Goal: Task Accomplishment & Management: Manage account settings

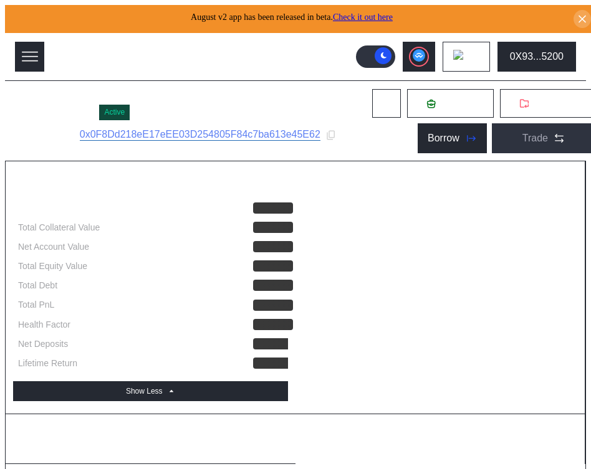
select select "*"
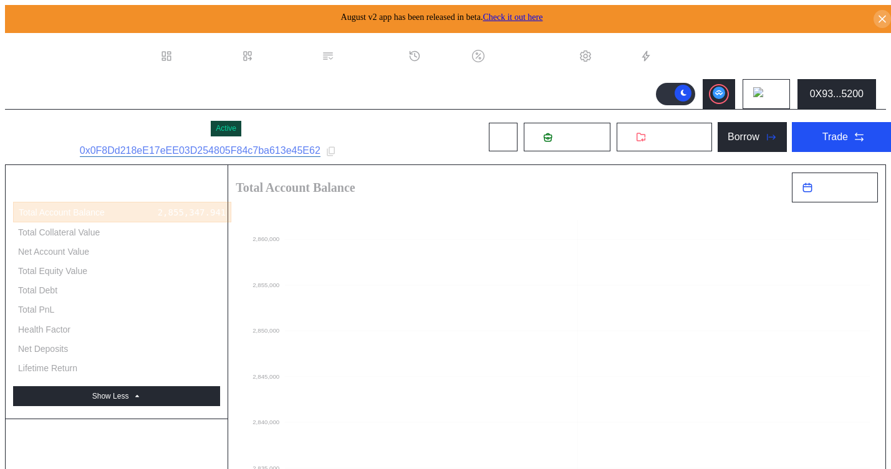
click at [590, 22] on div "August v2 app has been released in beta. Check it out here" at bounding box center [450, 19] width 891 height 28
click at [590, 13] on icon at bounding box center [882, 19] width 12 height 12
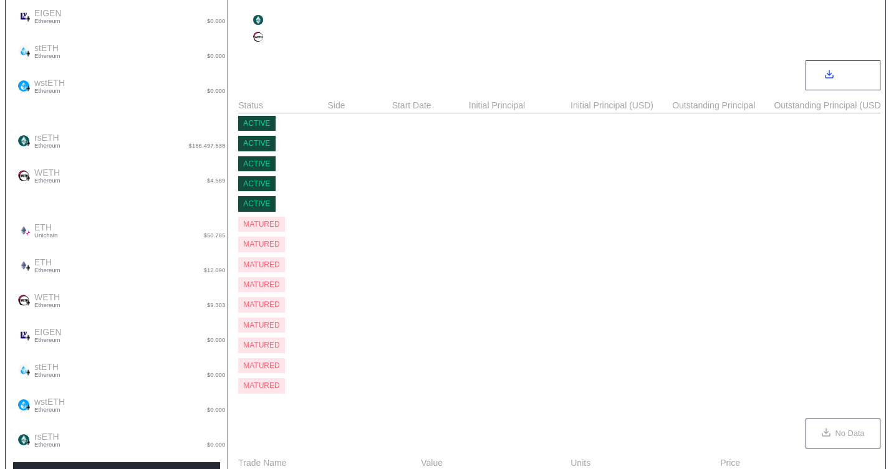
scroll to position [630, 0]
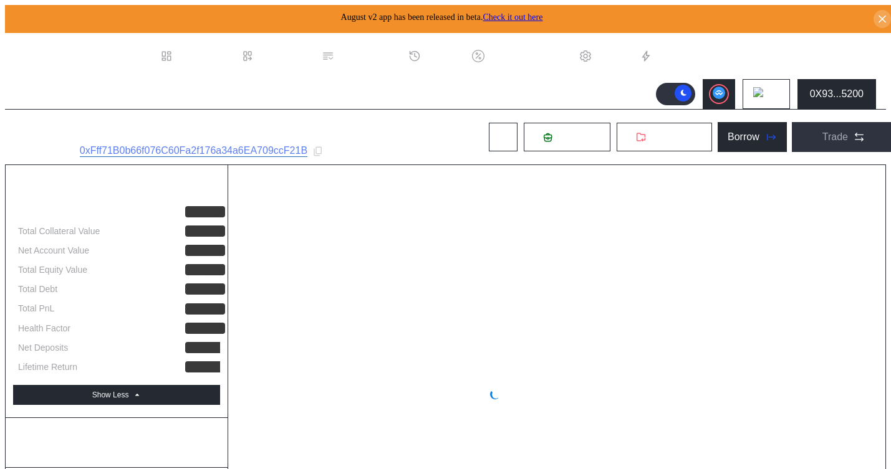
select select "*"
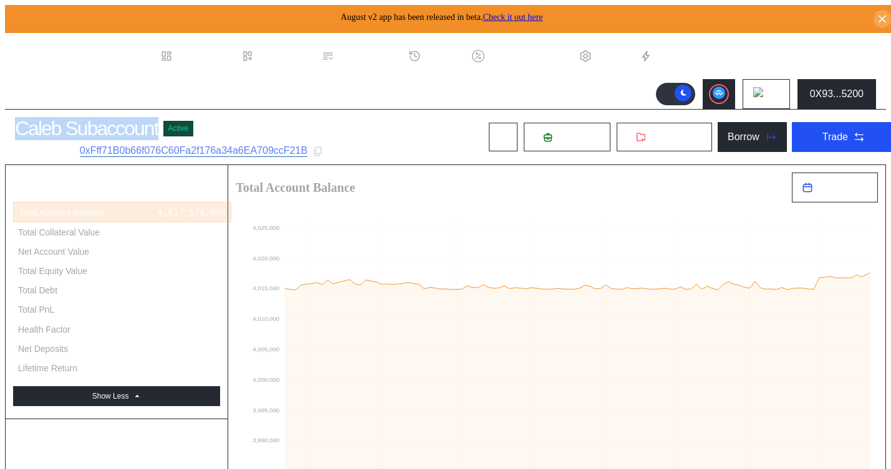
drag, startPoint x: 155, startPoint y: 125, endPoint x: 9, endPoint y: 121, distance: 145.9
click at [15, 121] on div "Caleb Subaccount" at bounding box center [86, 128] width 143 height 23
copy div "Caleb Subaccount"
click at [318, 150] on icon at bounding box center [317, 151] width 11 height 11
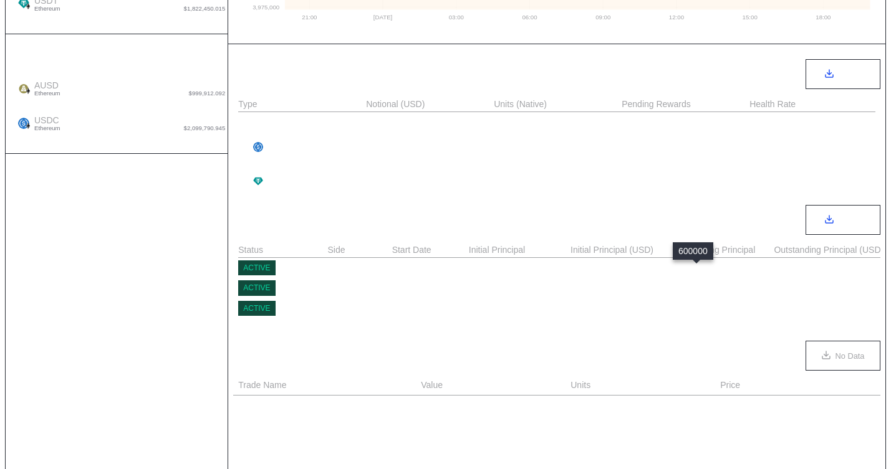
click at [683, 272] on div "600,000.000" at bounding box center [701, 268] width 58 height 10
click at [681, 294] on div "1,500,000.000" at bounding box center [706, 289] width 69 height 10
click at [698, 314] on div "1,000,000.000" at bounding box center [706, 309] width 69 height 10
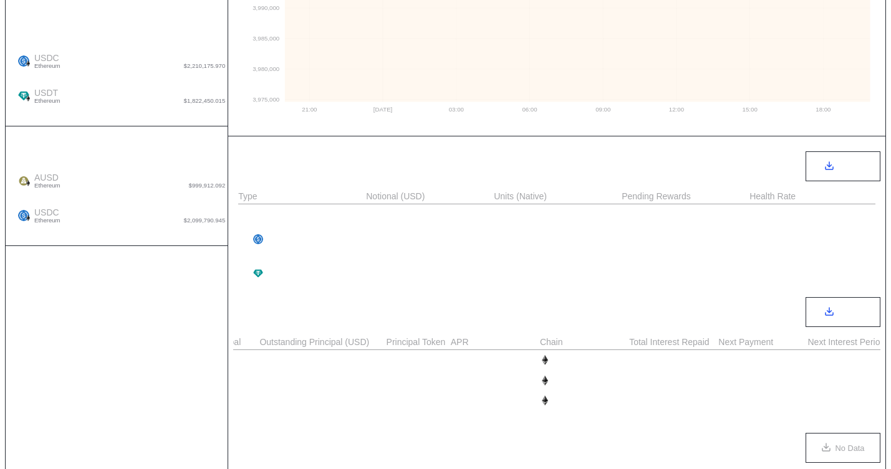
scroll to position [0, 554]
click at [694, 365] on div "2,350.685" at bounding box center [702, 360] width 47 height 10
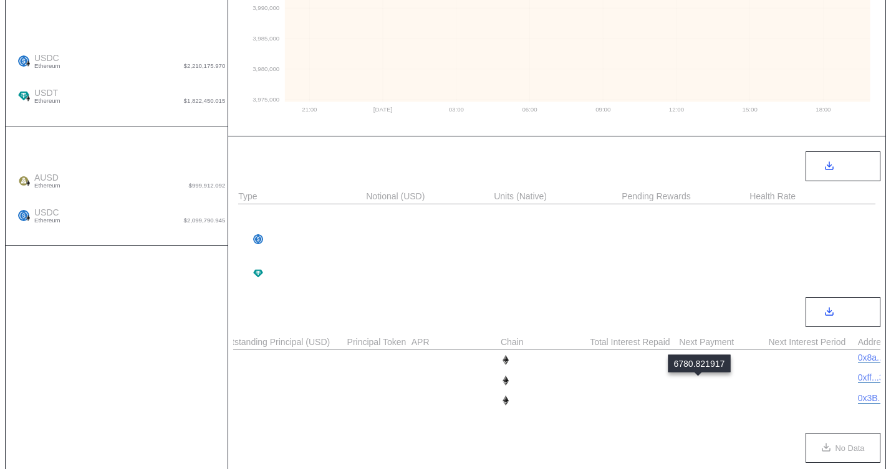
click at [701, 382] on div "6,780.822" at bounding box center [702, 381] width 47 height 10
click at [706, 405] on div "5,917.809" at bounding box center [702, 401] width 47 height 10
click at [689, 386] on div "6,780.822" at bounding box center [702, 381] width 47 height 10
click at [699, 360] on div "2,350.685" at bounding box center [702, 360] width 47 height 10
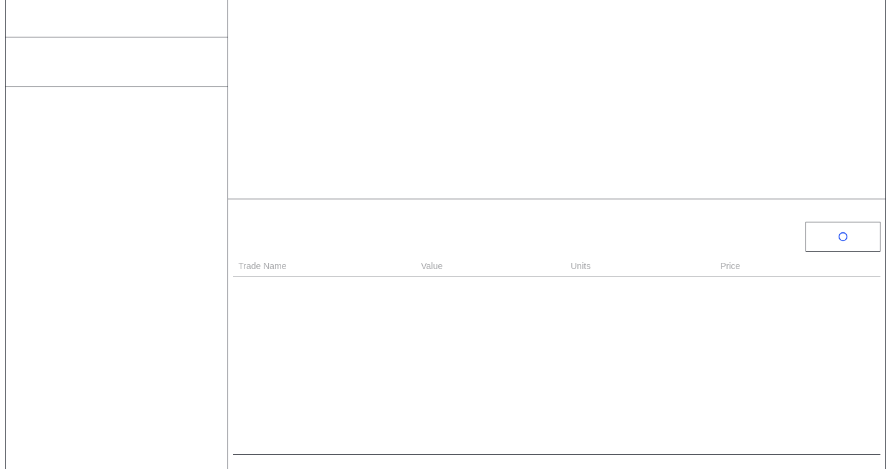
scroll to position [433, 0]
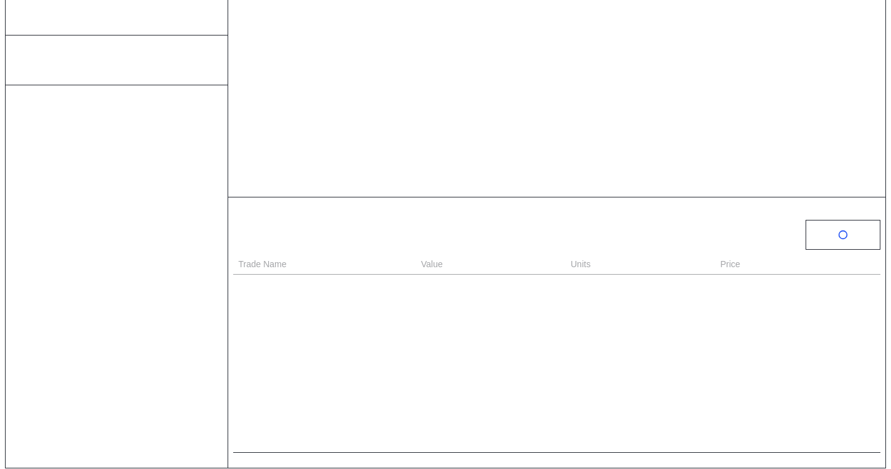
select select "*"
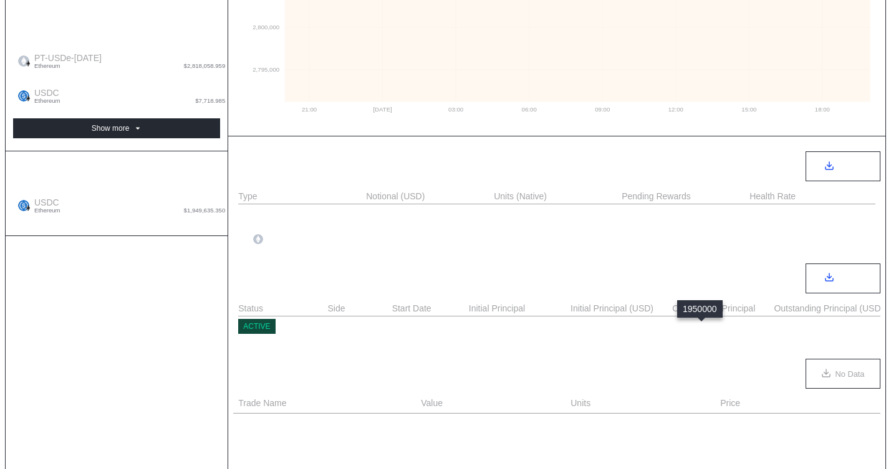
click at [701, 330] on div "1,950,000.000" at bounding box center [706, 327] width 69 height 10
click at [688, 327] on div "1,950,000.000" at bounding box center [706, 327] width 69 height 10
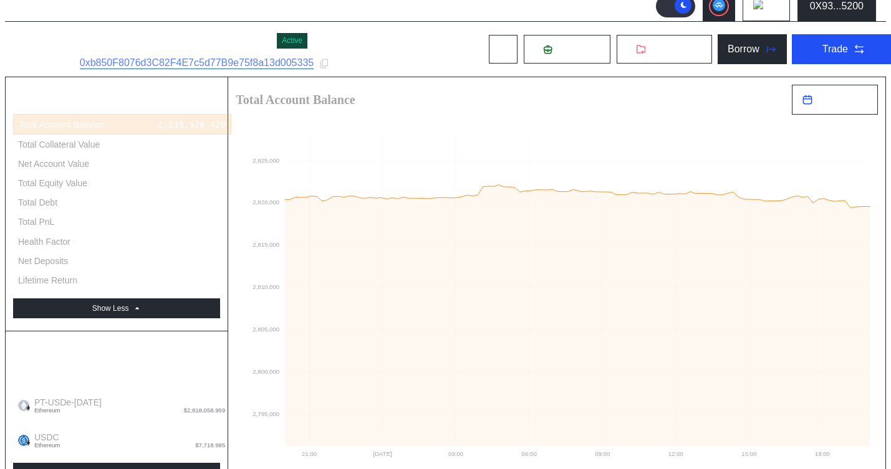
scroll to position [0, 0]
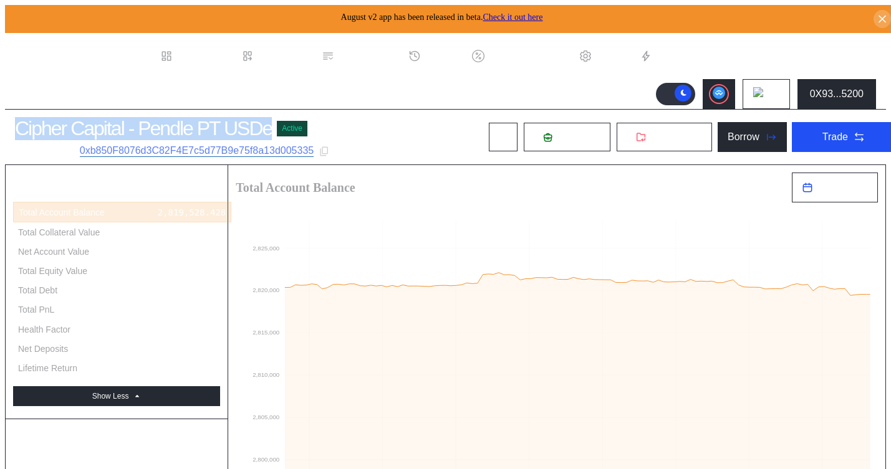
drag, startPoint x: 259, startPoint y: 127, endPoint x: 14, endPoint y: 125, distance: 245.6
click at [15, 125] on div "Cipher Capital - Pendle PT USDe" at bounding box center [143, 128] width 257 height 23
copy div "Cipher Capital - Pendle PT USDe"
click at [330, 148] on icon at bounding box center [324, 151] width 11 height 11
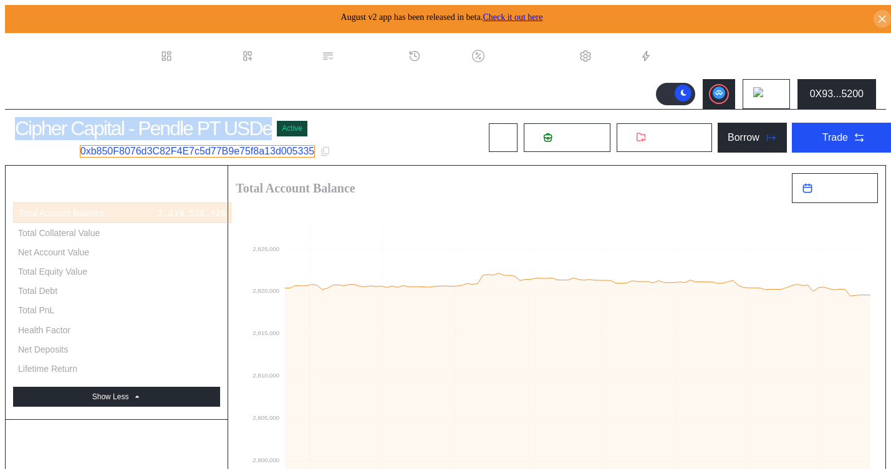
click at [228, 146] on link "0xb850F8076d3C82F4E7c5d77B9e75f8a13d005335" at bounding box center [197, 151] width 235 height 12
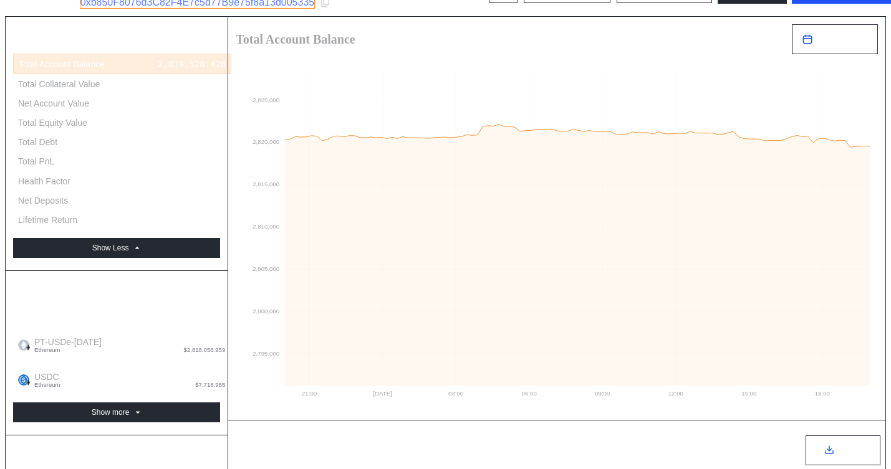
scroll to position [297, 0]
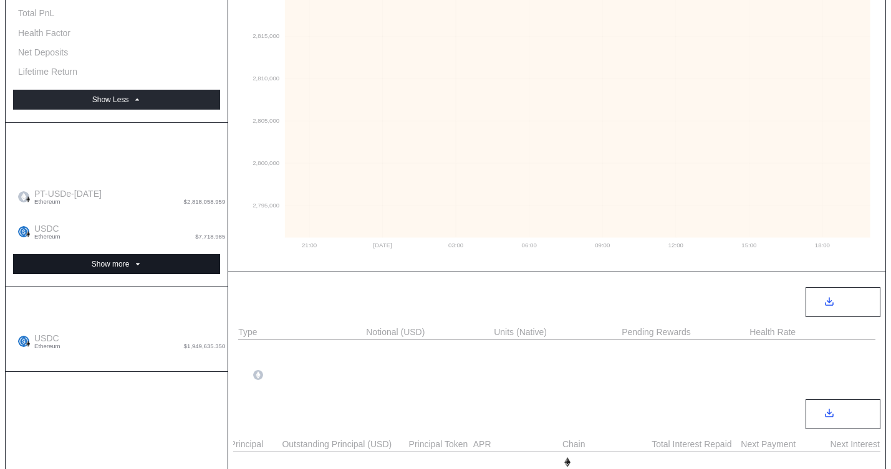
click at [136, 261] on icon at bounding box center [137, 264] width 7 height 7
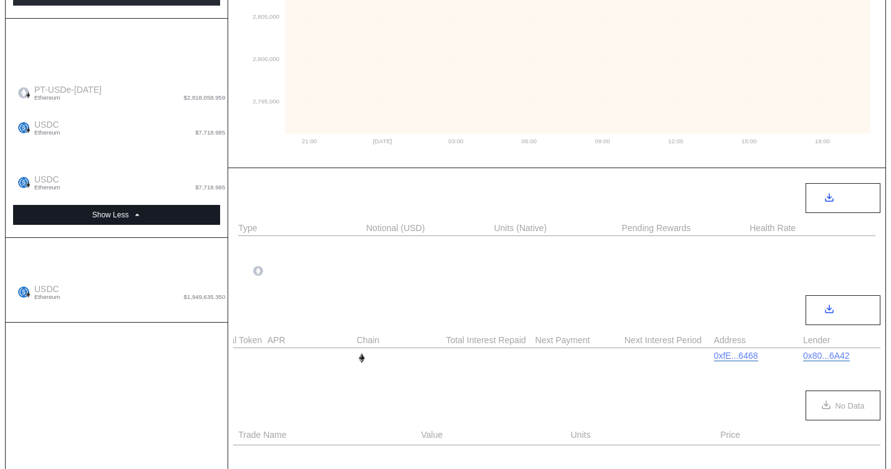
scroll to position [396, 0]
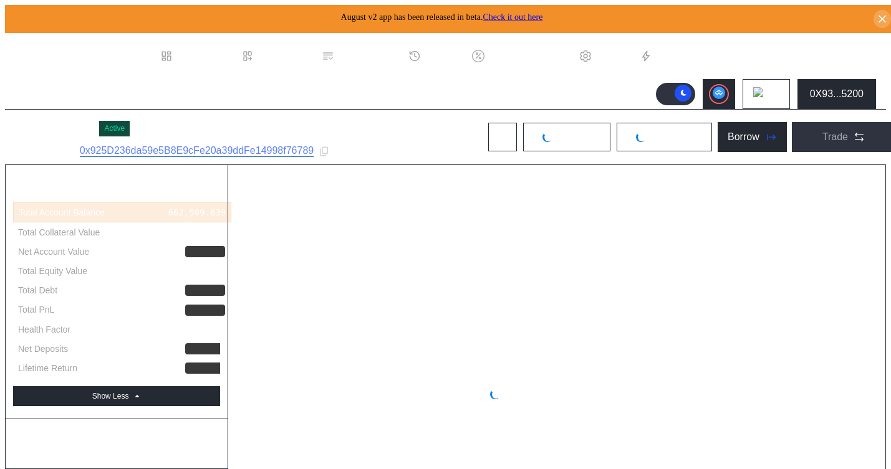
select select "*"
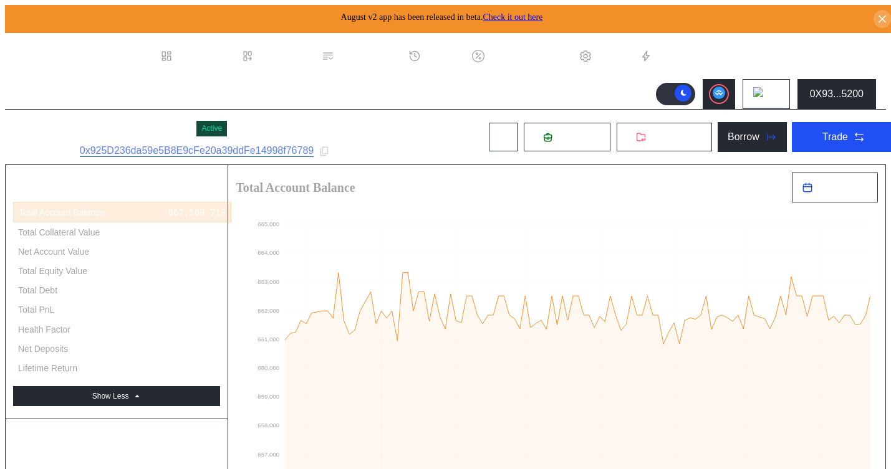
click at [335, 151] on div "Subaccount ID: 0x925D236da59e5B8E9cFe20a39ddFe14998f76789" at bounding box center [188, 151] width 347 height 12
click at [329, 152] on icon at bounding box center [324, 151] width 11 height 11
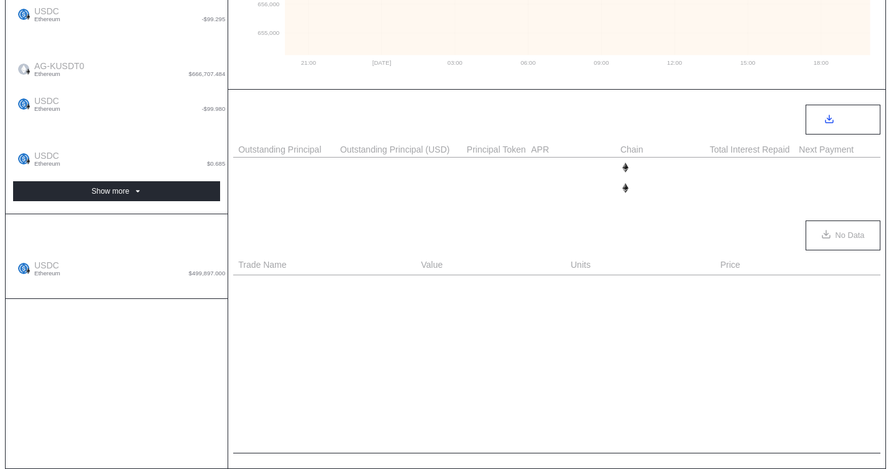
scroll to position [0, 623]
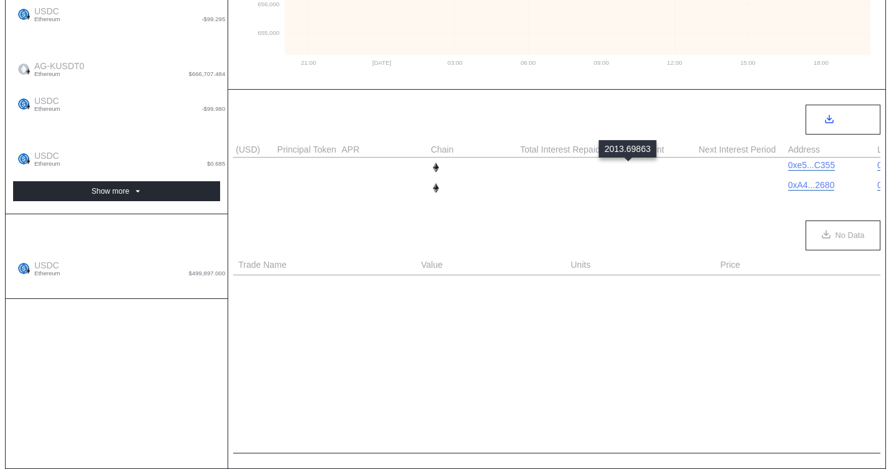
click at [625, 169] on div "2,013.699" at bounding box center [632, 168] width 47 height 10
click at [623, 188] on div "2,085.617" at bounding box center [632, 188] width 47 height 10
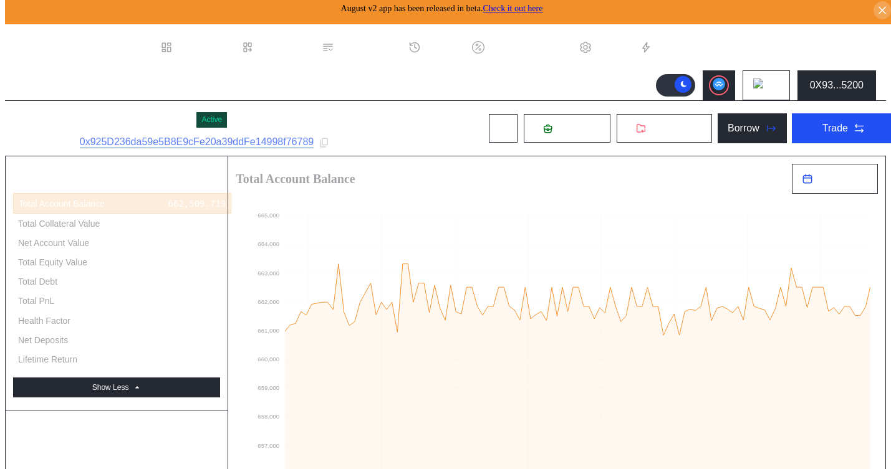
scroll to position [0, 0]
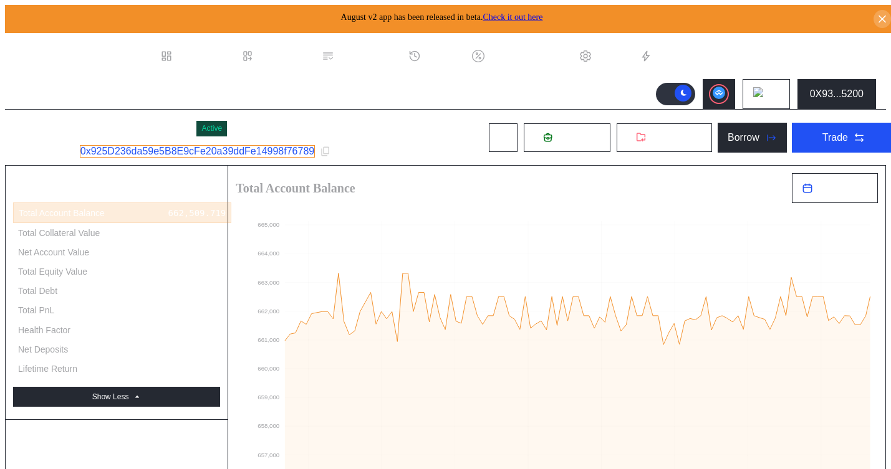
click at [276, 146] on link "0x925D236da59e5B8E9cFe20a39ddFe14998f76789" at bounding box center [197, 151] width 235 height 12
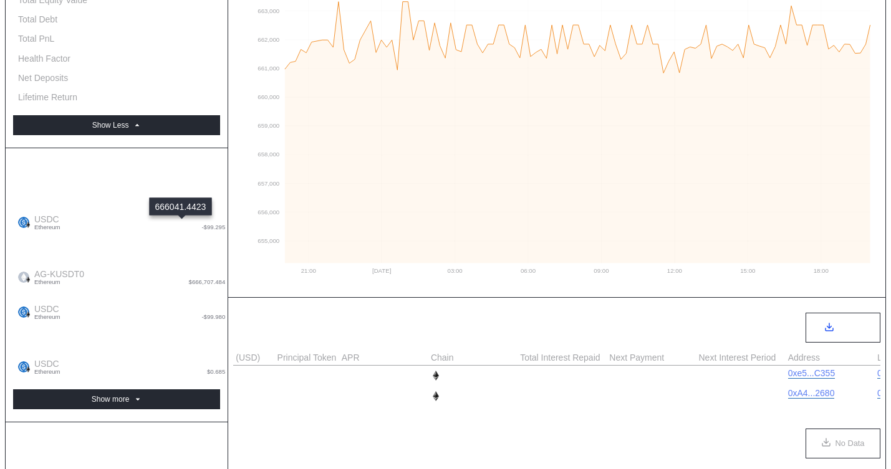
scroll to position [275, 0]
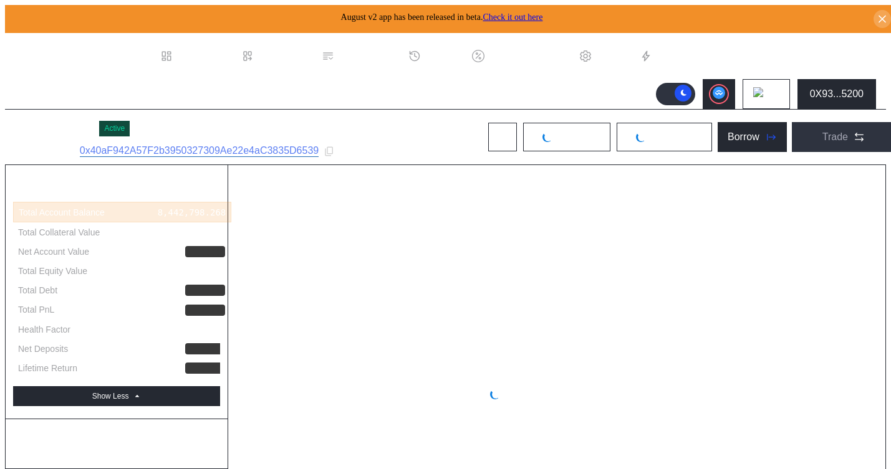
select select "*"
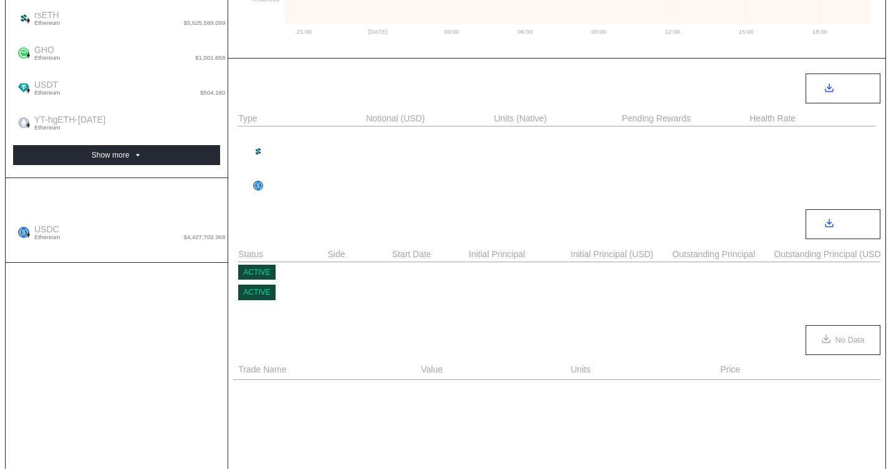
scroll to position [512, 0]
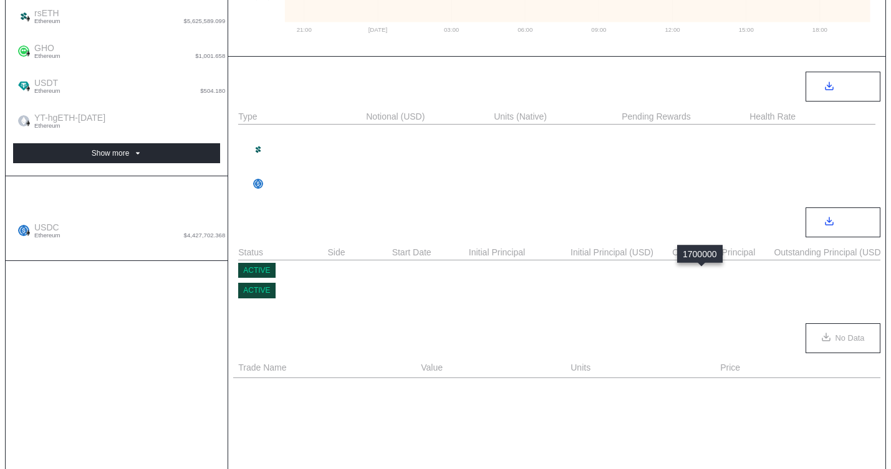
click at [701, 276] on div "1,700,000.000" at bounding box center [706, 271] width 69 height 10
click at [702, 287] on div "2,728,603.000" at bounding box center [722, 290] width 100 height 15
click at [698, 295] on div "2,728,603.000" at bounding box center [706, 291] width 69 height 10
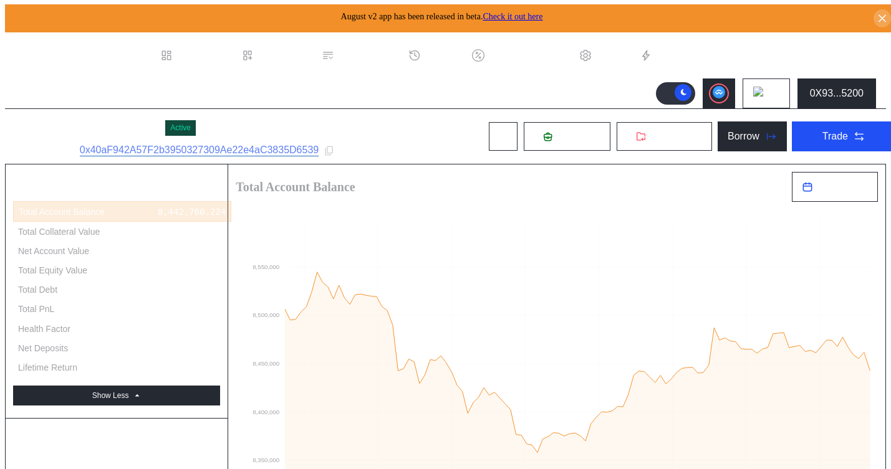
scroll to position [0, 0]
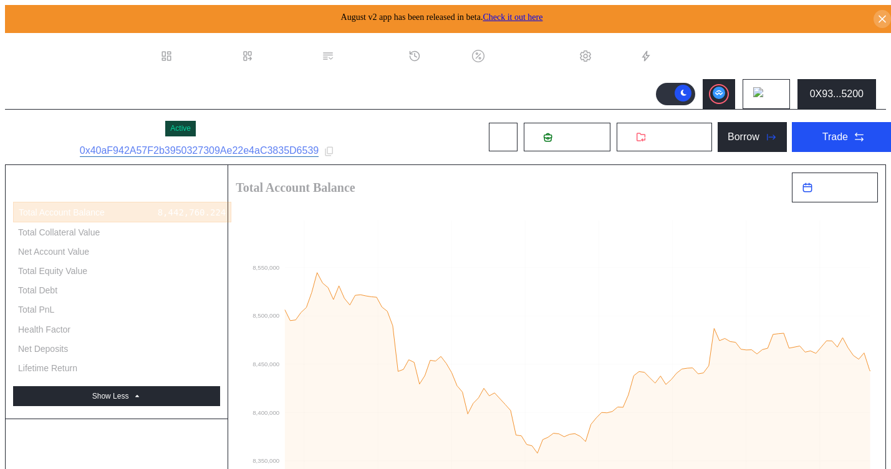
click at [343, 156] on div "Subaccount ID: 0x40aF942A57F2b3950327309Ae22e4aC3835D6539" at bounding box center [191, 151] width 352 height 12
click at [335, 153] on icon at bounding box center [329, 151] width 11 height 11
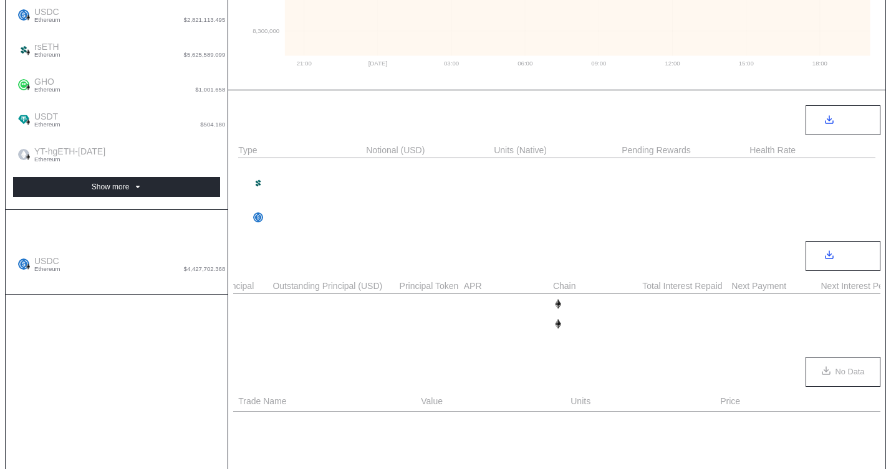
scroll to position [0, 512]
click at [731, 309] on div "5,449.315" at bounding box center [743, 304] width 47 height 10
click at [383, 309] on div "1,700,000.000" at bounding box center [373, 304] width 69 height 10
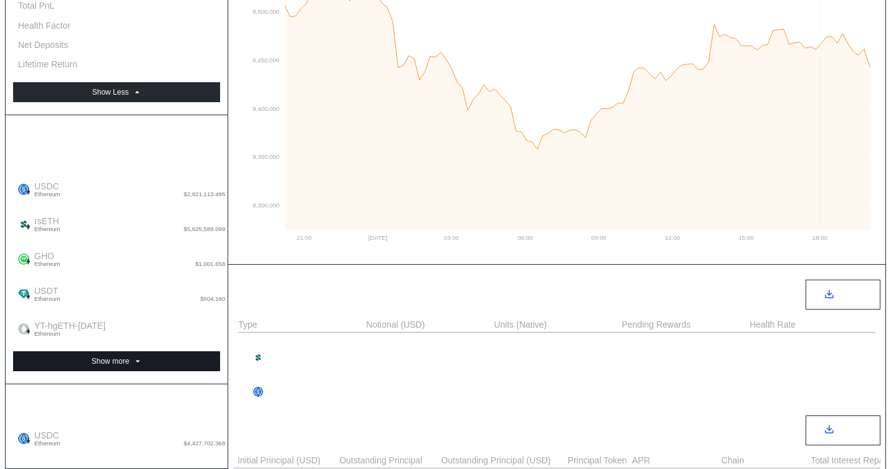
scroll to position [300, 0]
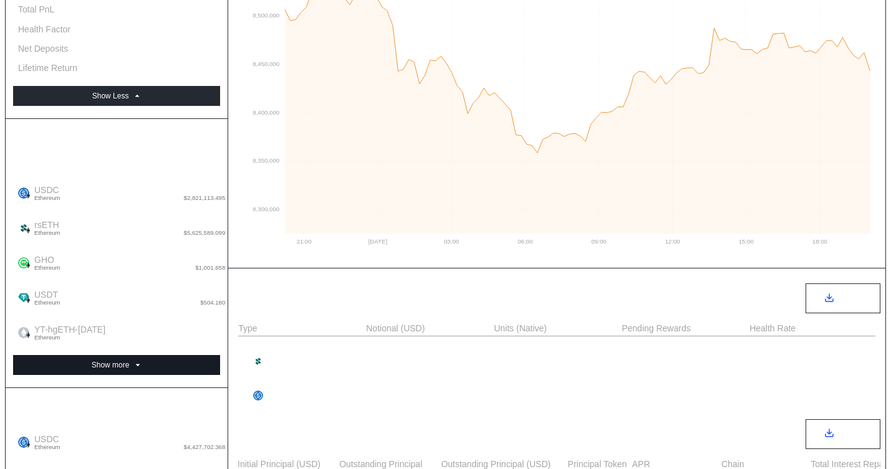
click at [170, 355] on button "Show more" at bounding box center [116, 365] width 207 height 20
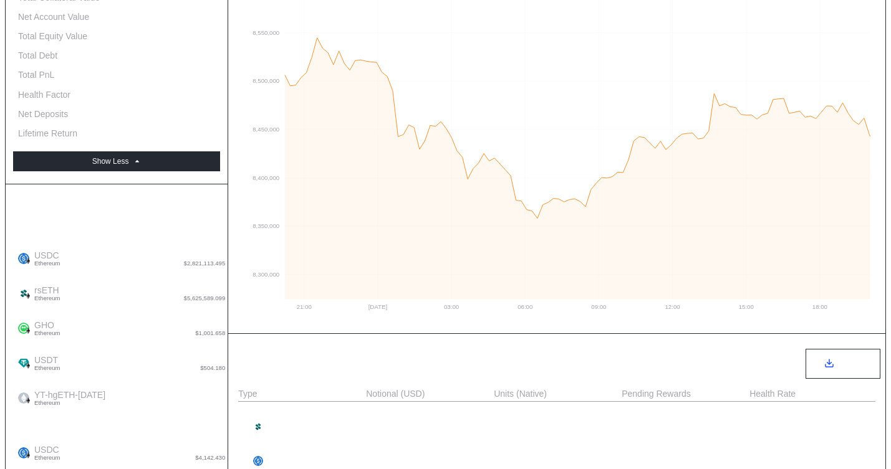
scroll to position [0, 0]
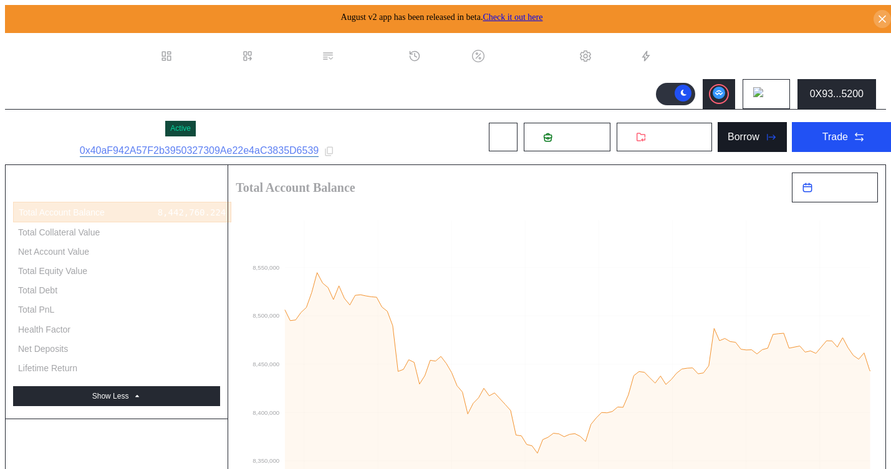
click at [742, 138] on div "Borrow" at bounding box center [743, 137] width 32 height 11
type input "**********"
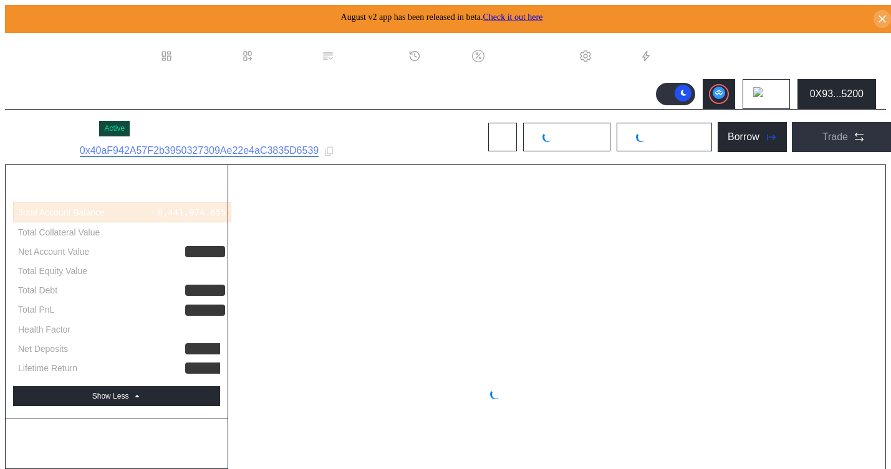
select select "*"
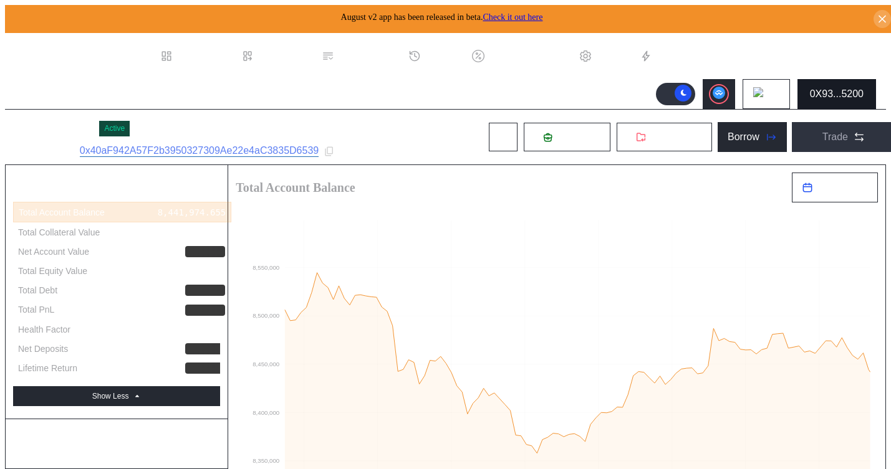
click at [847, 90] on div "0X93...5200" at bounding box center [837, 94] width 54 height 11
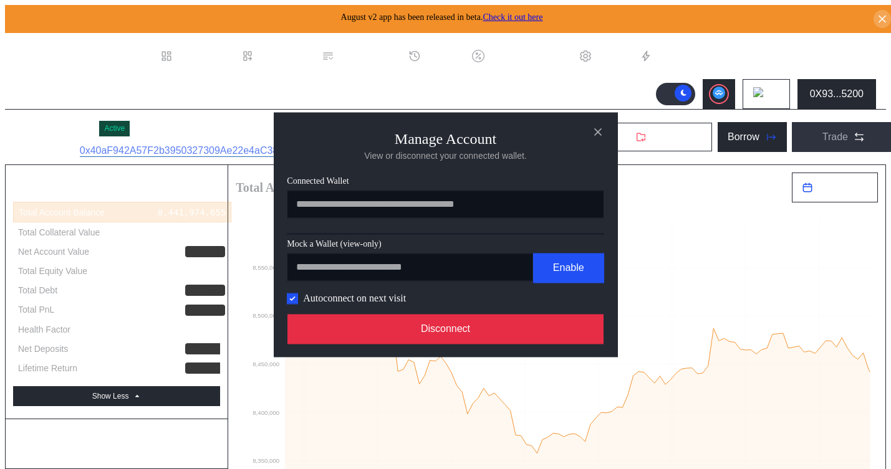
click at [548, 334] on button "Disconnect" at bounding box center [445, 329] width 317 height 30
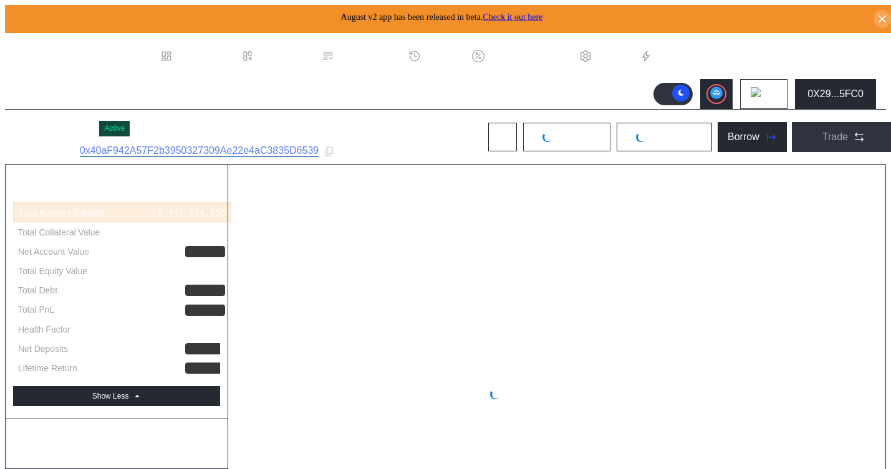
select select "*"
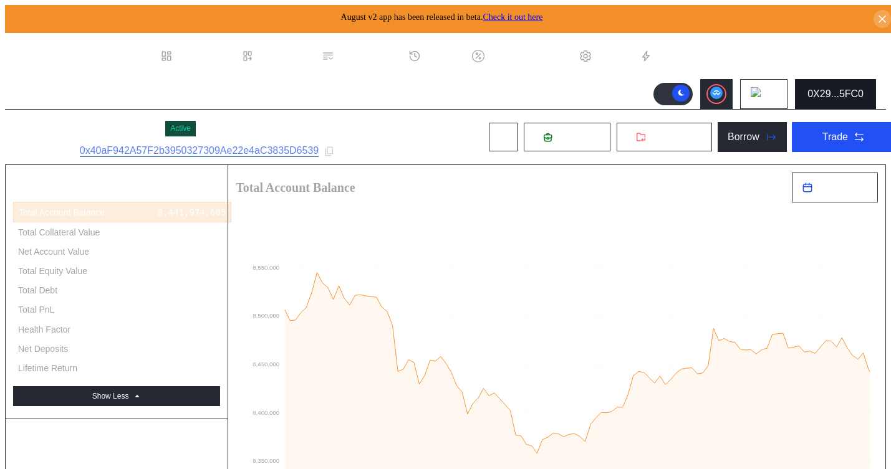
click at [837, 90] on div "0X29...5FC0" at bounding box center [835, 94] width 56 height 11
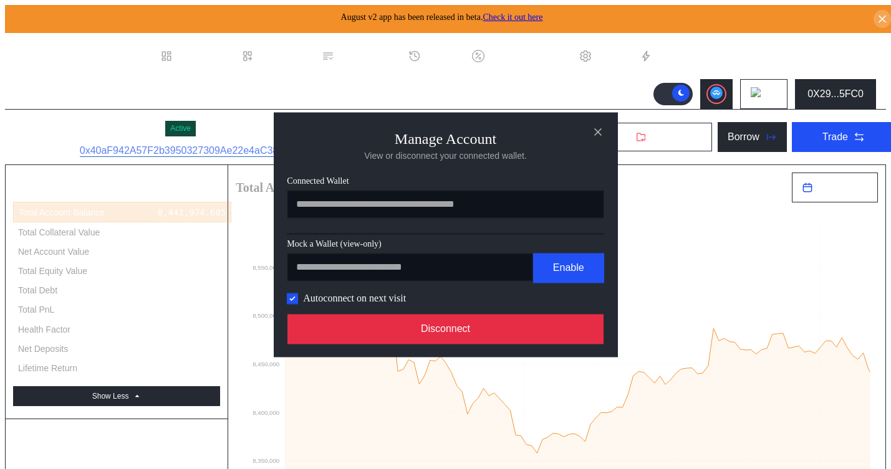
click at [523, 327] on button "Disconnect" at bounding box center [445, 329] width 317 height 30
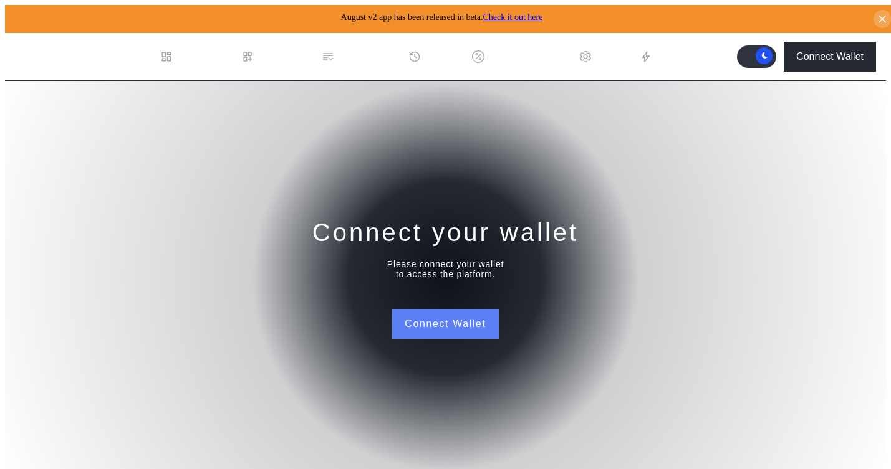
click at [428, 322] on button "Connect Wallet" at bounding box center [445, 324] width 106 height 30
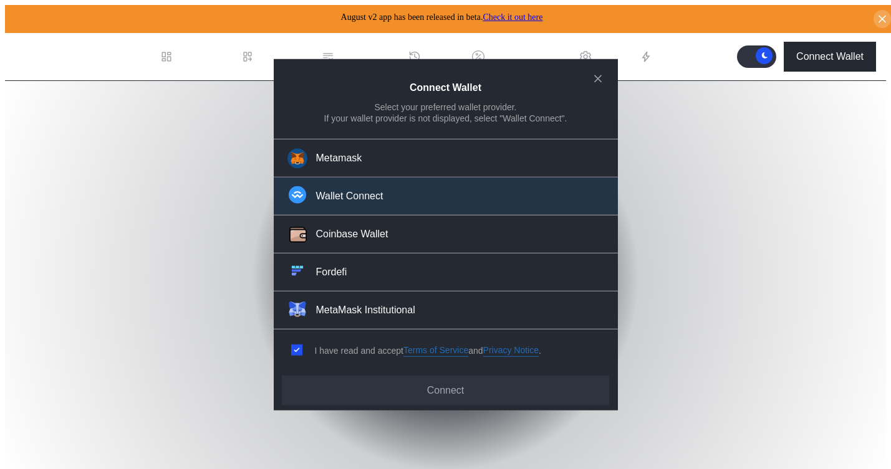
click at [421, 204] on button "Wallet Connect" at bounding box center [446, 197] width 344 height 38
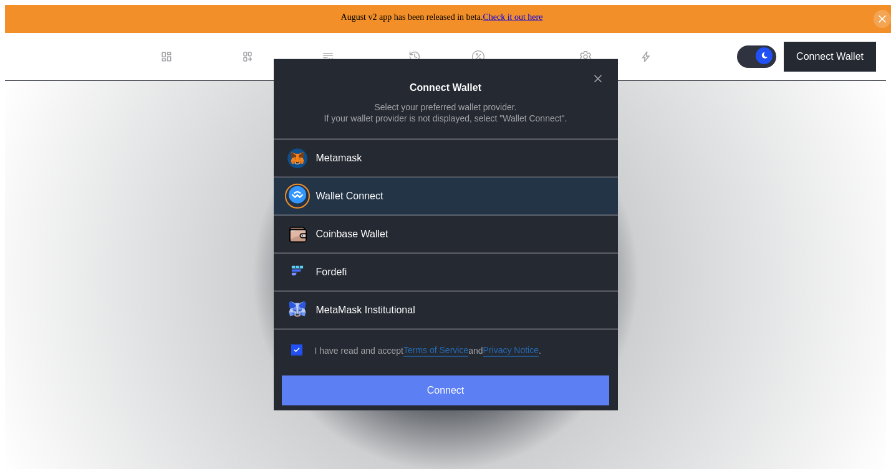
click at [369, 391] on button "Connect" at bounding box center [445, 391] width 327 height 30
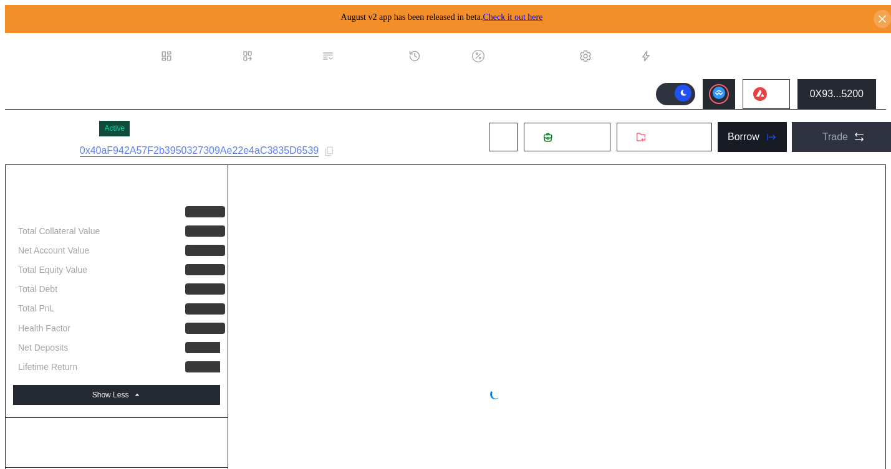
select select "*"
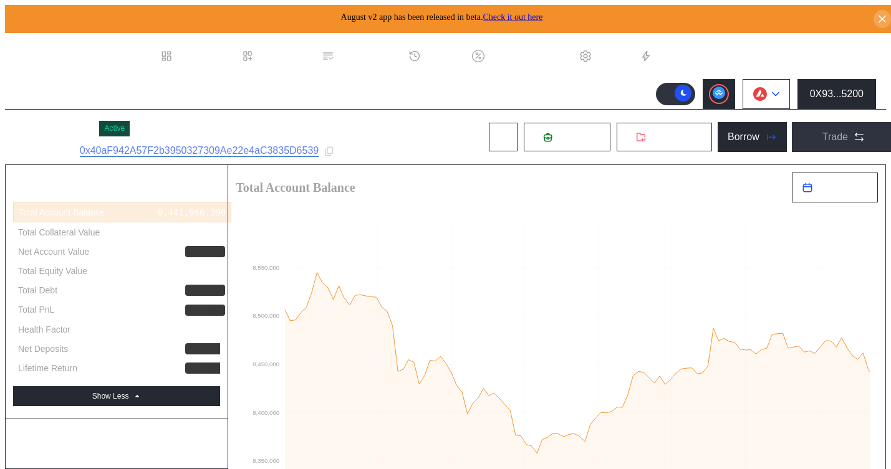
click at [760, 89] on img at bounding box center [760, 94] width 14 height 14
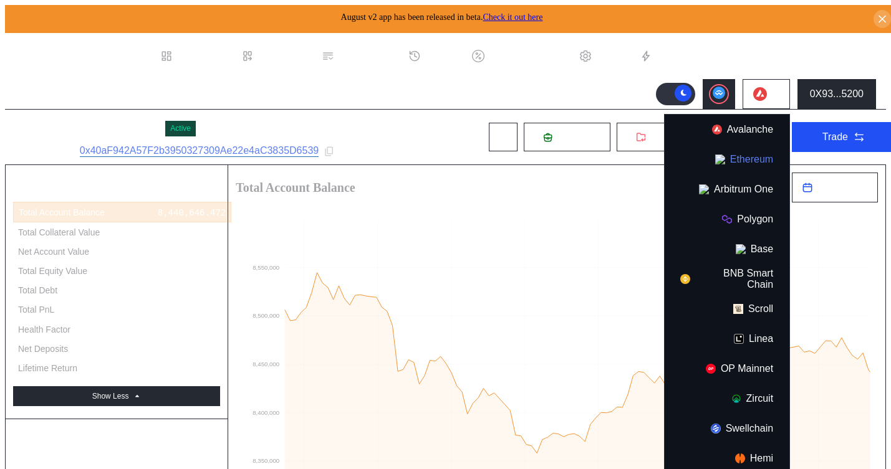
click at [739, 155] on button "Ethereum" at bounding box center [727, 160] width 125 height 30
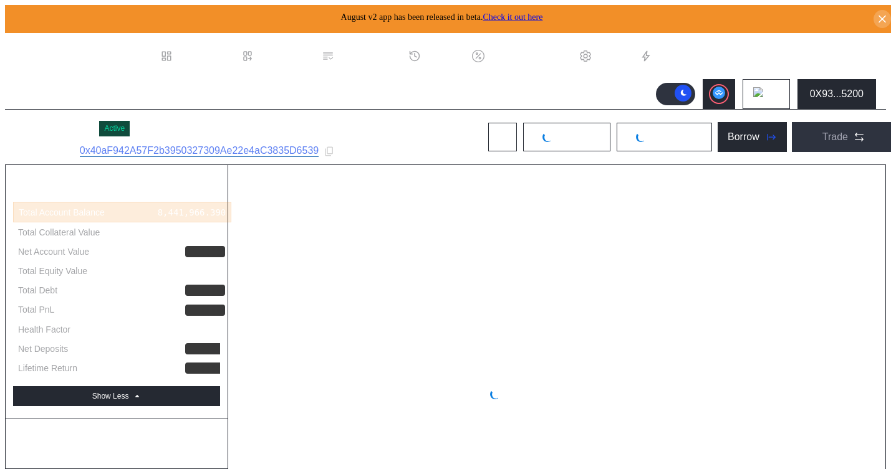
select select "*"
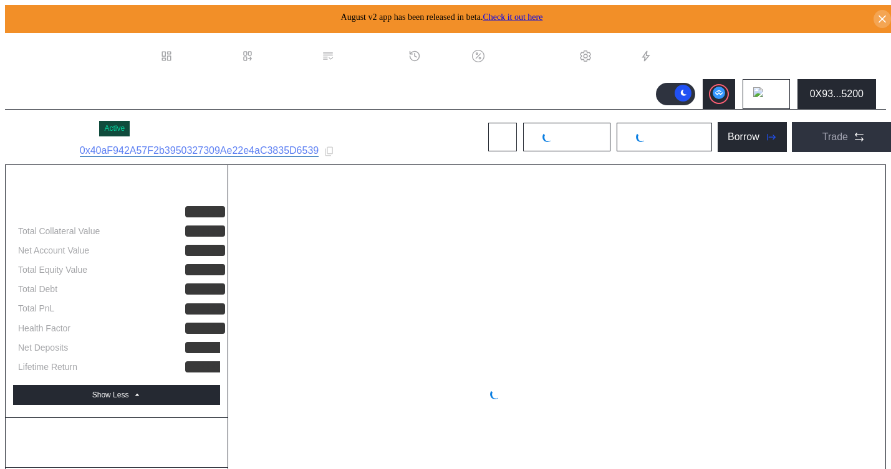
select select "*"
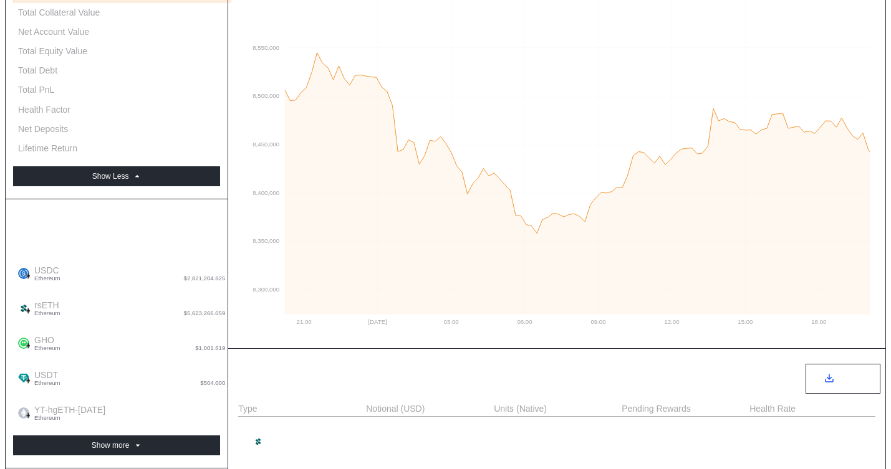
scroll to position [34, 0]
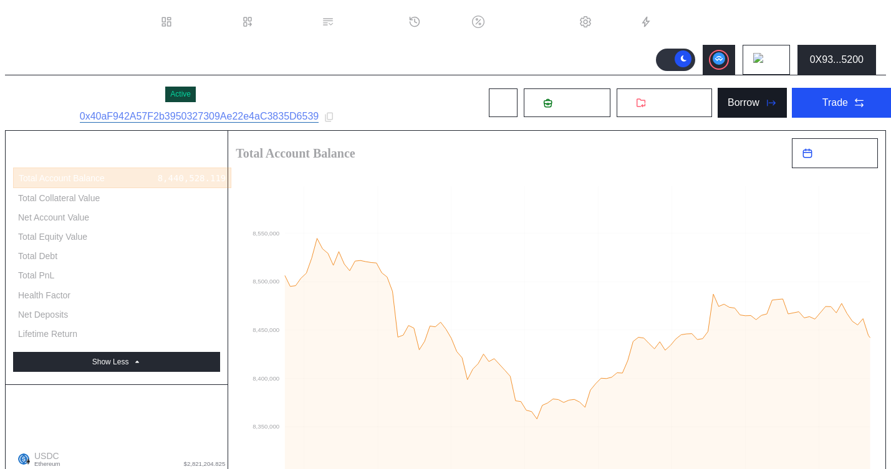
click at [737, 97] on div "Borrow" at bounding box center [743, 102] width 32 height 11
type input "**********"
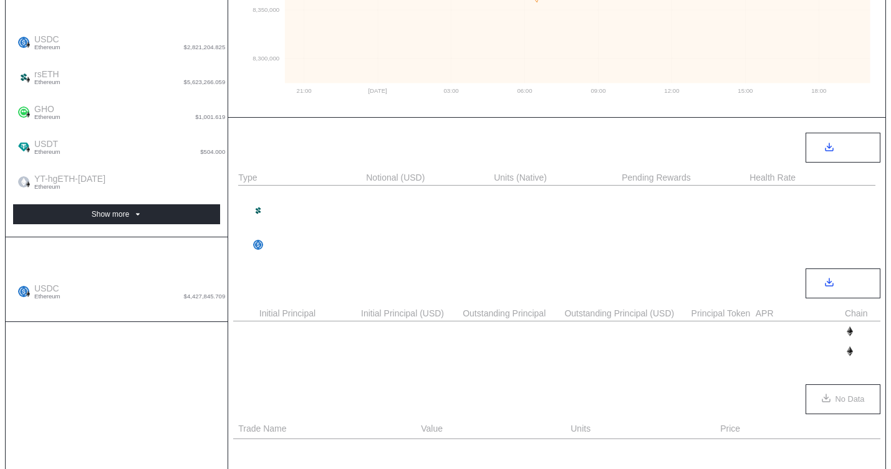
scroll to position [0, 429]
click at [813, 331] on div "5,449.315" at bounding box center [827, 332] width 47 height 10
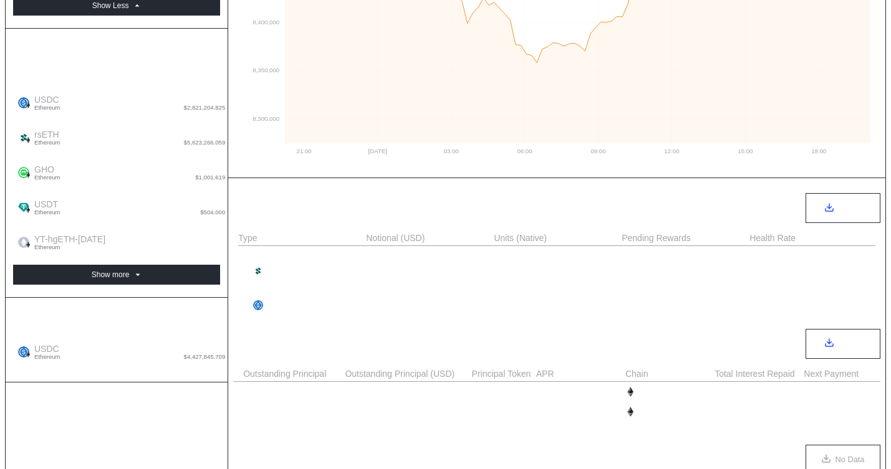
scroll to position [350, 0]
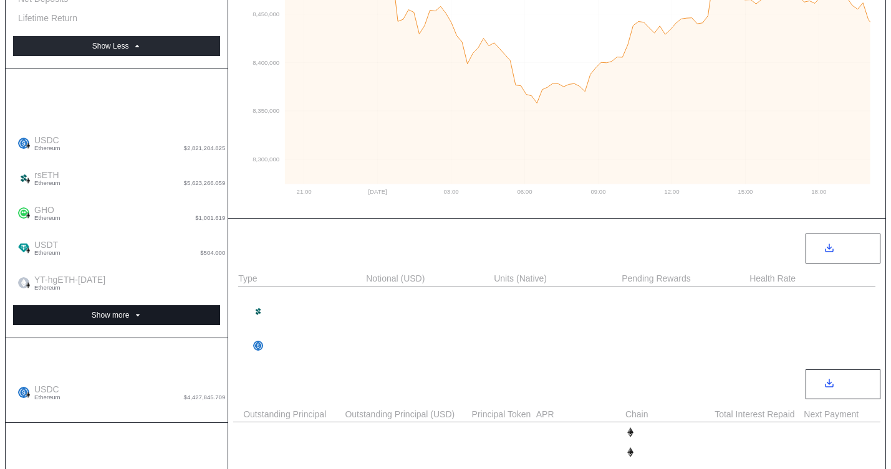
click at [138, 305] on button "Show more" at bounding box center [116, 315] width 207 height 20
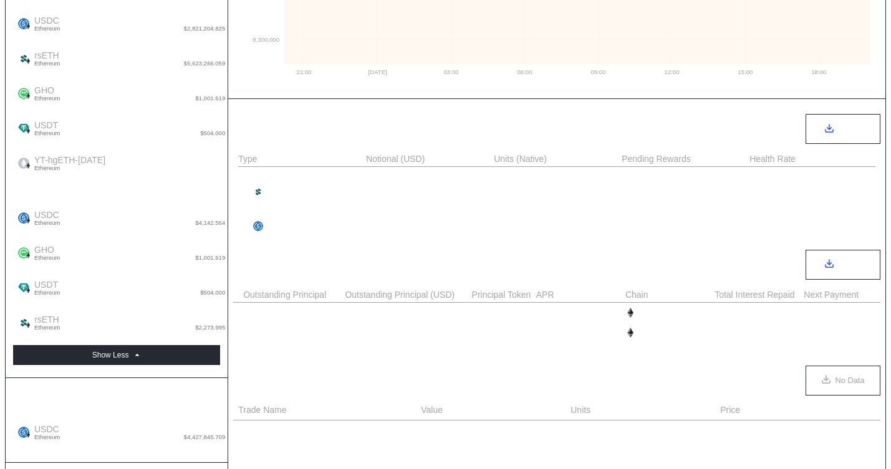
scroll to position [277, 0]
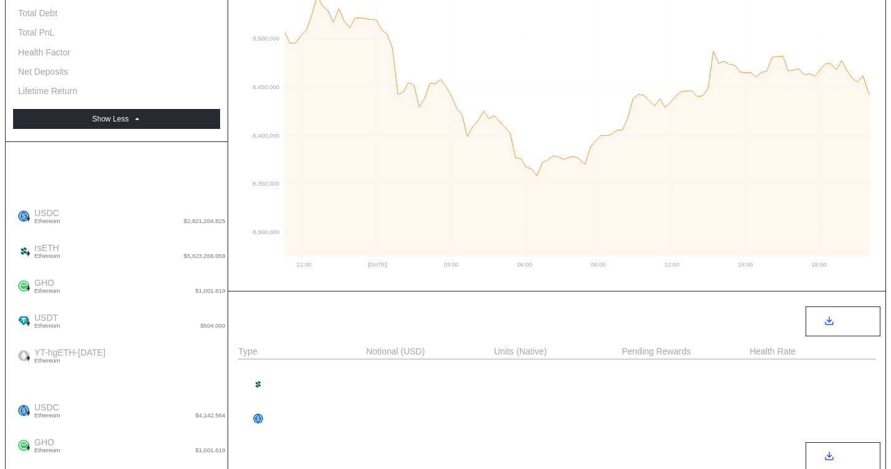
click at [195, 413] on span "$4,142.564" at bounding box center [210, 416] width 30 height 6
click at [180, 403] on div "4,143.273" at bounding box center [201, 408] width 47 height 11
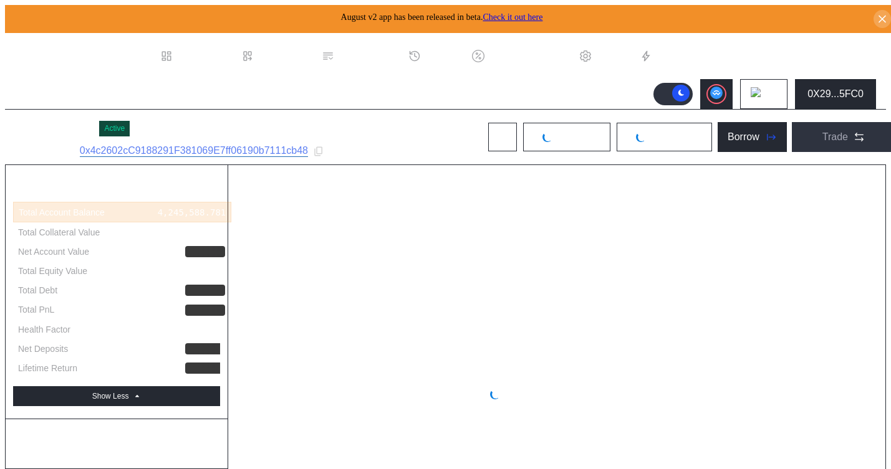
select select "*"
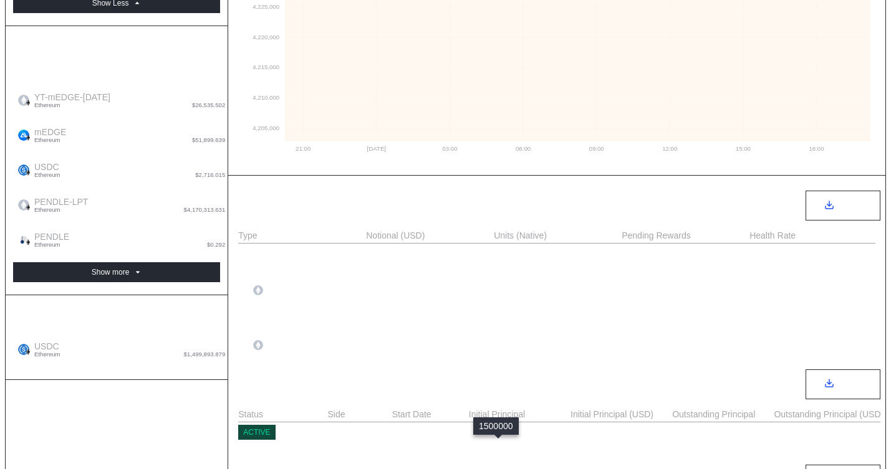
scroll to position [358, 0]
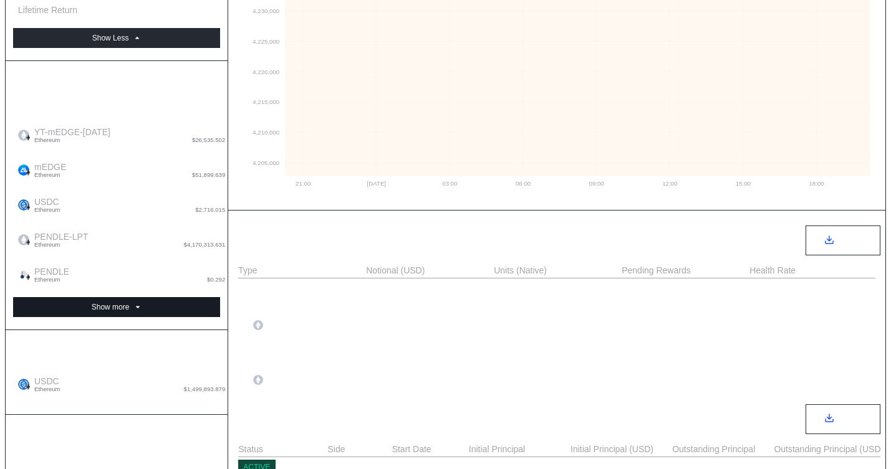
click at [119, 303] on div "Show more" at bounding box center [111, 307] width 38 height 9
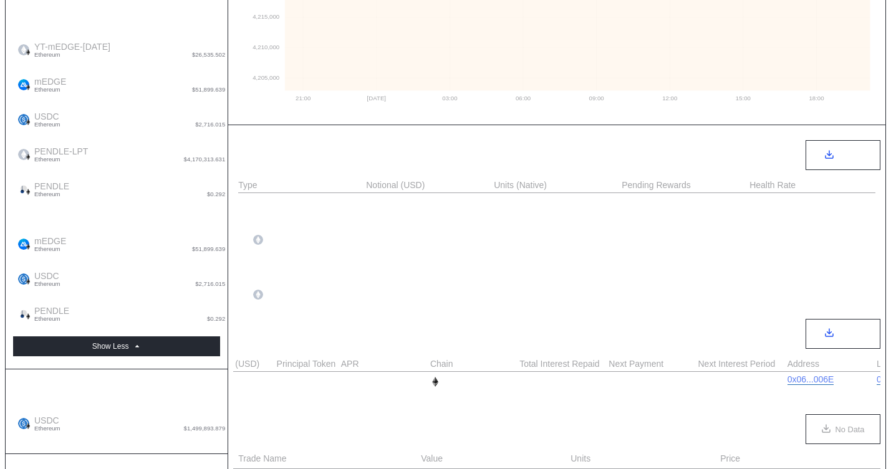
scroll to position [40, 0]
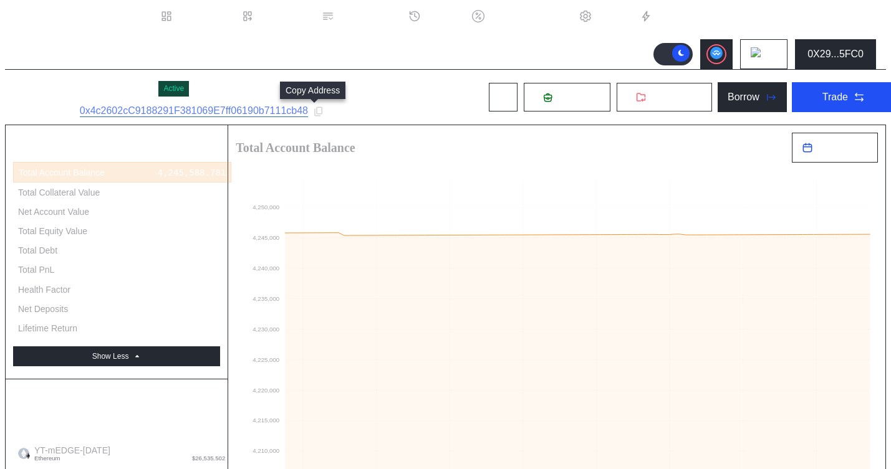
click at [313, 114] on div at bounding box center [318, 111] width 11 height 11
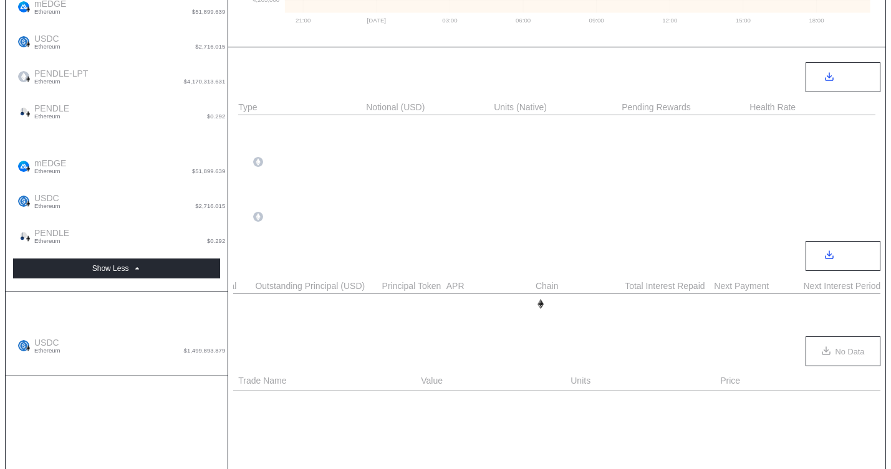
scroll to position [0, 632]
click at [620, 309] on div "5,876.713" at bounding box center [623, 304] width 47 height 10
click at [608, 309] on div "5,876.713" at bounding box center [623, 304] width 47 height 10
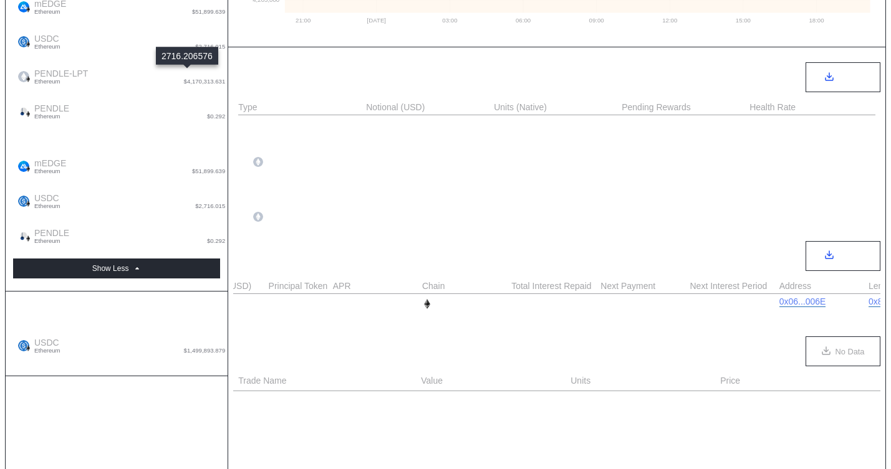
click at [181, 193] on div "2,716.207" at bounding box center [201, 198] width 47 height 11
click at [606, 309] on div "5,876.713" at bounding box center [623, 304] width 47 height 10
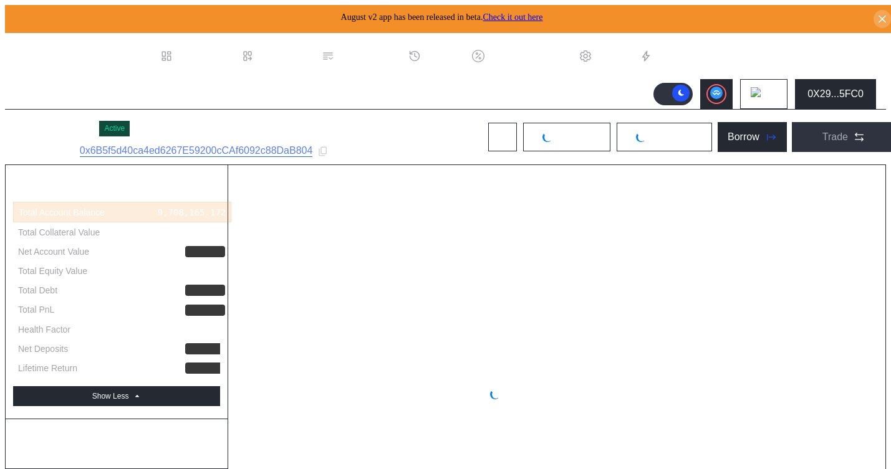
select select "*"
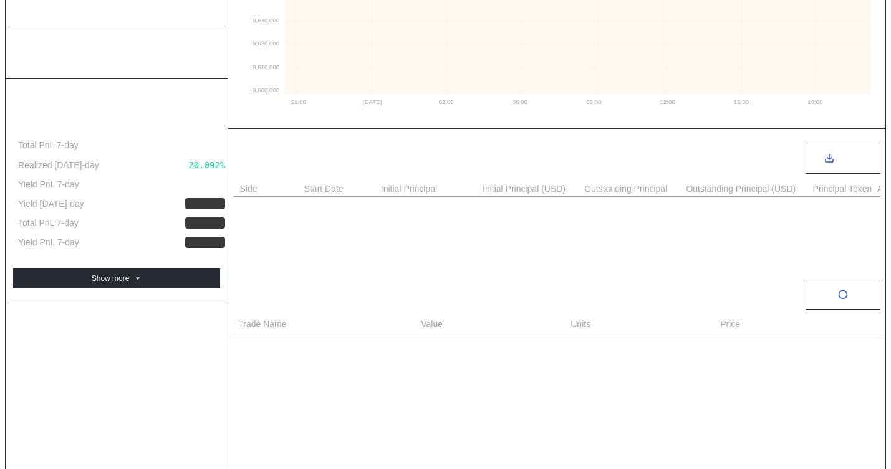
scroll to position [0, 209]
click at [499, 211] on div "2,225,000.000" at bounding box center [497, 207] width 69 height 10
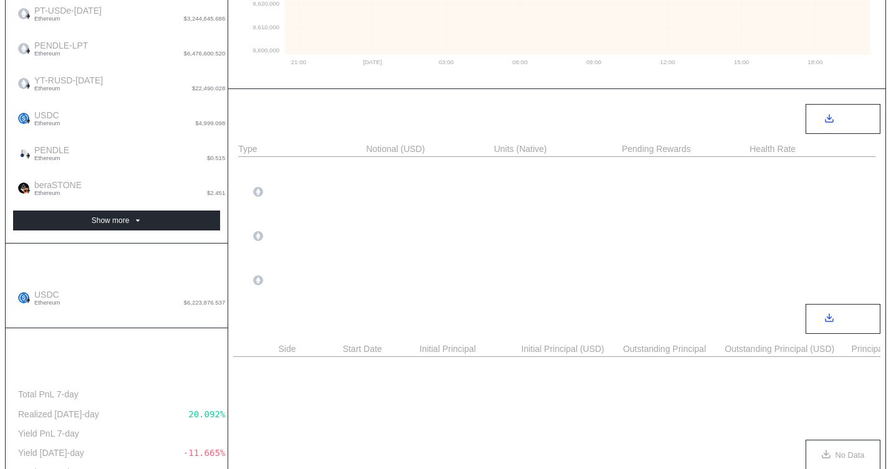
scroll to position [0, 43]
click at [651, 372] on div "2,225,000.000" at bounding box center [663, 367] width 69 height 10
click at [649, 392] on div "4,000,000.000" at bounding box center [663, 387] width 69 height 10
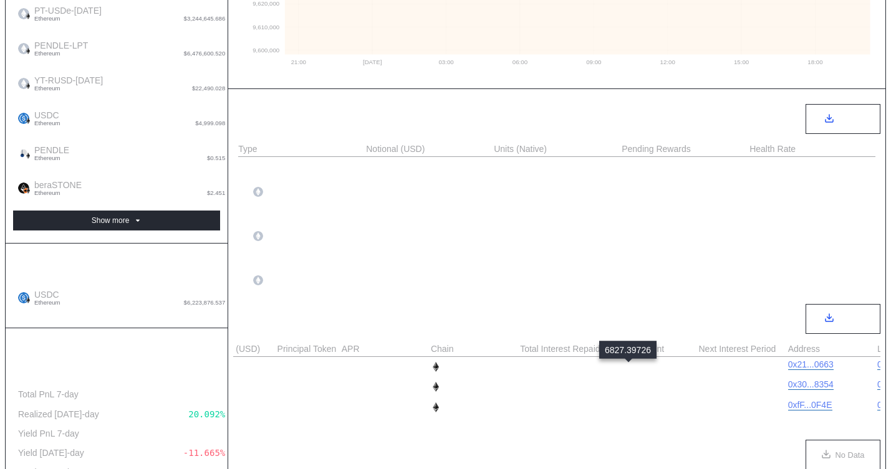
click at [635, 371] on div "6,827.398" at bounding box center [632, 367] width 47 height 10
click at [626, 390] on div "33,753.425" at bounding box center [635, 387] width 52 height 10
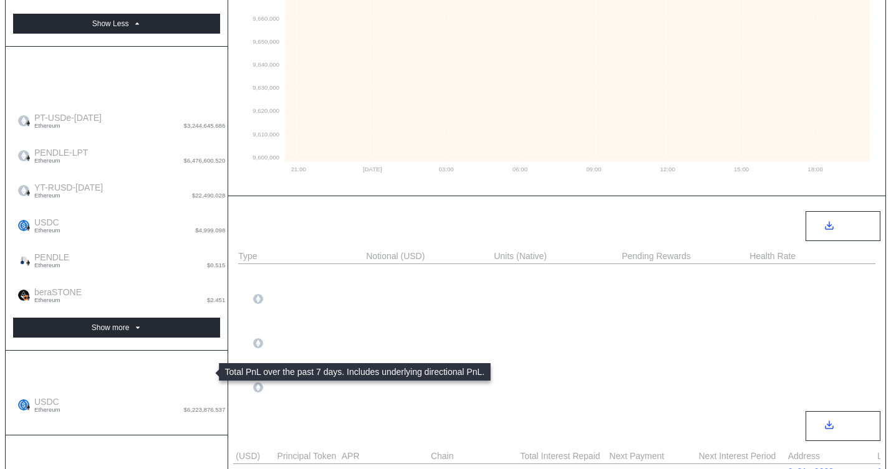
scroll to position [347, 0]
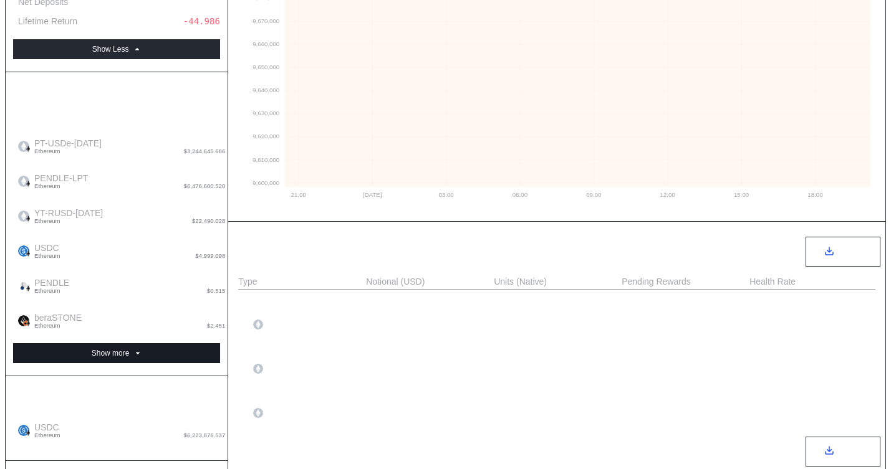
click at [173, 343] on button "Show more" at bounding box center [116, 353] width 207 height 20
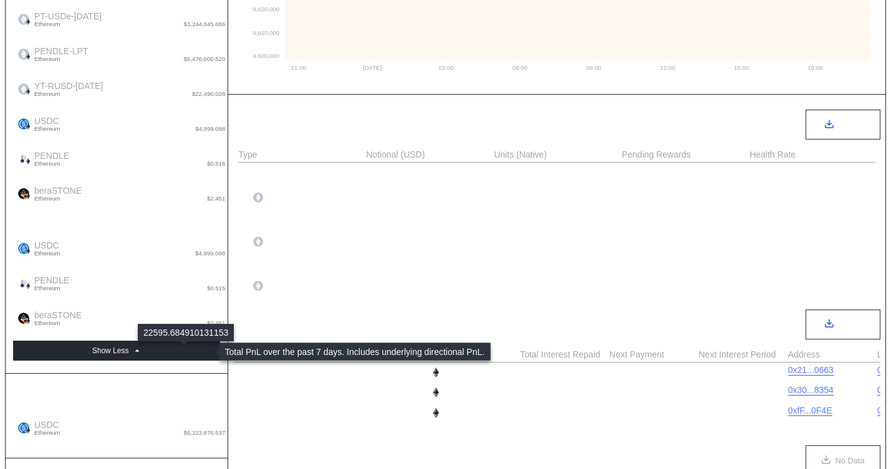
scroll to position [432, 0]
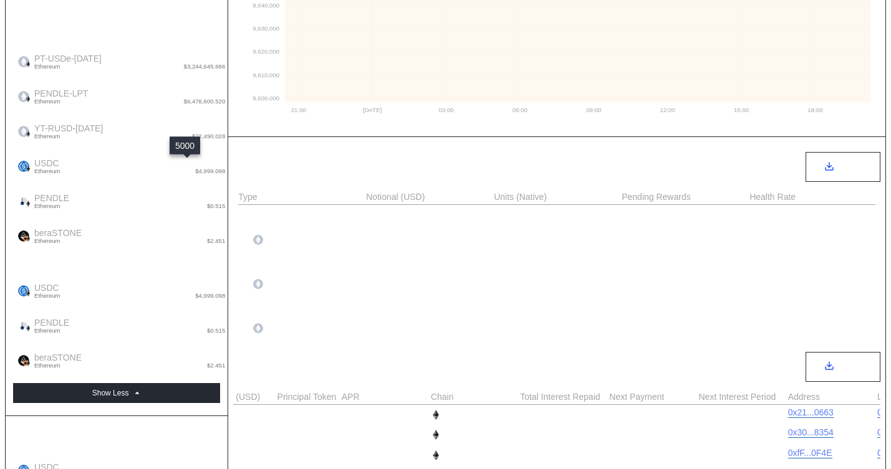
click at [185, 283] on div "5,000.000" at bounding box center [201, 288] width 47 height 11
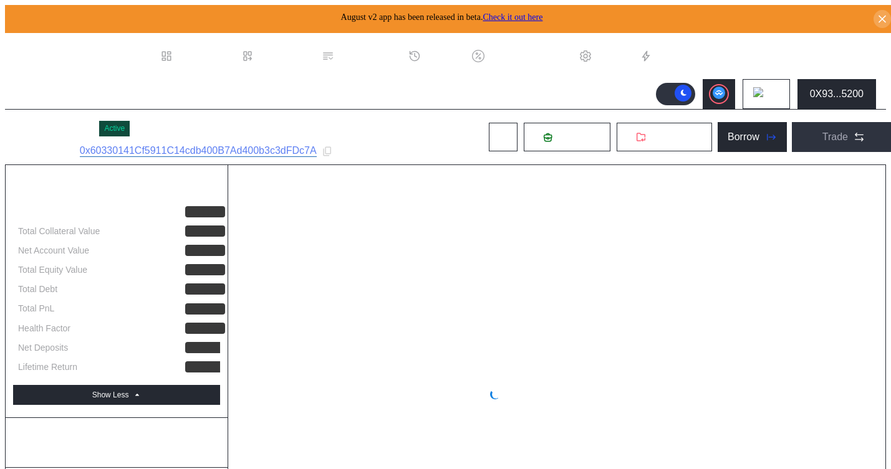
select select "*"
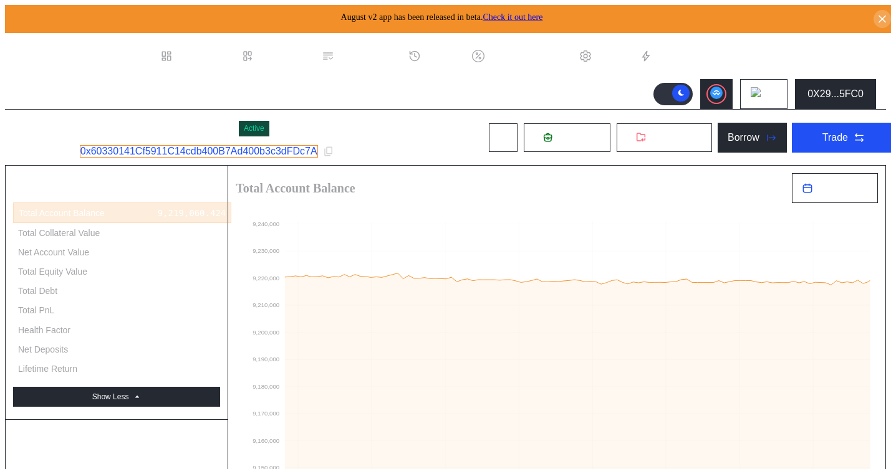
click at [143, 150] on link "0x60330141Cf5911C14cdb400B7Ad400b3c3dFDc7A" at bounding box center [199, 151] width 238 height 12
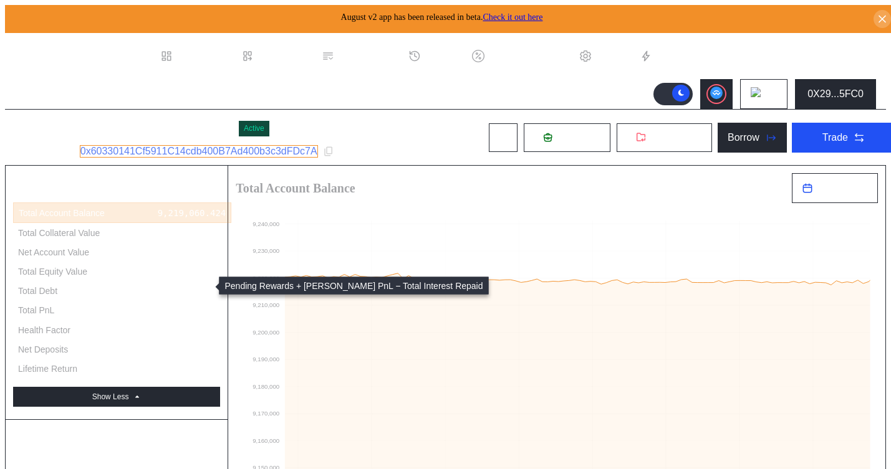
scroll to position [249, 0]
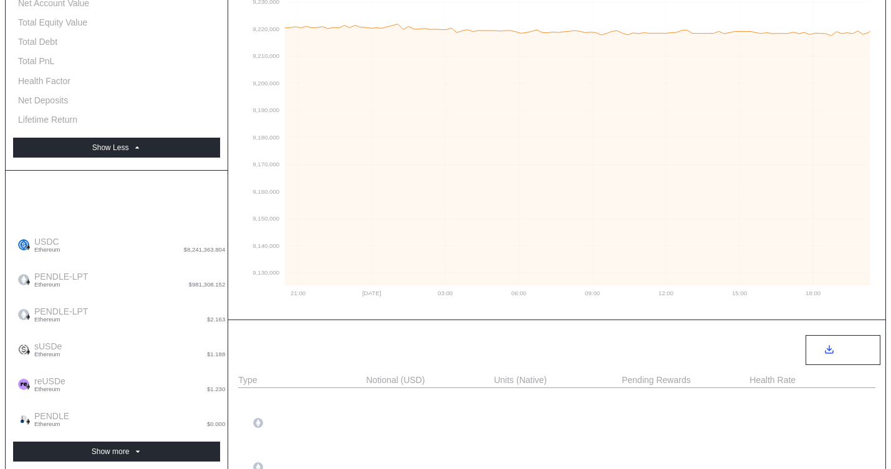
click at [143, 346] on div "Account Balance Aggregate Balances USDC Ethereum $8,241,363.804 8,242,109.574 P…" at bounding box center [117, 323] width 222 height 304
click at [144, 442] on button "Show more" at bounding box center [116, 452] width 207 height 20
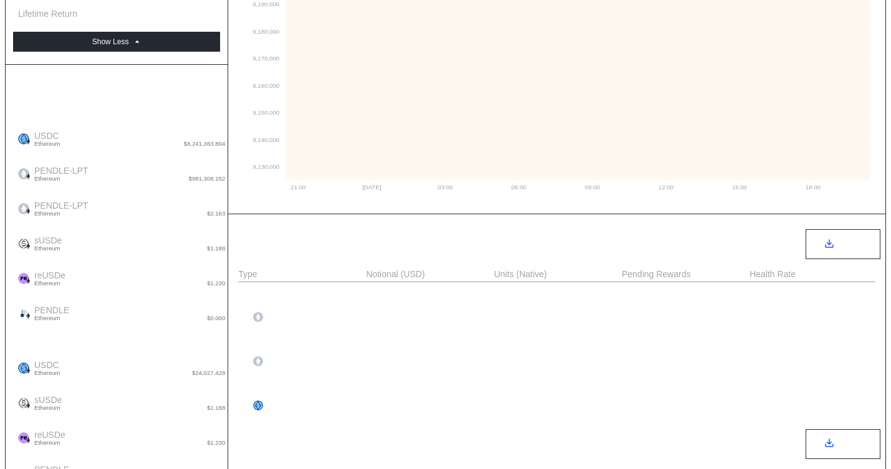
scroll to position [307, 0]
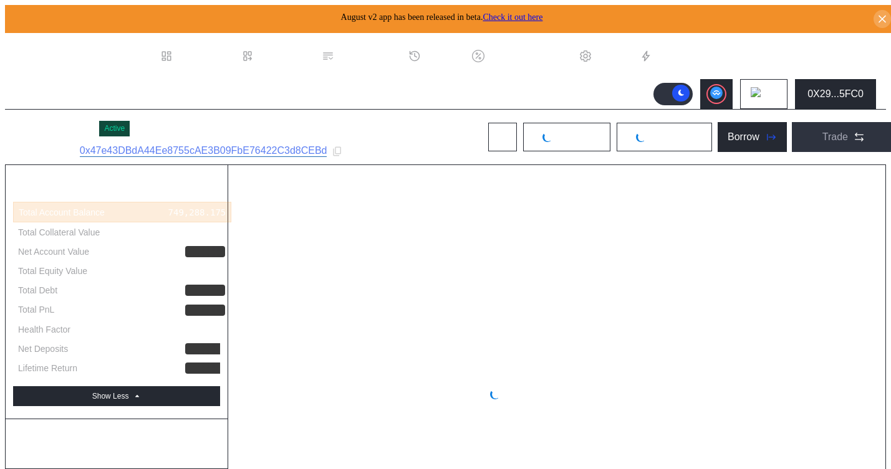
select select "*"
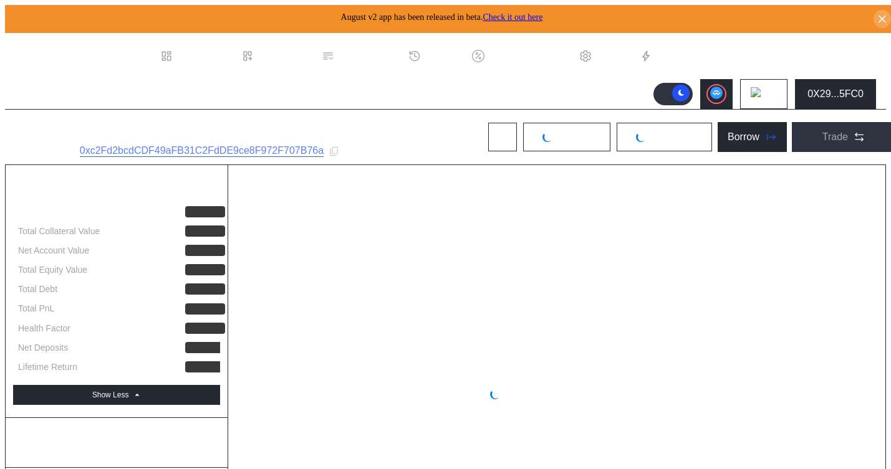
select select "*"
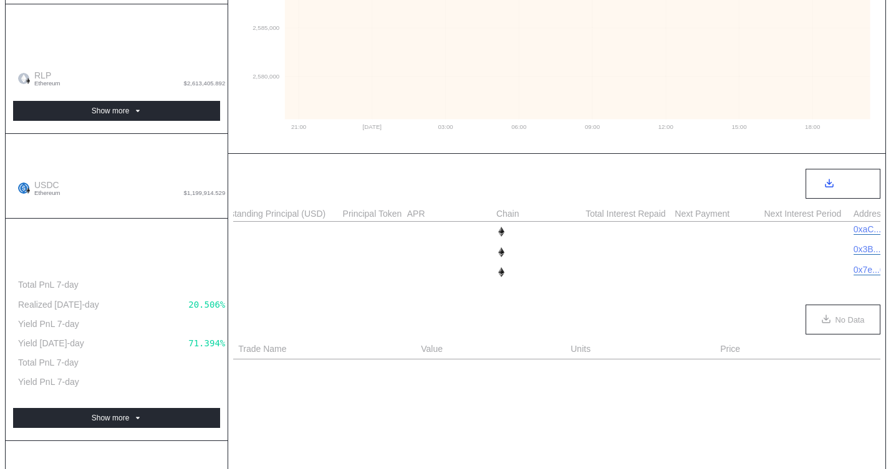
scroll to position [0, 568]
click at [683, 236] on div "11,835.617" at bounding box center [691, 232] width 52 height 10
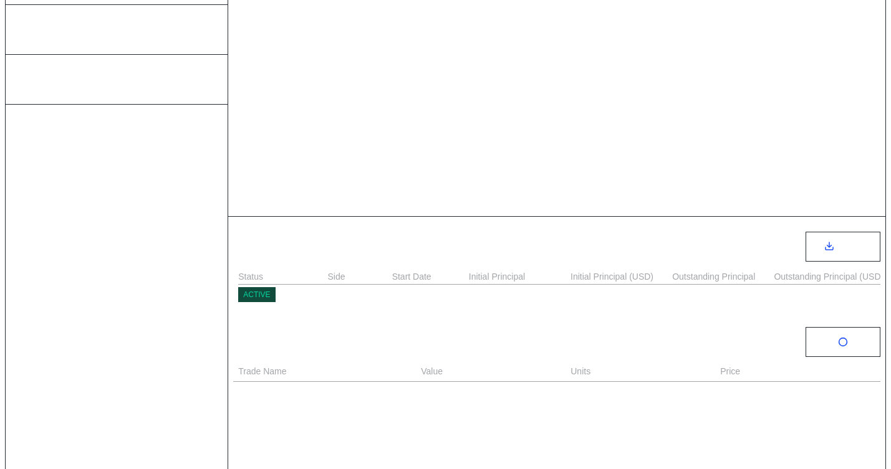
select select "*"
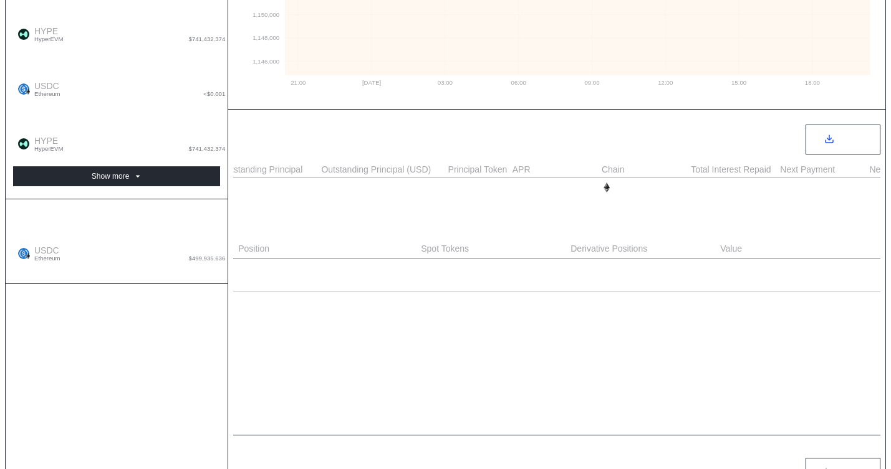
scroll to position [0, 455]
click at [795, 186] on div "7,287.672" at bounding box center [800, 188] width 47 height 10
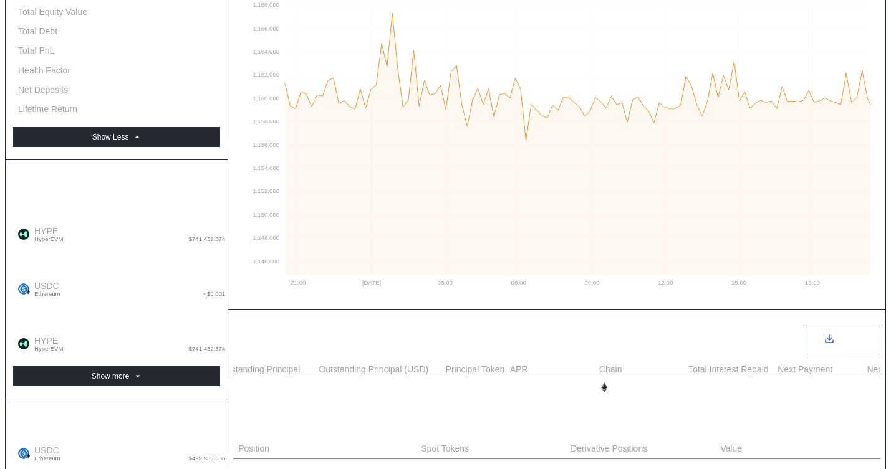
scroll to position [0, 0]
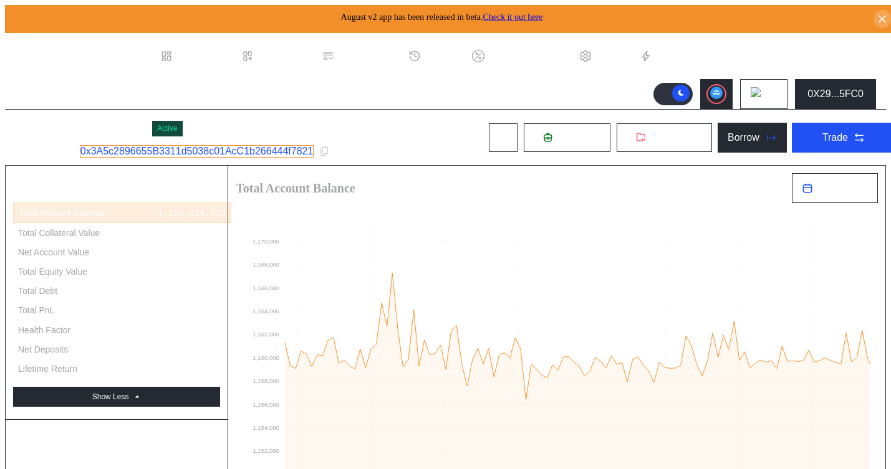
click at [182, 149] on link "0x3A5c2896655B3311d5038c01AcC1b266444f7821" at bounding box center [197, 151] width 234 height 12
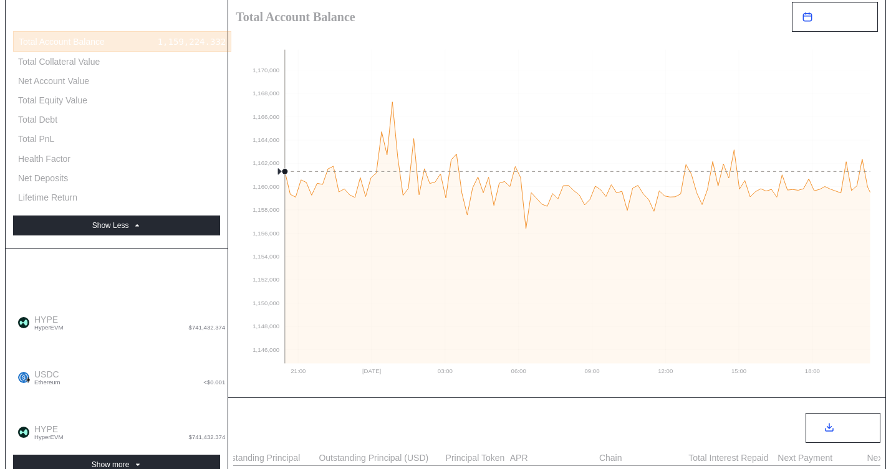
scroll to position [238, 0]
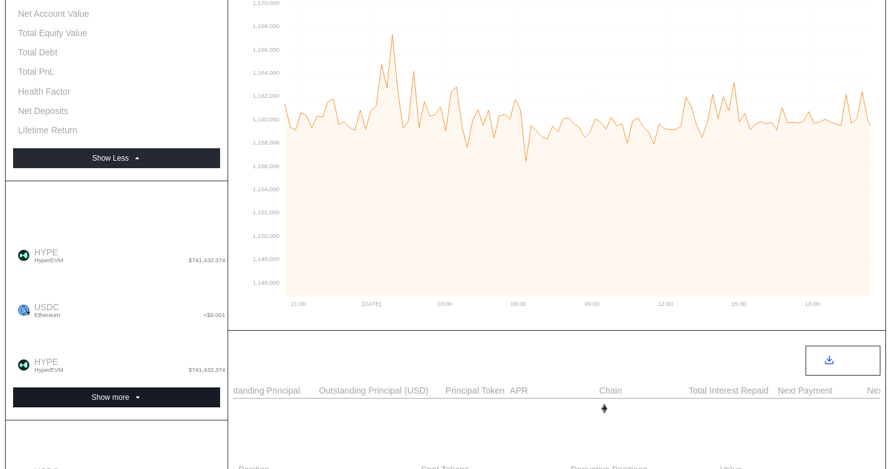
click at [160, 388] on button "Show more" at bounding box center [116, 398] width 207 height 20
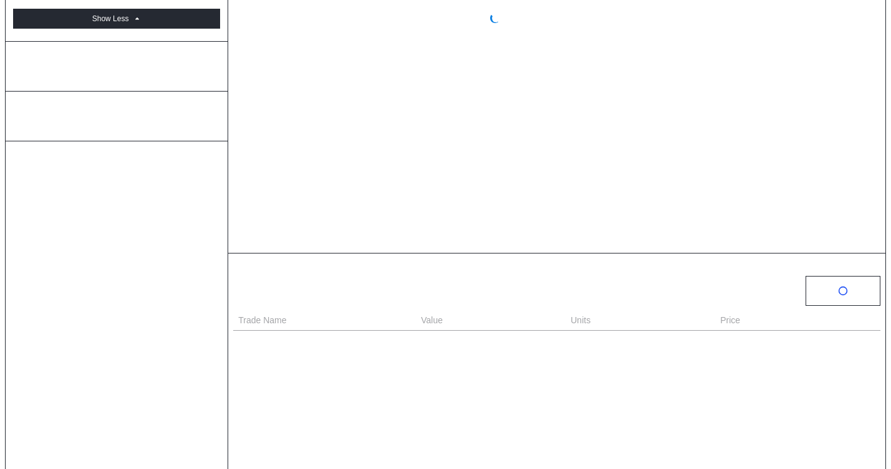
scroll to position [431, 0]
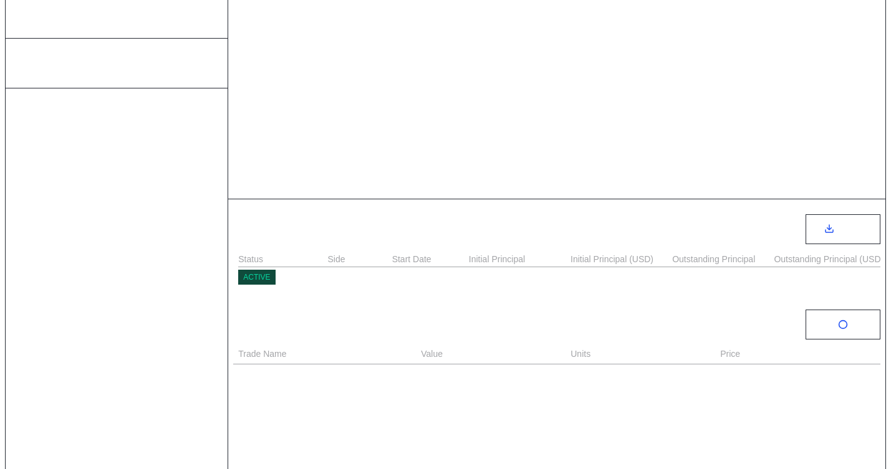
select select "*"
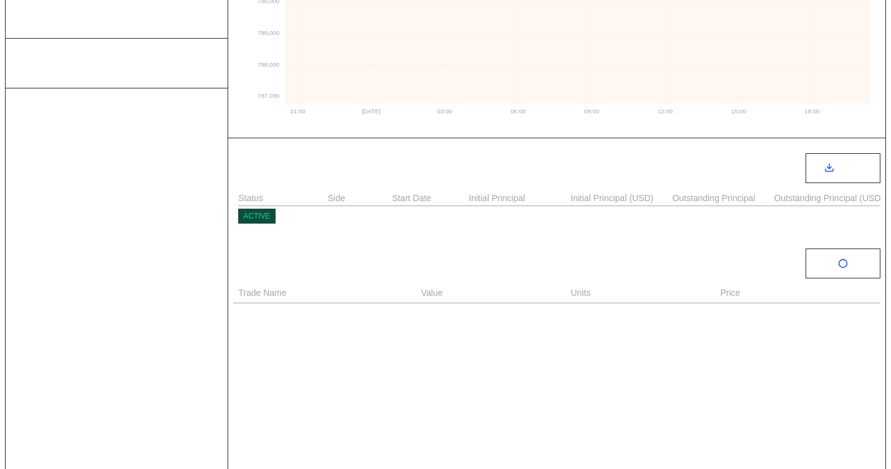
scroll to position [0, 0]
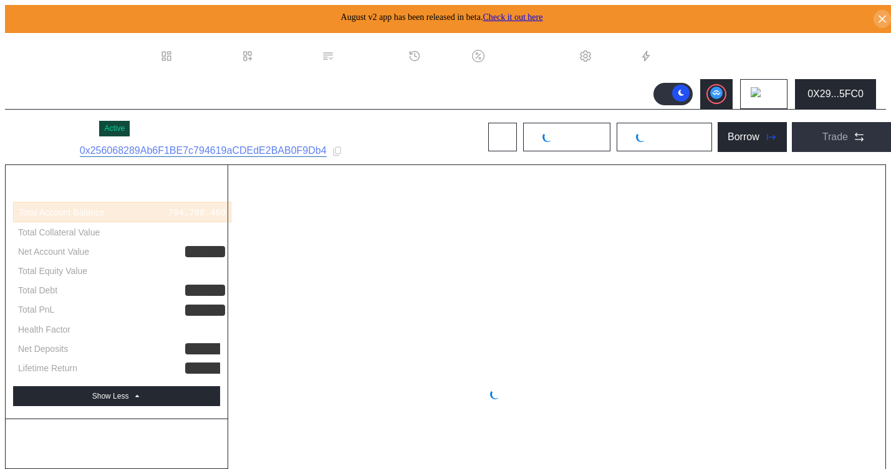
select select "*"
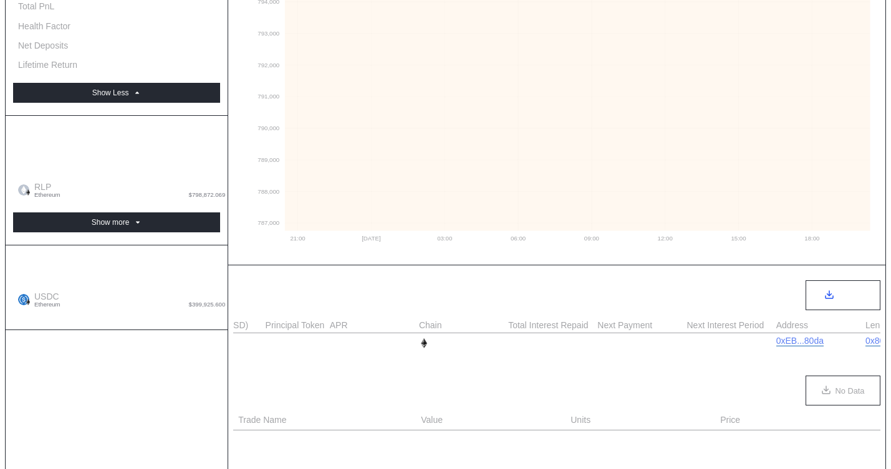
scroll to position [0, 681]
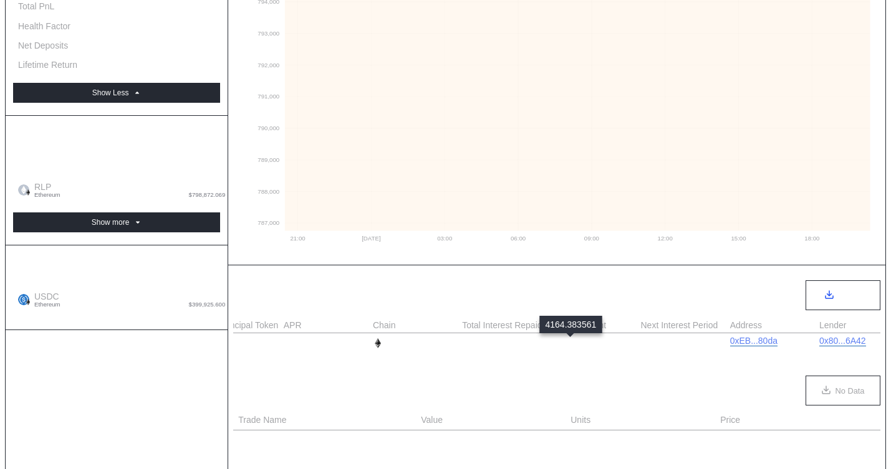
click at [567, 342] on div "4,164.384" at bounding box center [574, 343] width 47 height 10
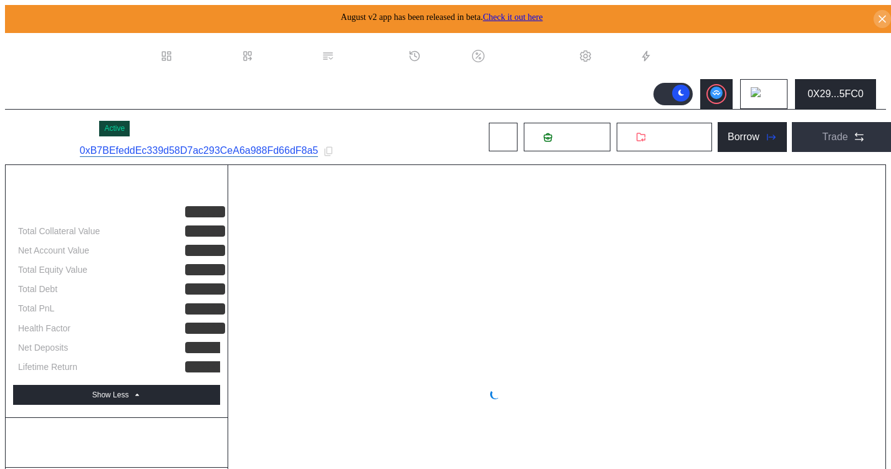
select select "*"
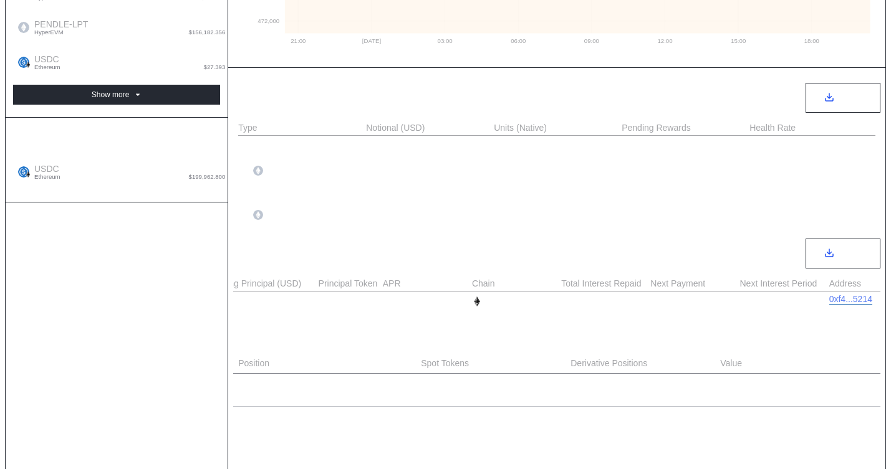
scroll to position [0, 584]
click at [674, 305] on div "3,071.233" at bounding box center [671, 302] width 47 height 10
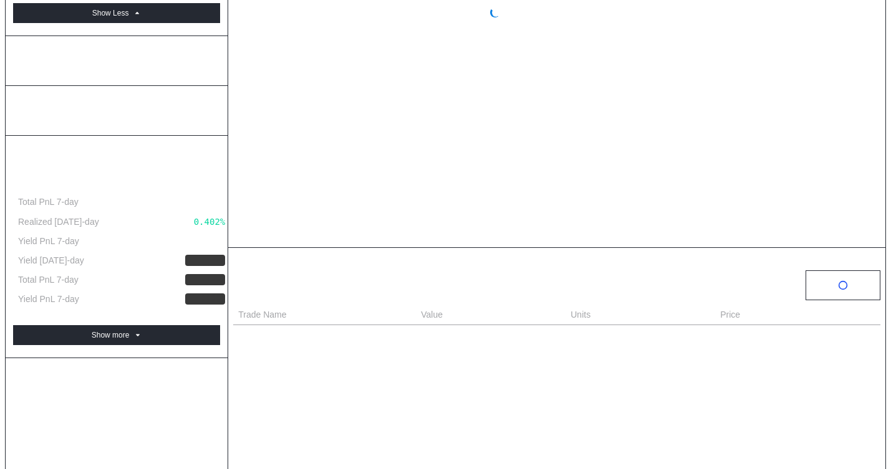
scroll to position [431, 0]
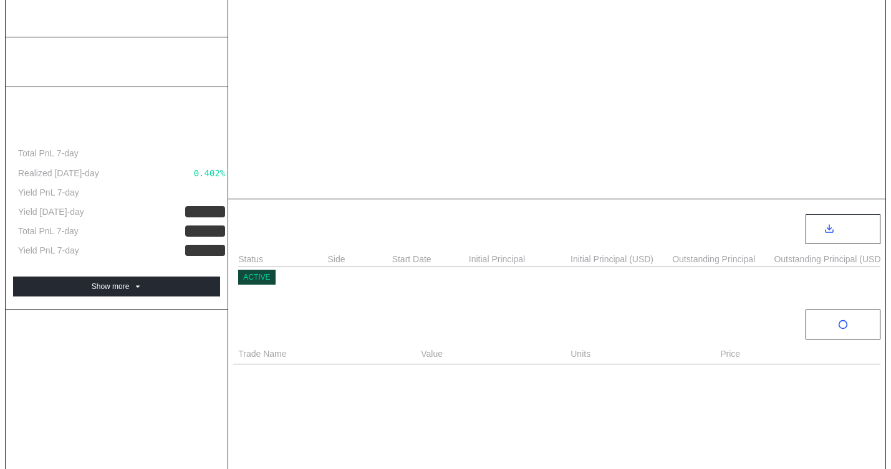
select select "*"
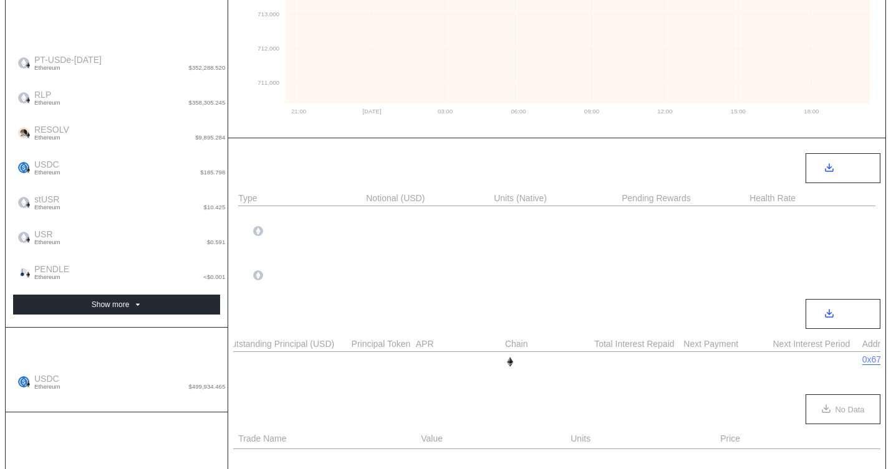
scroll to position [0, 559]
click at [692, 363] on div "3,068.494" at bounding box center [697, 362] width 47 height 10
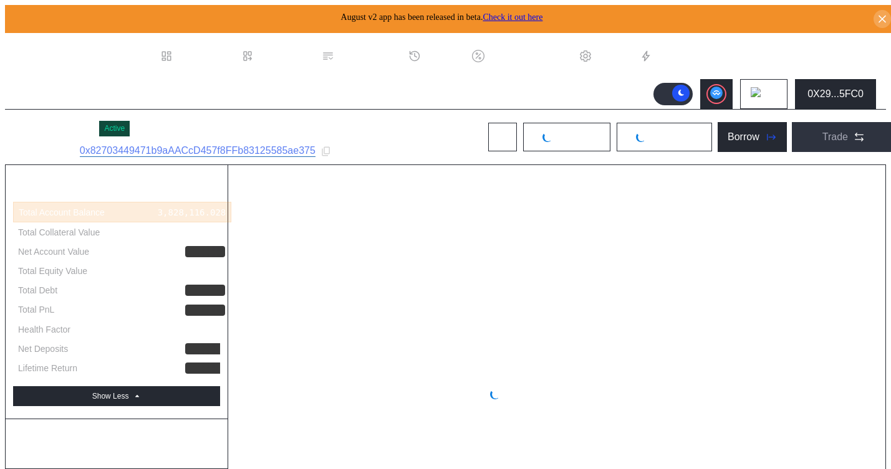
select select "*"
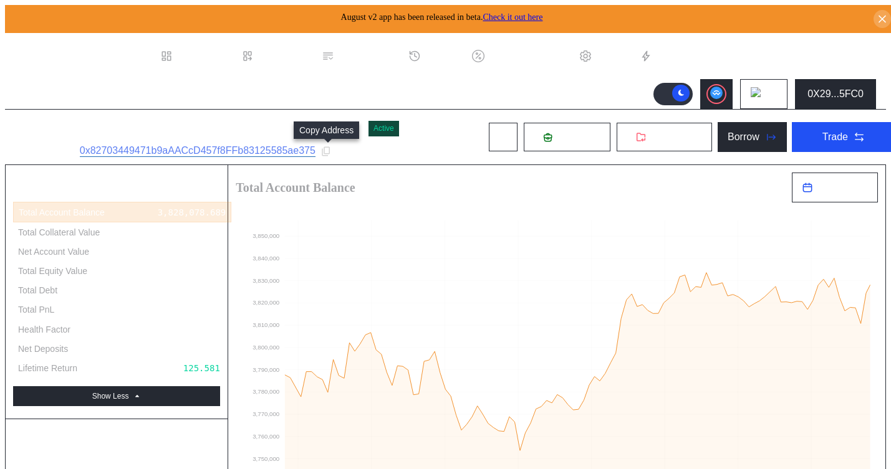
click at [327, 151] on icon at bounding box center [325, 151] width 11 height 11
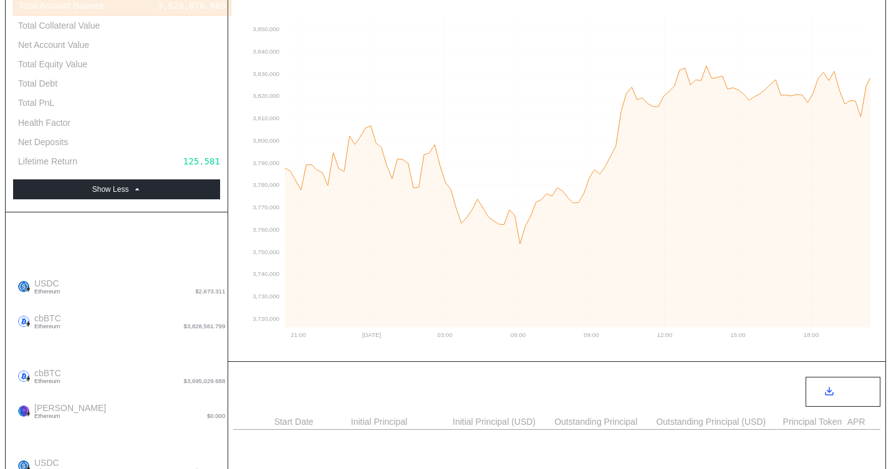
scroll to position [438, 0]
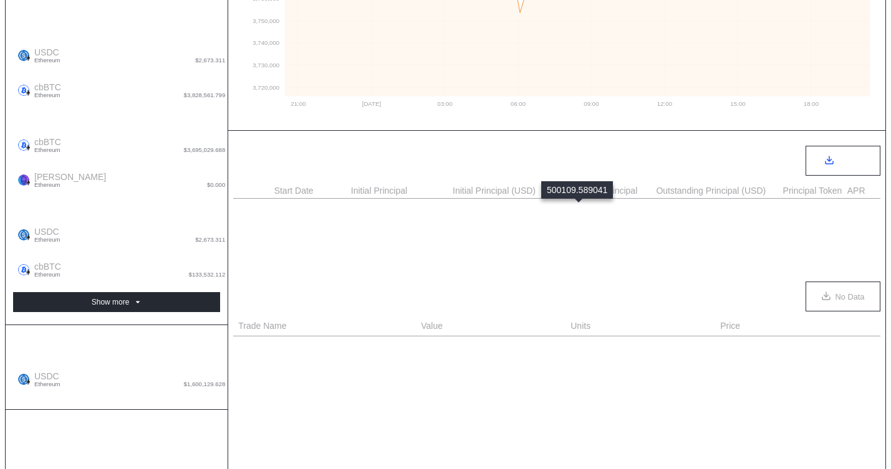
click at [585, 208] on div "500,109.589" at bounding box center [583, 209] width 58 height 10
click at [587, 236] on div "1,100,241.096" at bounding box center [604, 228] width 100 height 15
click at [574, 229] on div "1,100,241.096" at bounding box center [588, 229] width 69 height 10
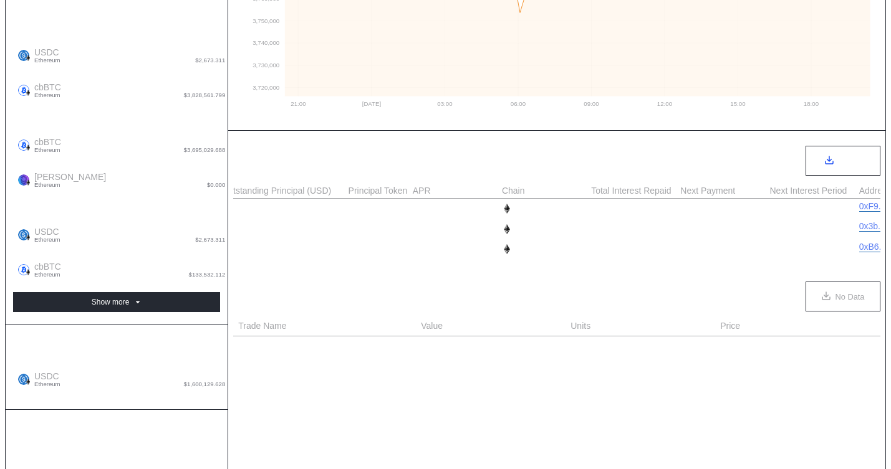
scroll to position [0, 592]
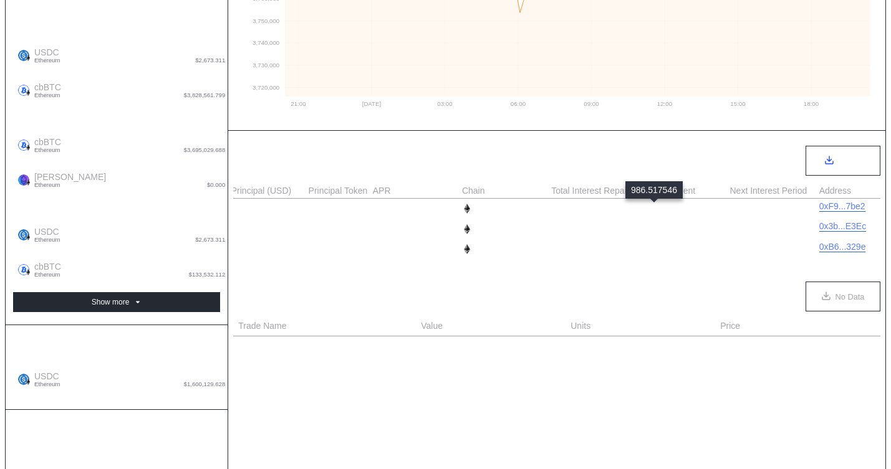
click at [647, 213] on div "986.518" at bounding box center [658, 209] width 37 height 10
click at [656, 228] on div "2,170.339" at bounding box center [663, 229] width 47 height 10
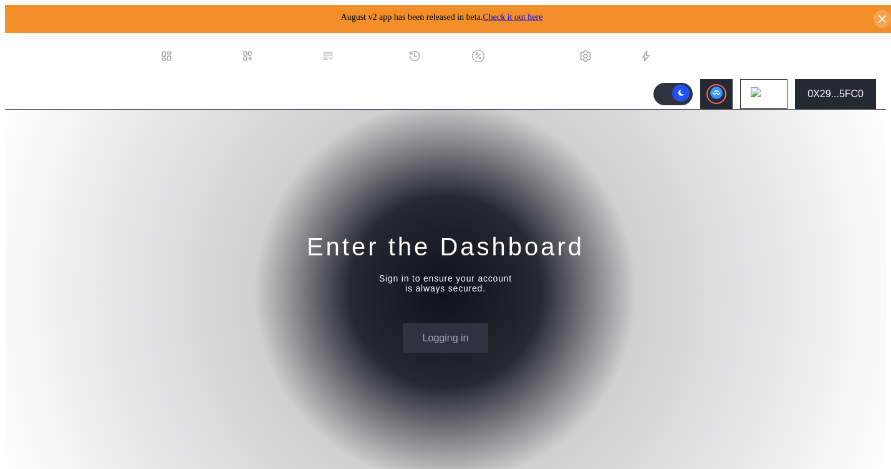
select select "*"
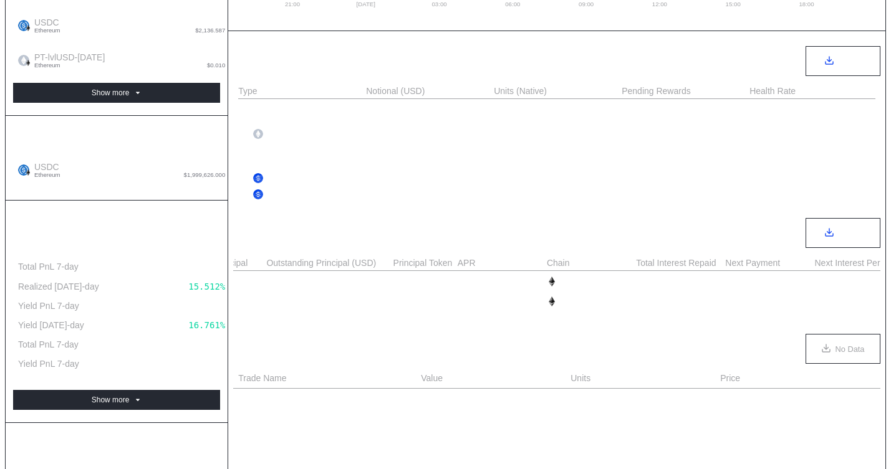
scroll to position [0, 514]
click at [739, 287] on div "17,479.452" at bounding box center [745, 282] width 52 height 10
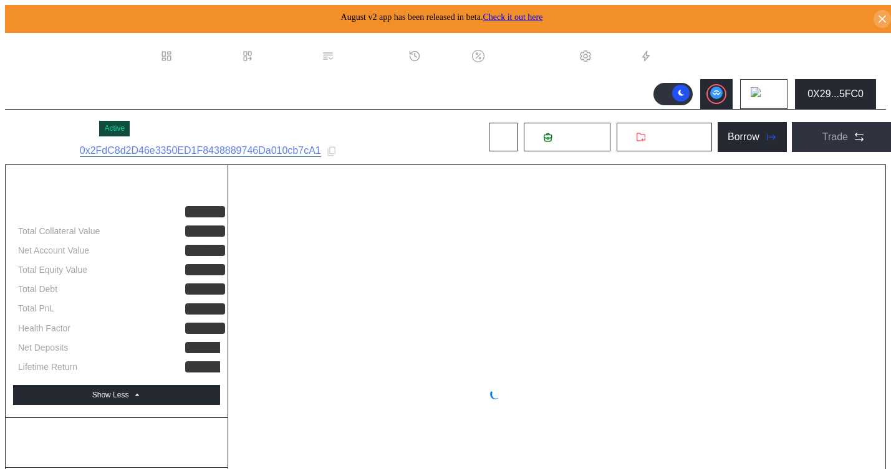
select select "*"
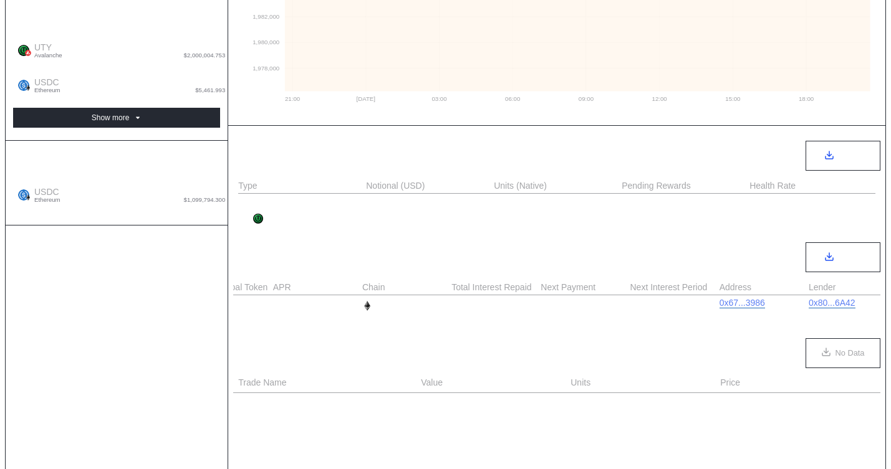
scroll to position [0, 813]
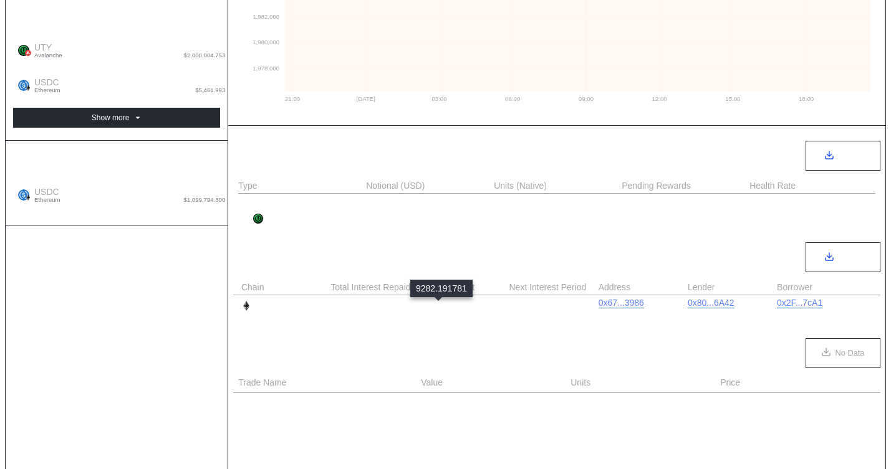
click at [444, 304] on div "9,282.192" at bounding box center [443, 306] width 47 height 10
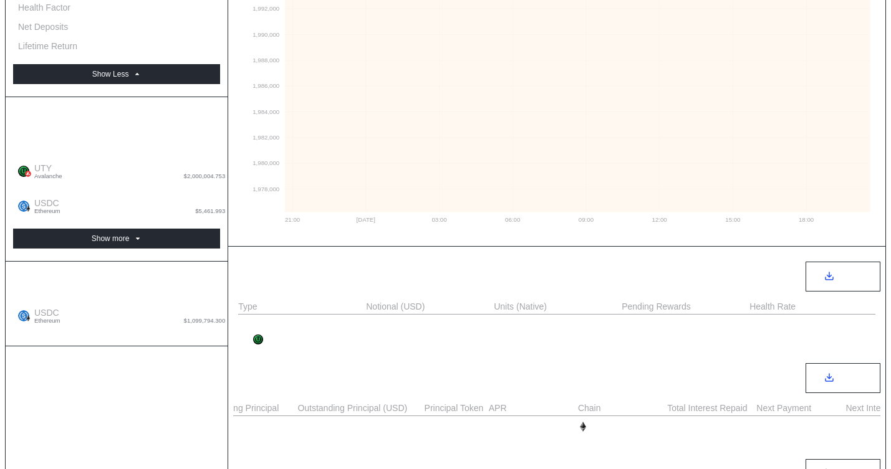
scroll to position [292, 0]
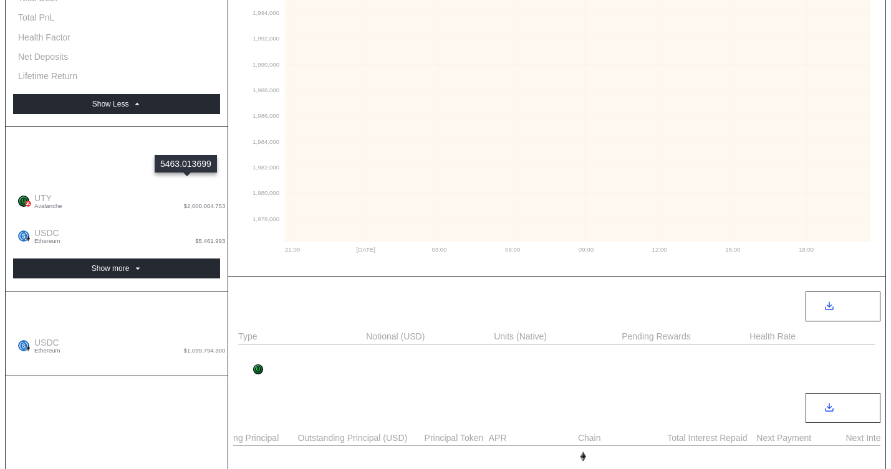
click at [162, 219] on div "USDC Ethereum     $5,461.993 5,463.014" at bounding box center [121, 236] width 217 height 35
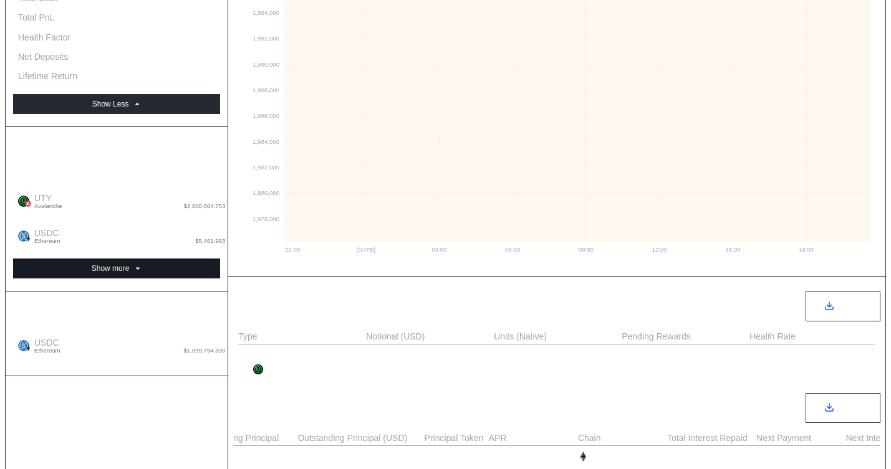
click at [162, 259] on button "Show more" at bounding box center [116, 269] width 207 height 20
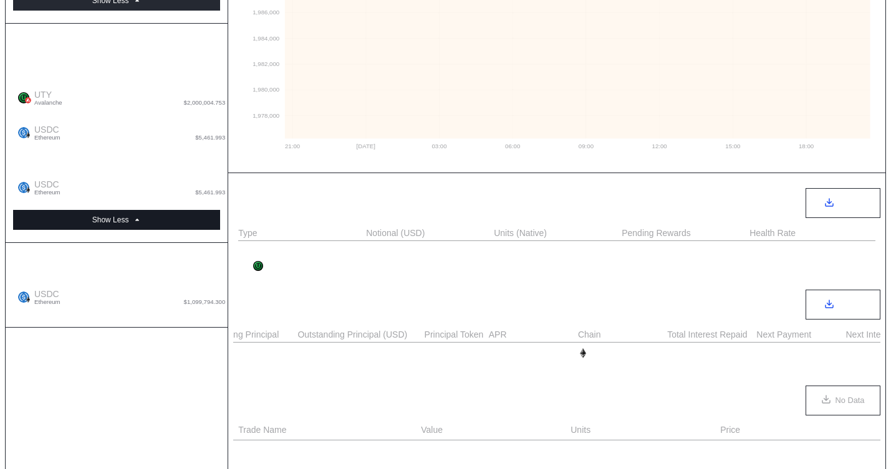
scroll to position [401, 0]
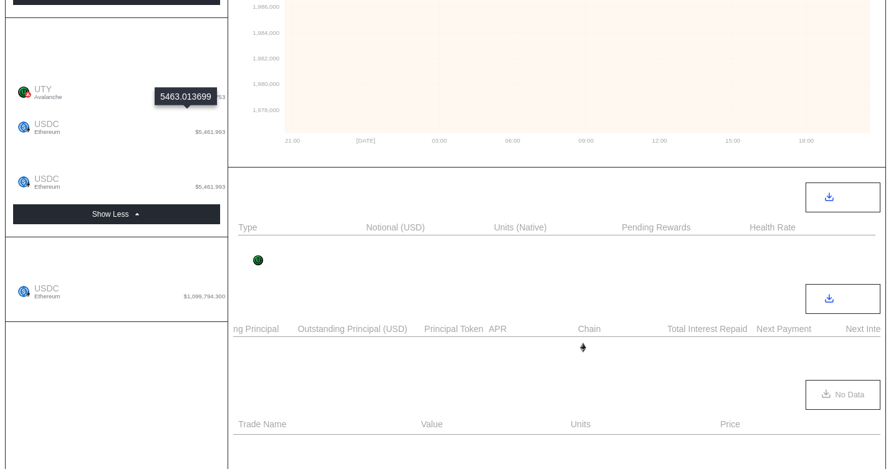
click at [180, 174] on div "5,463.014" at bounding box center [201, 179] width 47 height 11
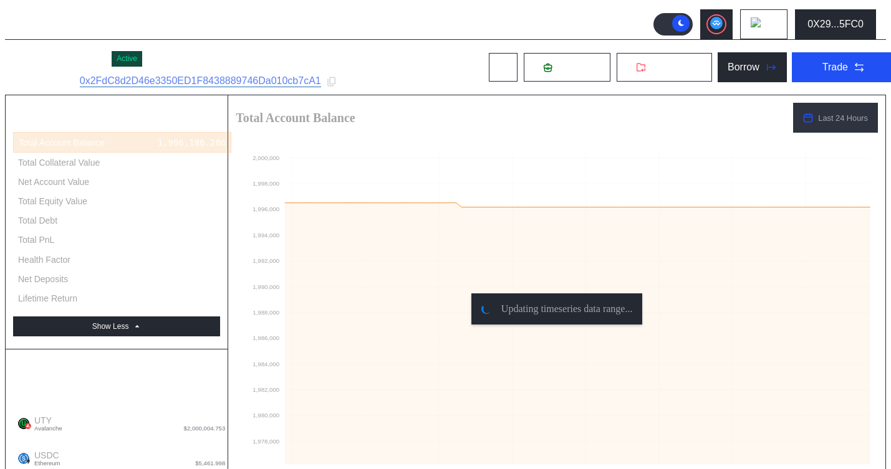
scroll to position [0, 0]
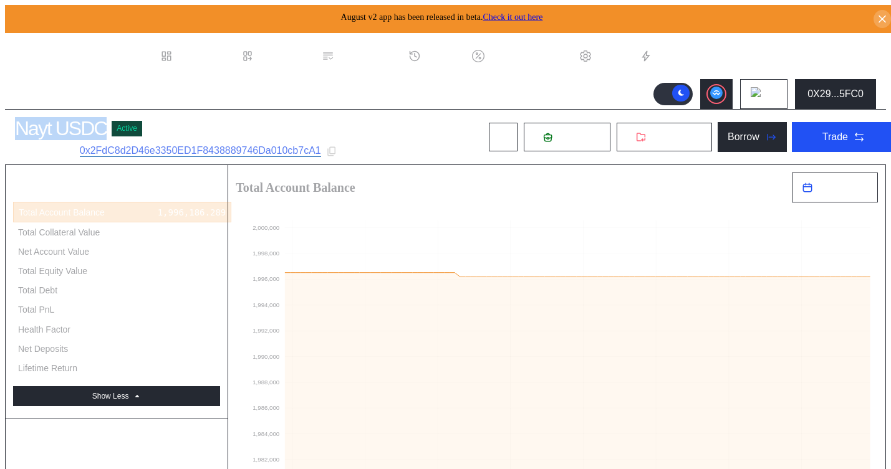
drag, startPoint x: 95, startPoint y: 122, endPoint x: 2, endPoint y: 123, distance: 92.3
click at [5, 123] on div "Nayt USDC Active Subaccount ID: 0x2FdC8d2D46e3350ED1F8438889746Da010cb7cA1 Depo…" at bounding box center [455, 137] width 901 height 55
copy div "Nayt USDC"
click at [327, 149] on icon at bounding box center [331, 151] width 11 height 11
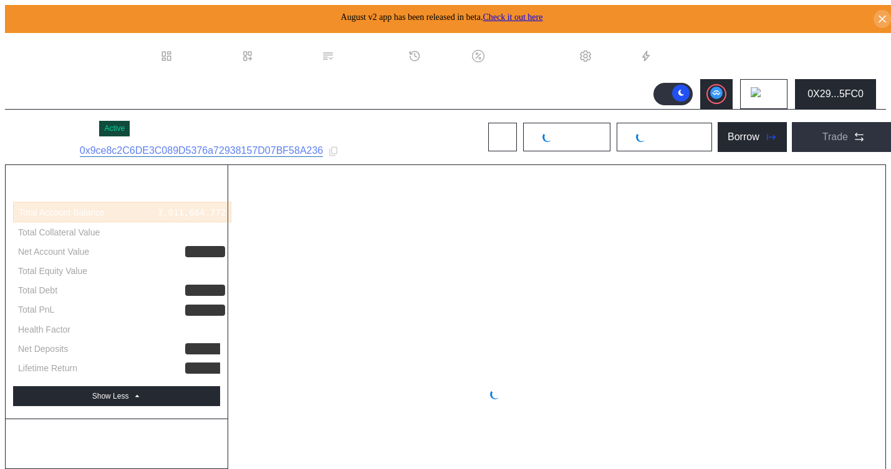
select select "*"
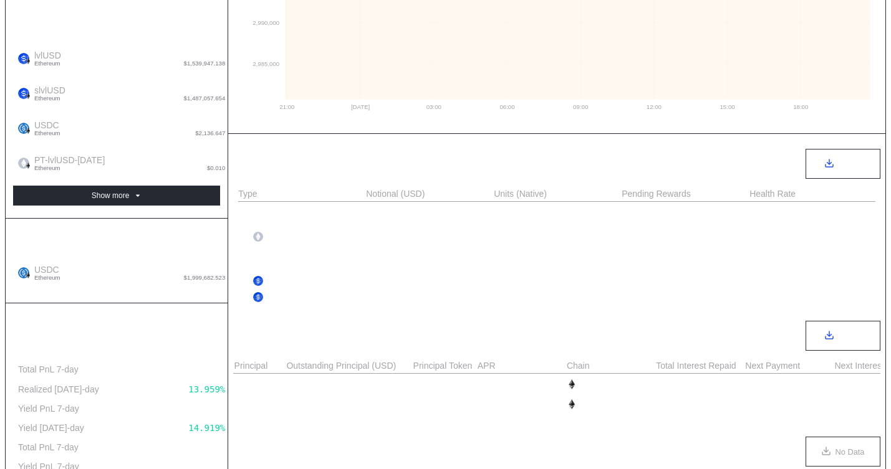
scroll to position [472, 0]
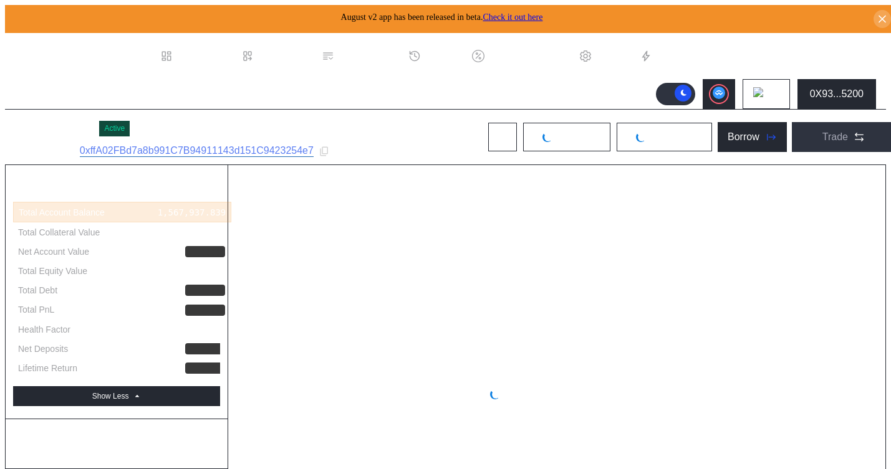
select select "*"
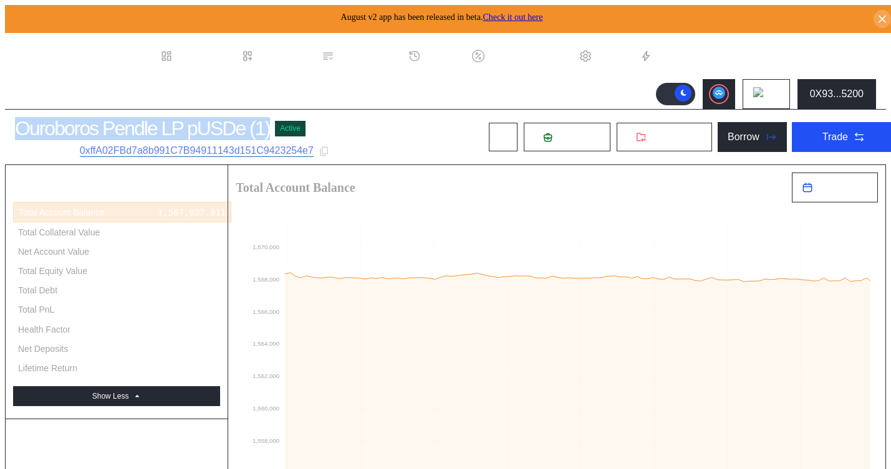
drag, startPoint x: 250, startPoint y: 123, endPoint x: 13, endPoint y: 122, distance: 236.9
click at [15, 122] on div "Ouroboros Pendle LP pUSDe (1)" at bounding box center [142, 128] width 255 height 23
copy div "Ouroboros Pendle LP pUSDe (1)"
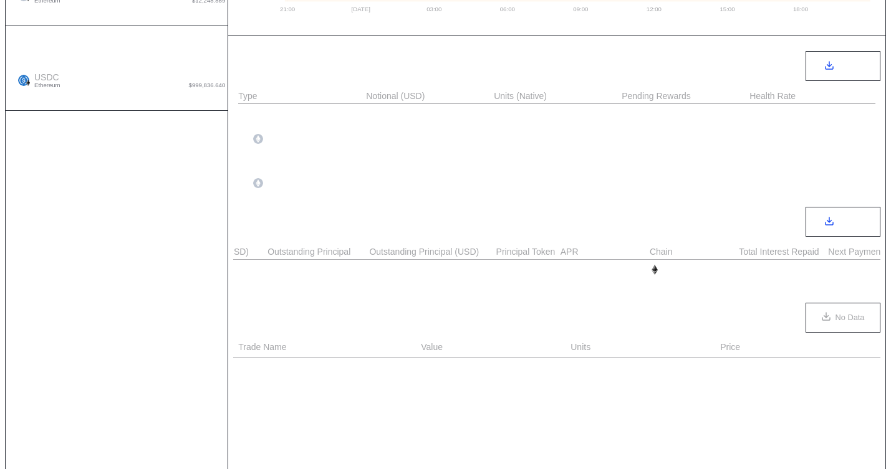
scroll to position [0, 513]
click at [742, 269] on div "1,917.809" at bounding box center [742, 270] width 47 height 10
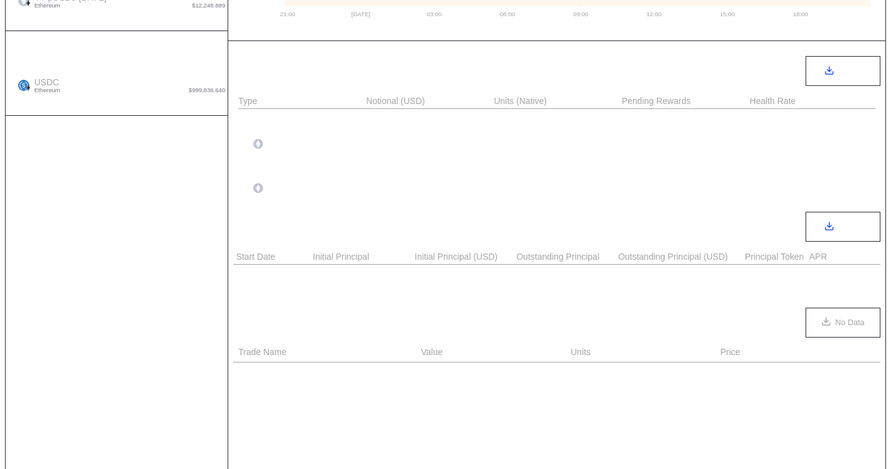
scroll to position [0, 0]
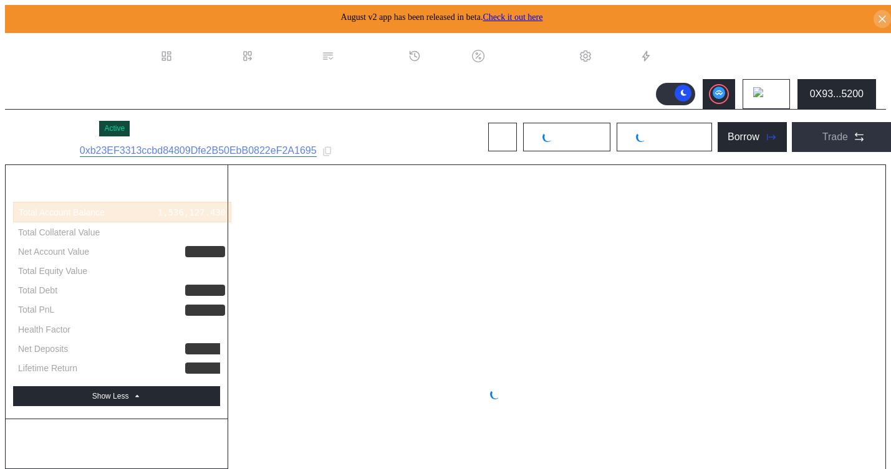
select select "*"
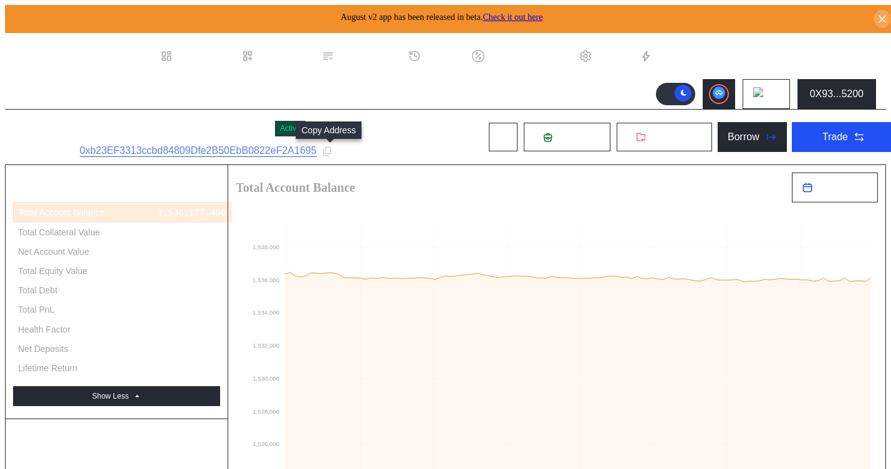
click at [332, 154] on div at bounding box center [327, 151] width 11 height 11
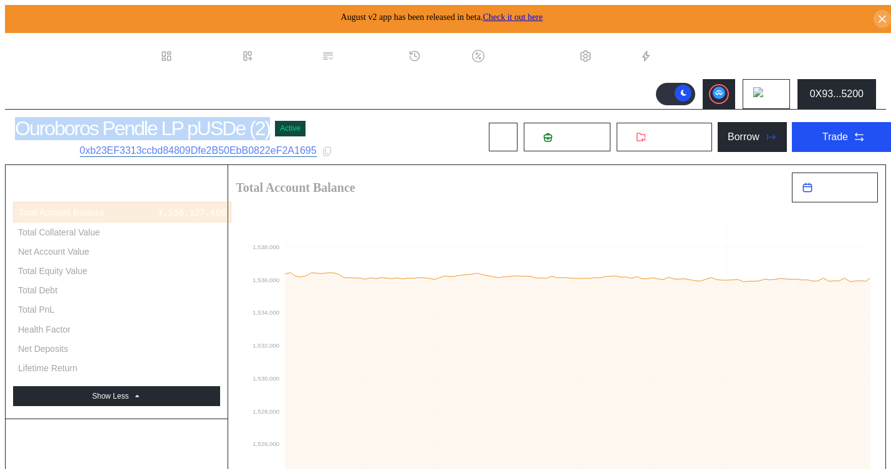
drag, startPoint x: 256, startPoint y: 123, endPoint x: 13, endPoint y: 125, distance: 243.1
click at [15, 125] on div "Ouroboros Pendle LP pUSDe (2)" at bounding box center [142, 128] width 255 height 23
copy div "Ouroboros Pendle LP pUSDe (2)"
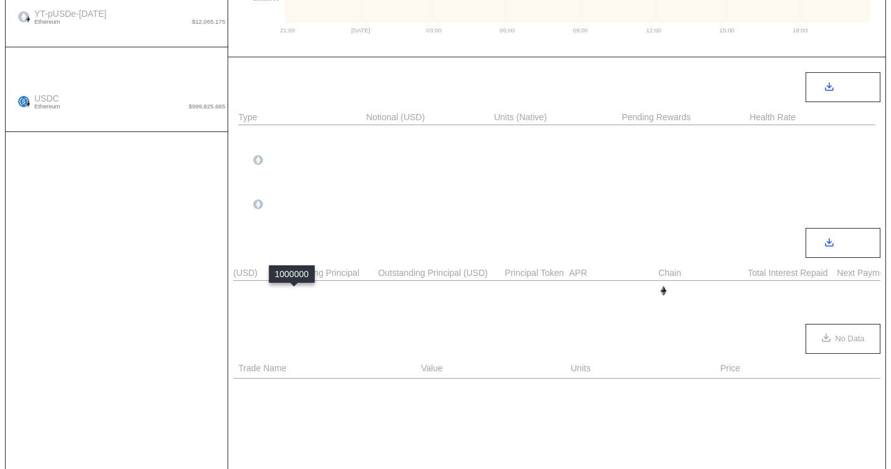
scroll to position [0, 813]
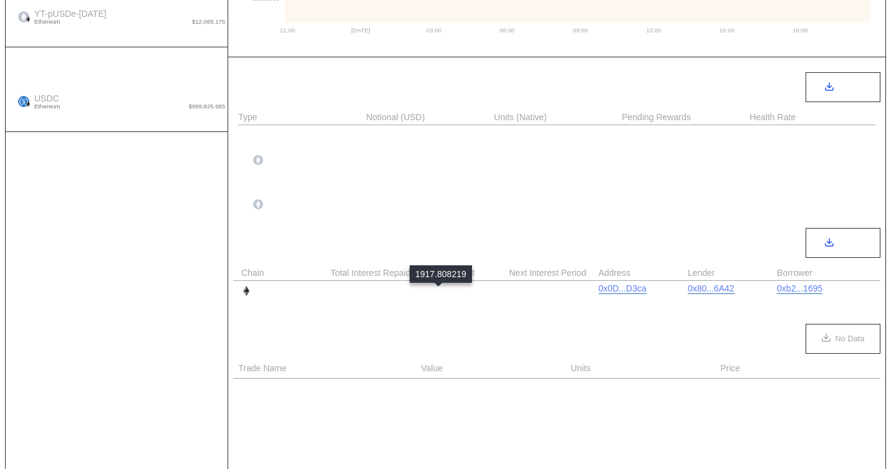
click at [454, 293] on div "1,917.809" at bounding box center [443, 291] width 47 height 10
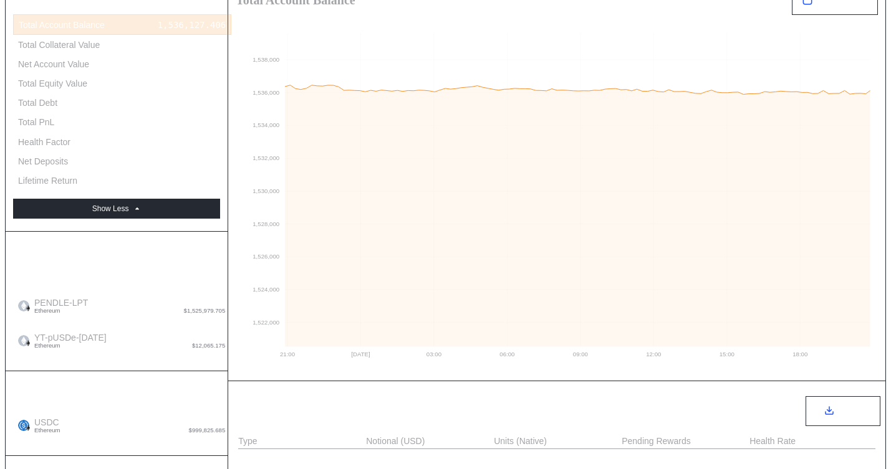
scroll to position [0, 0]
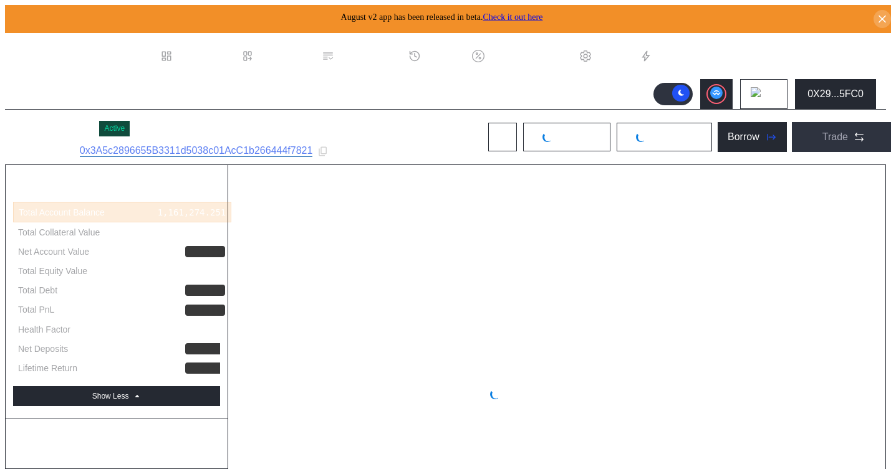
select select "*"
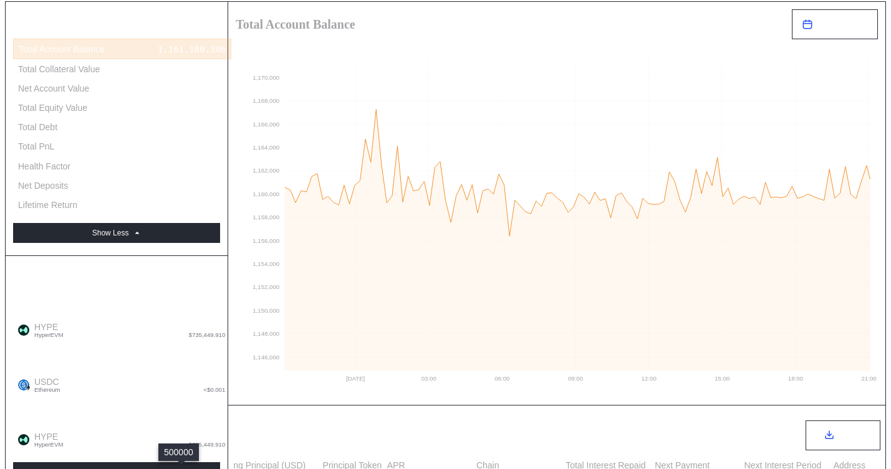
scroll to position [273, 0]
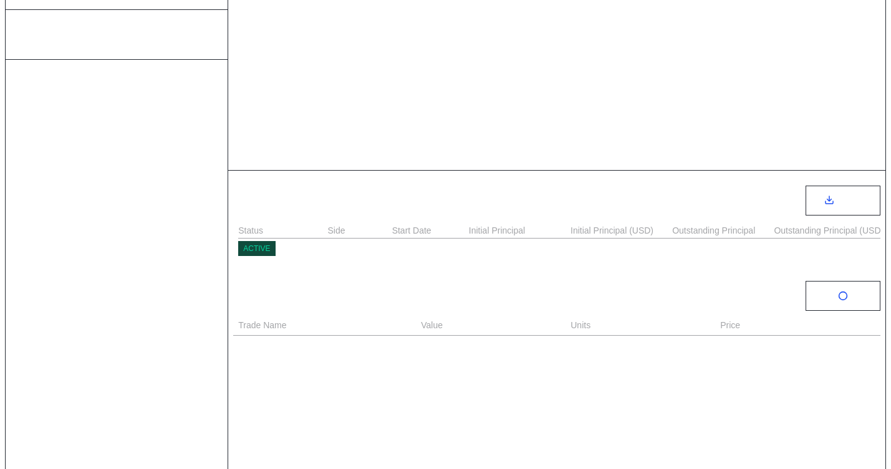
select select "*"
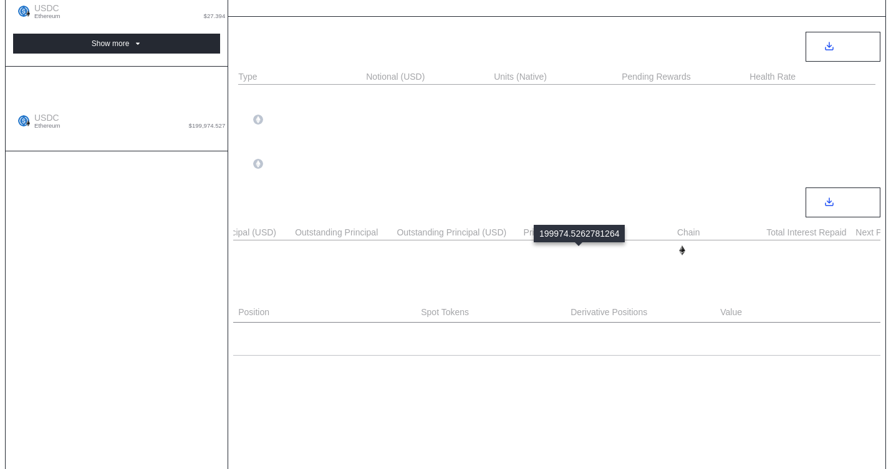
scroll to position [0, 553]
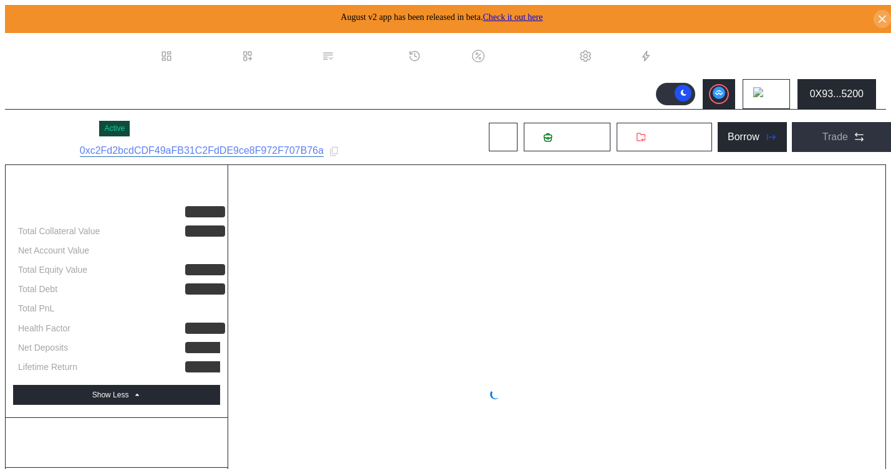
select select "*"
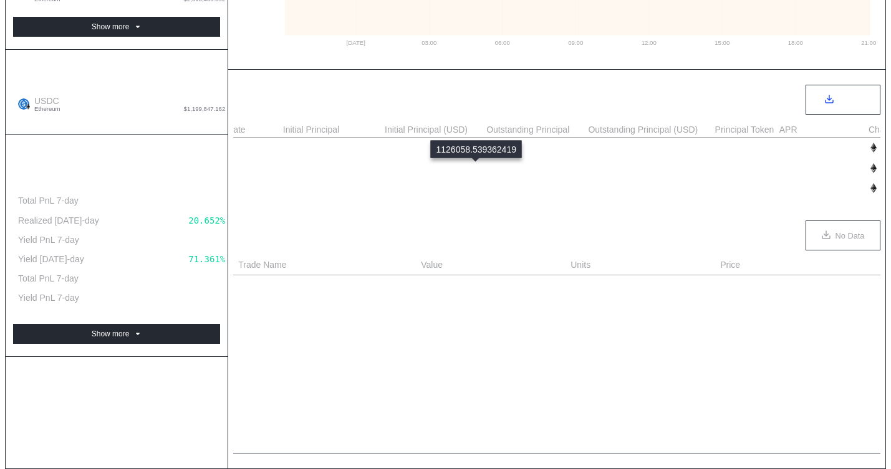
scroll to position [0, 505]
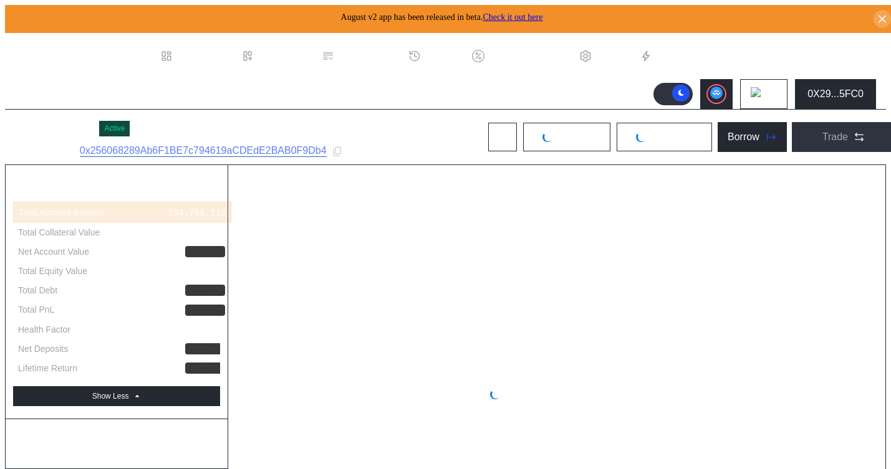
select select "*"
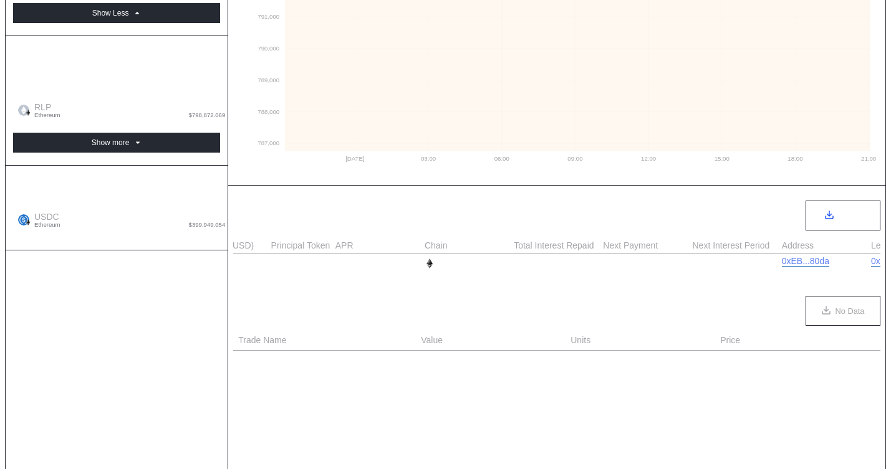
scroll to position [0, 646]
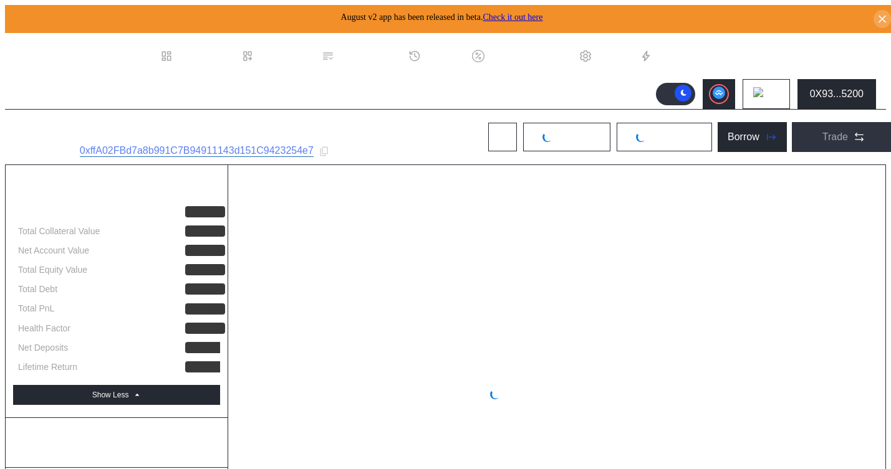
select select "*"
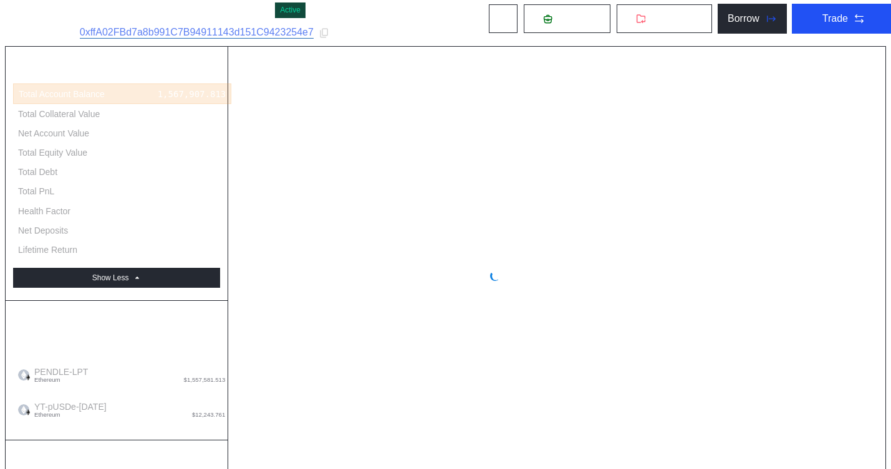
select select "*"
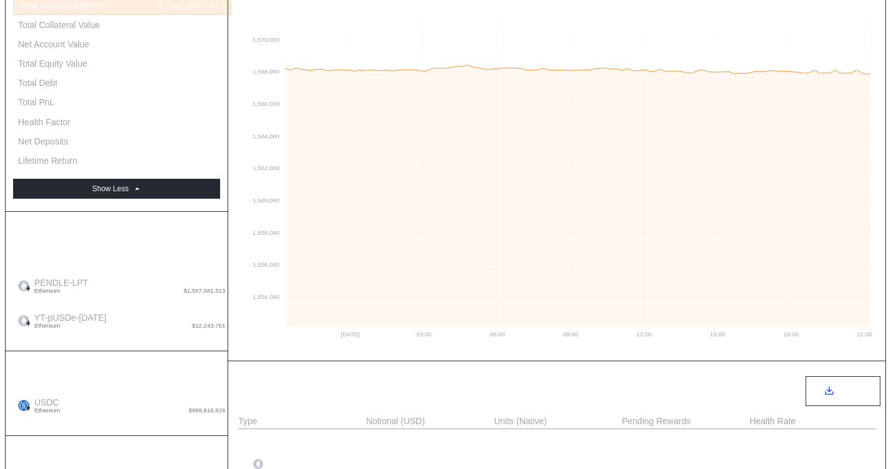
scroll to position [238, 0]
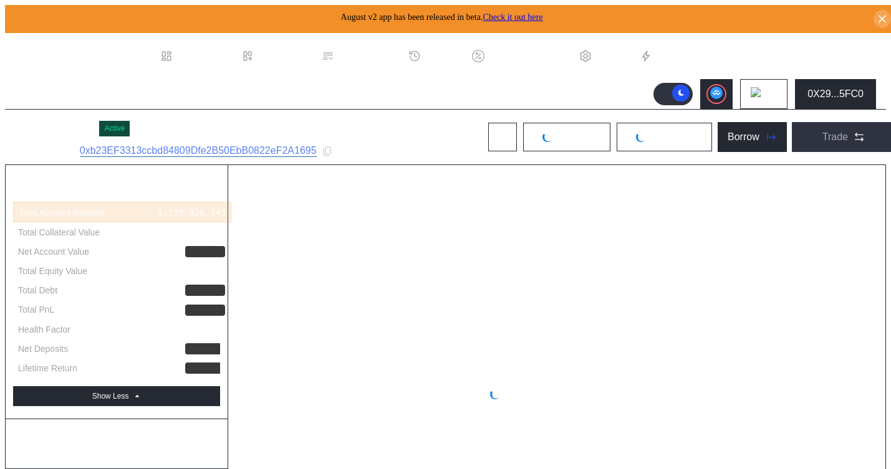
select select "*"
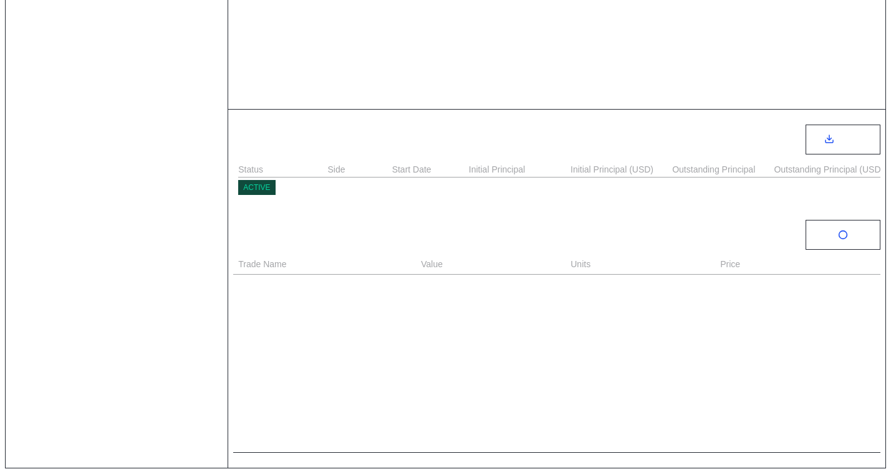
scroll to position [459, 0]
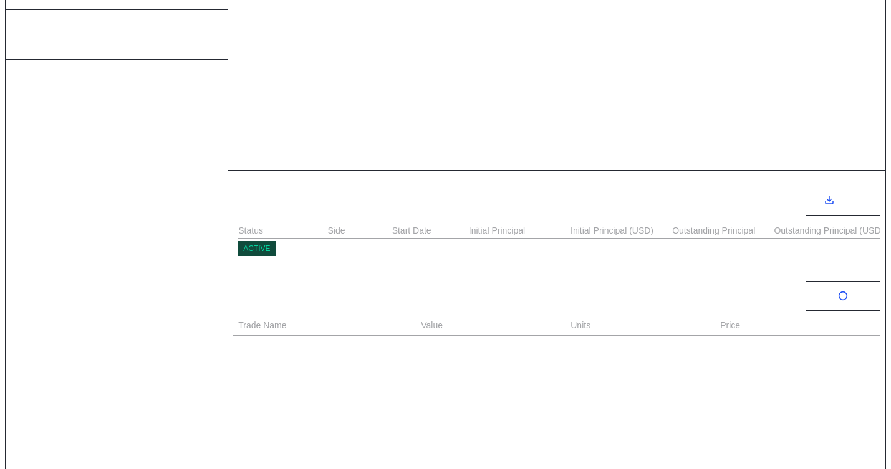
select select "*"
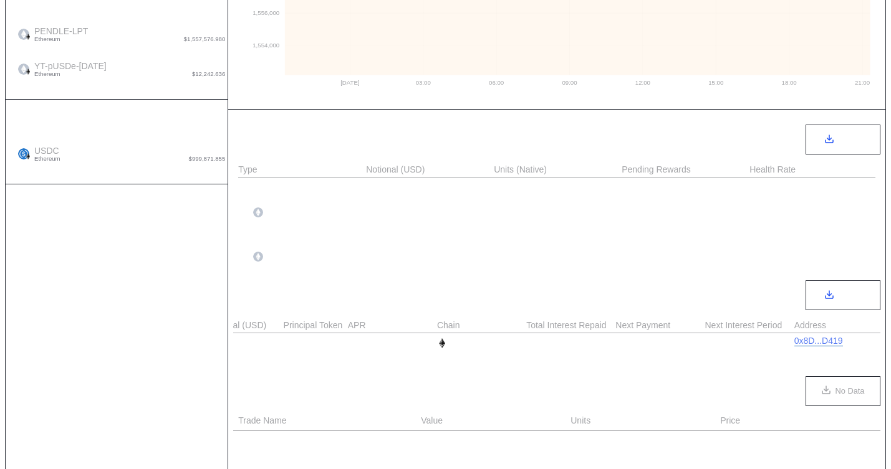
scroll to position [0, 779]
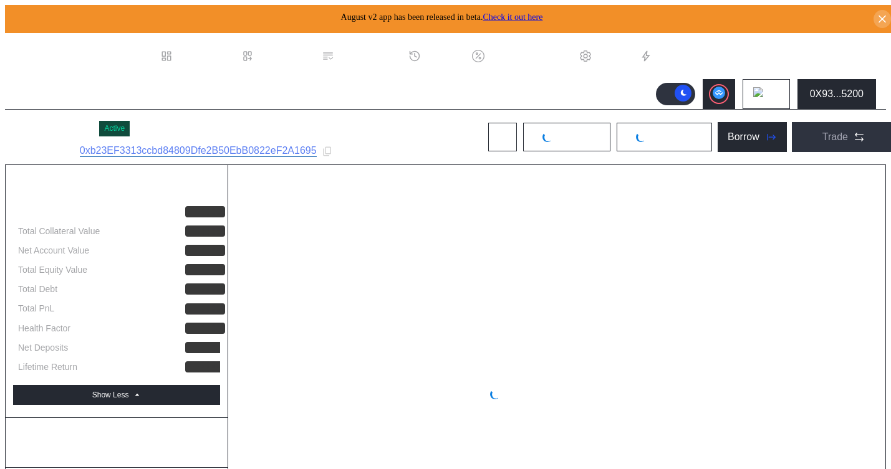
select select "*"
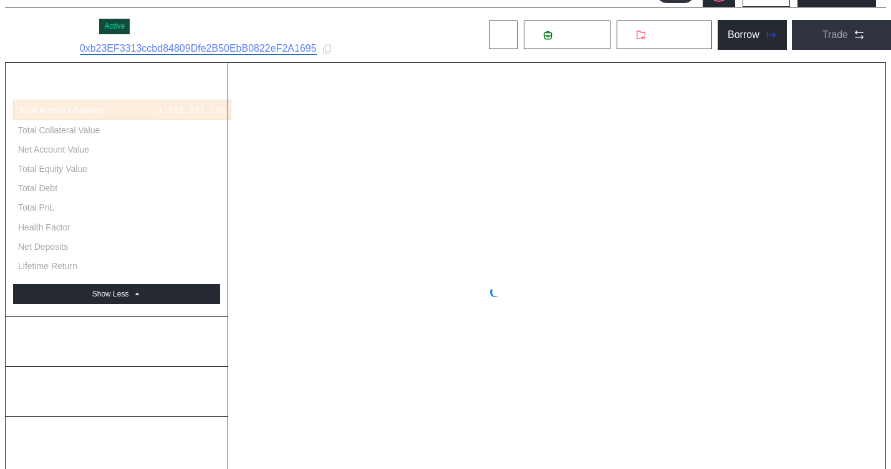
scroll to position [521, 0]
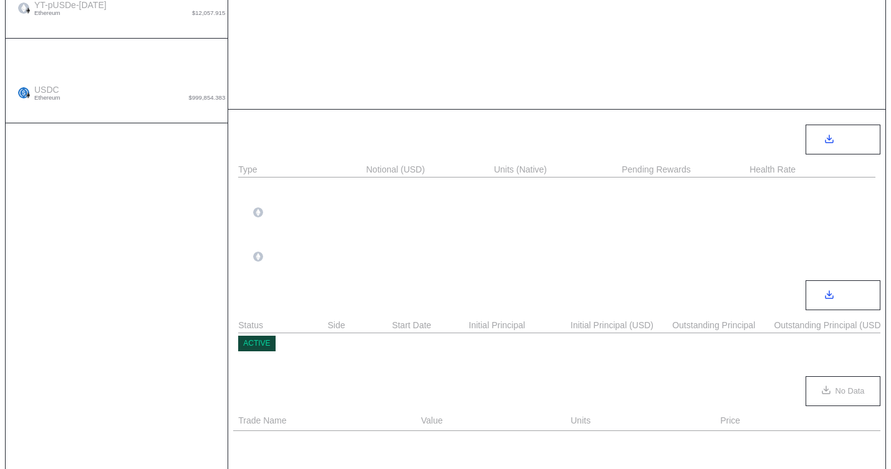
select select "*"
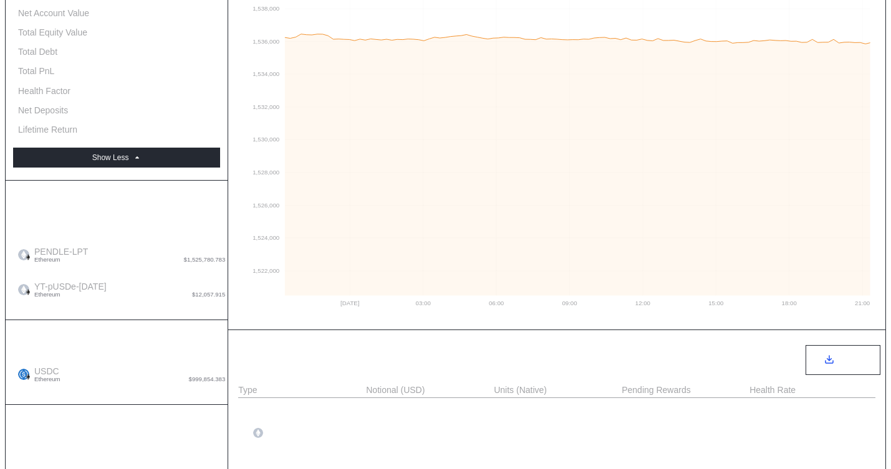
scroll to position [194, 0]
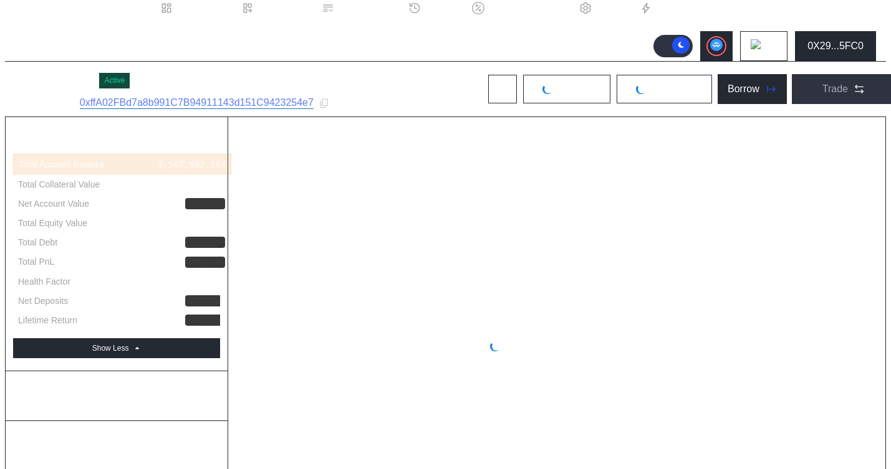
select select "*"
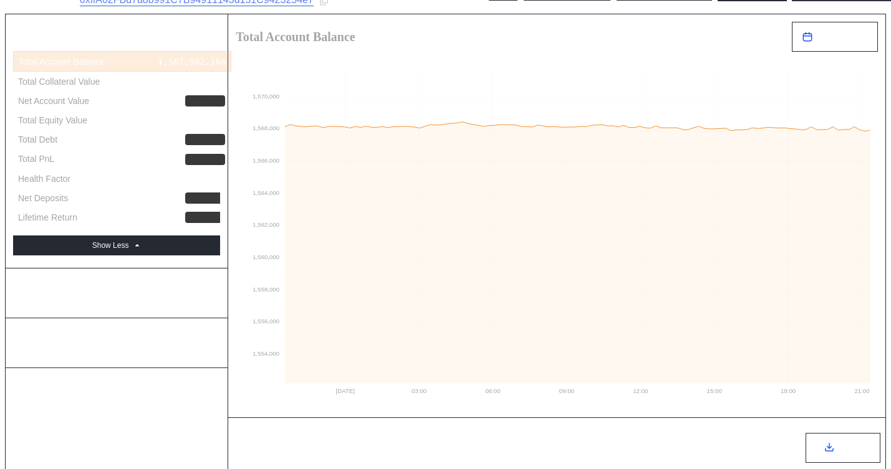
scroll to position [274, 0]
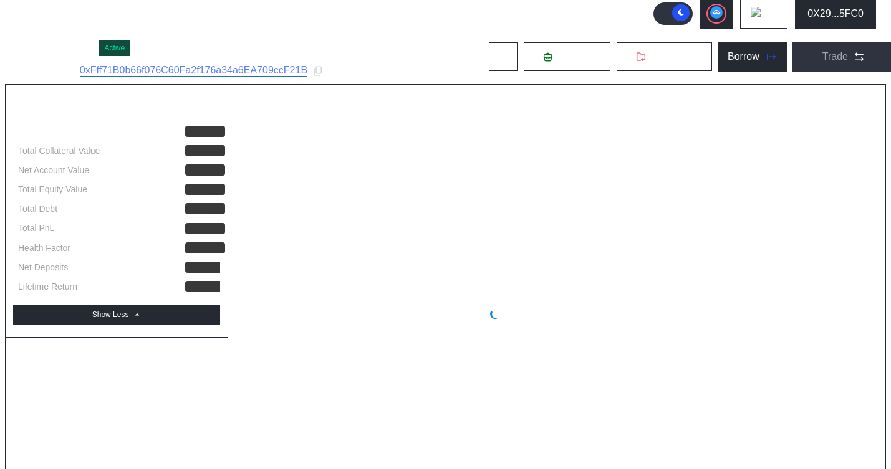
select select "*"
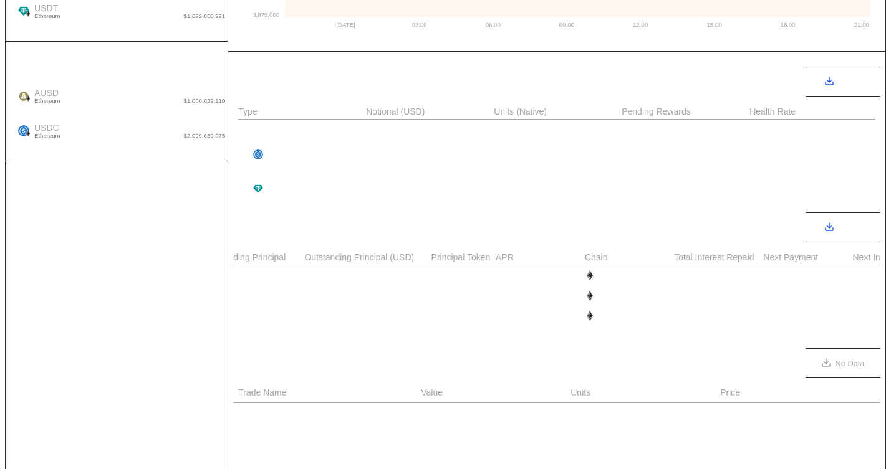
scroll to position [0, 609]
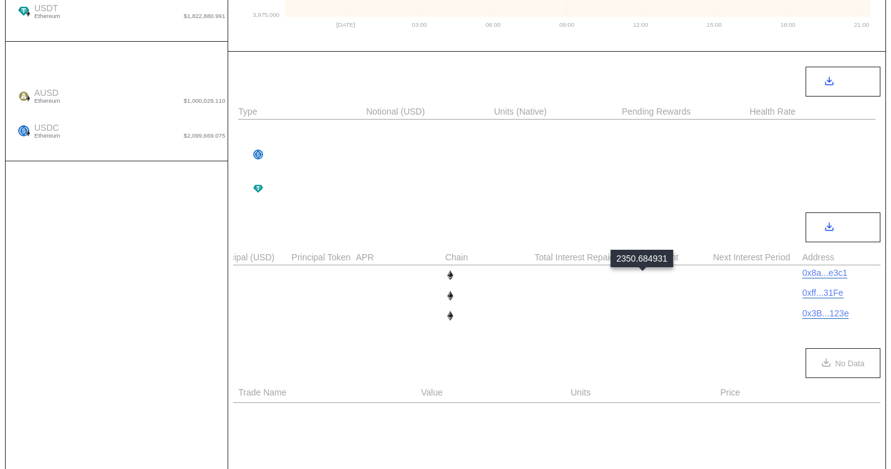
click at [636, 281] on div "2,350.685" at bounding box center [646, 276] width 47 height 10
click at [651, 288] on div "ACTIVE Borrower Aug 14, 2025 1,500,000.000 1,499,807.744 1,500,000.000 1,499,80…" at bounding box center [361, 296] width 1465 height 20
click at [646, 300] on div "6,780.822" at bounding box center [646, 296] width 47 height 10
click at [642, 309] on div "ACTIVE Borrower Aug 01, 2025 1,000,000.000 1,000,029.110 1,000,000.000 1,000,02…" at bounding box center [361, 316] width 1465 height 20
click at [640, 324] on div "6,136.987" at bounding box center [666, 316] width 87 height 15
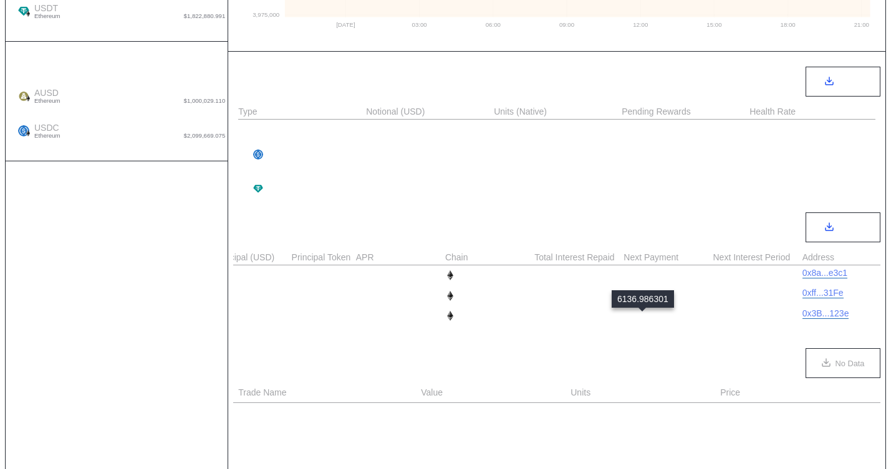
click at [639, 317] on div "6,136.987" at bounding box center [646, 316] width 47 height 10
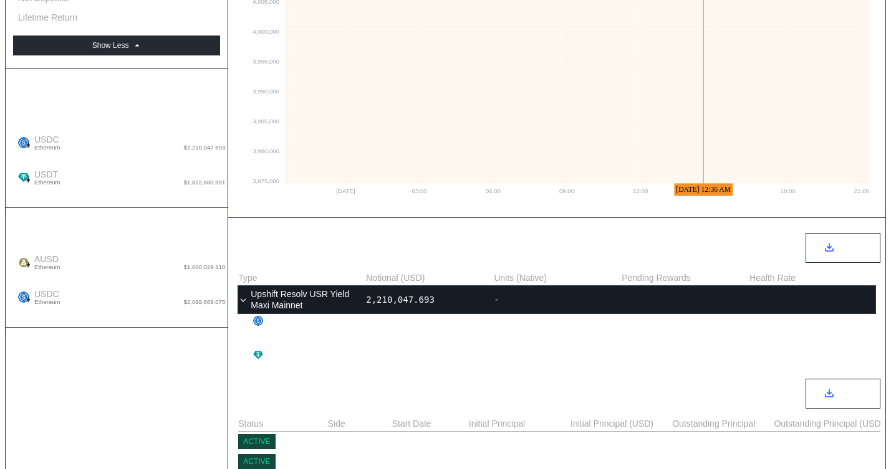
scroll to position [567, 0]
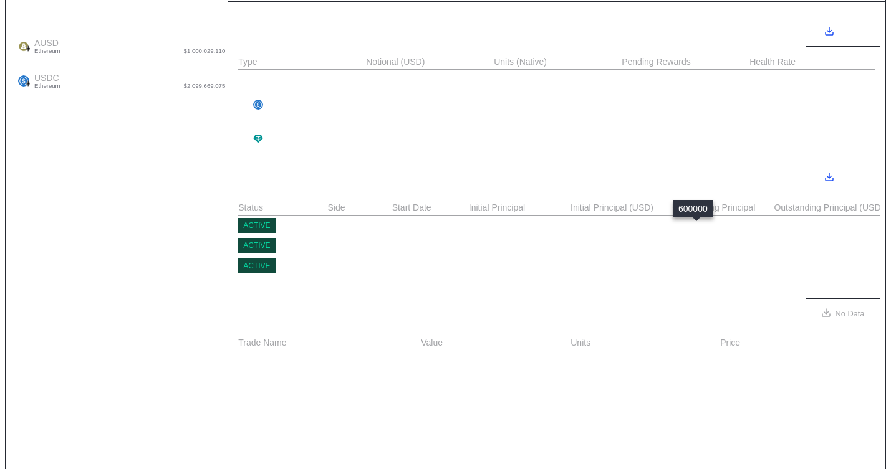
click at [698, 225] on div "600,000.000" at bounding box center [701, 226] width 58 height 10
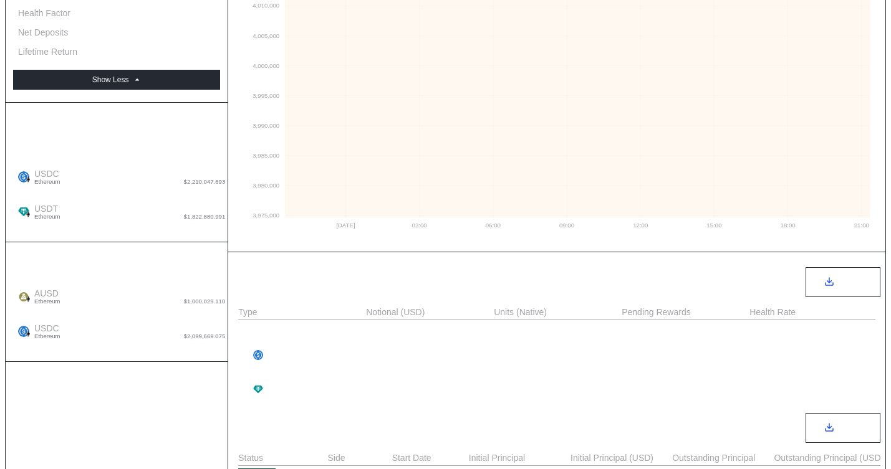
scroll to position [0, 0]
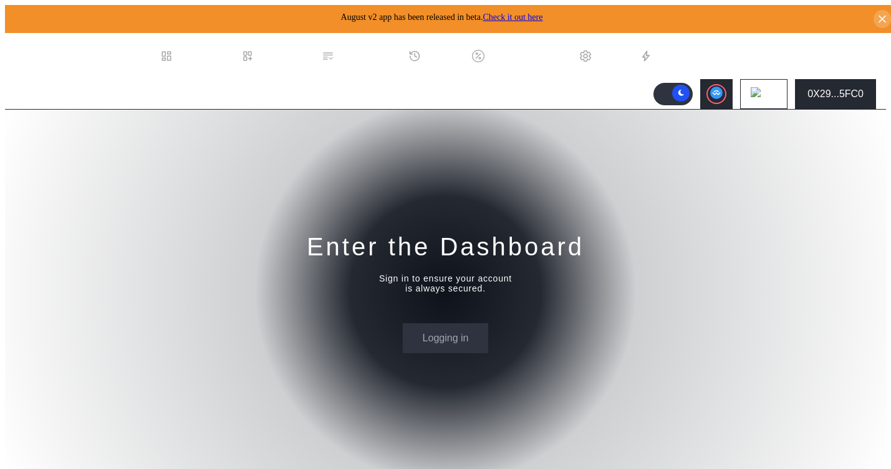
select select "*"
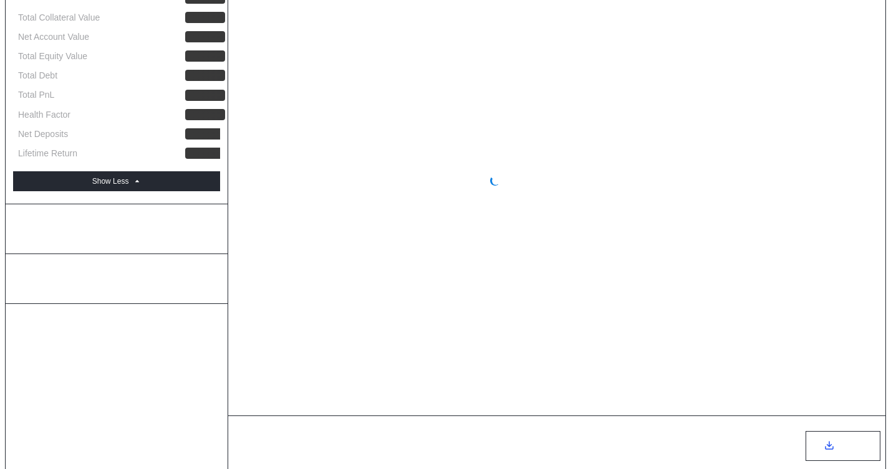
select select "*"
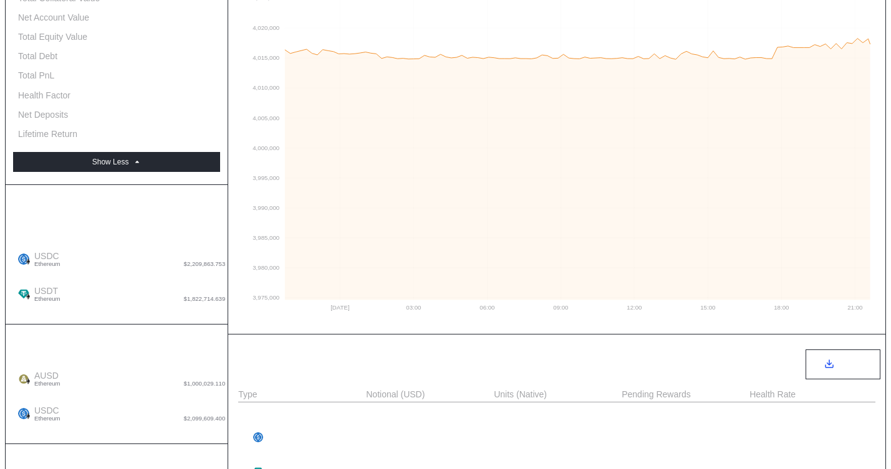
scroll to position [241, 0]
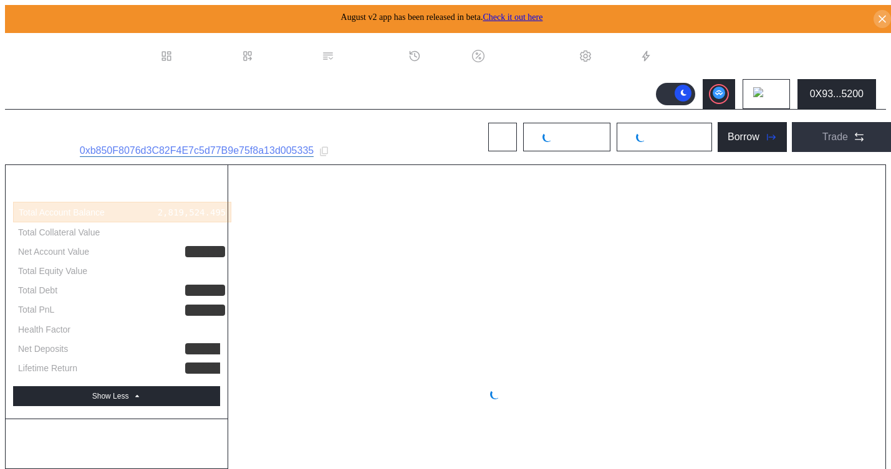
select select "*"
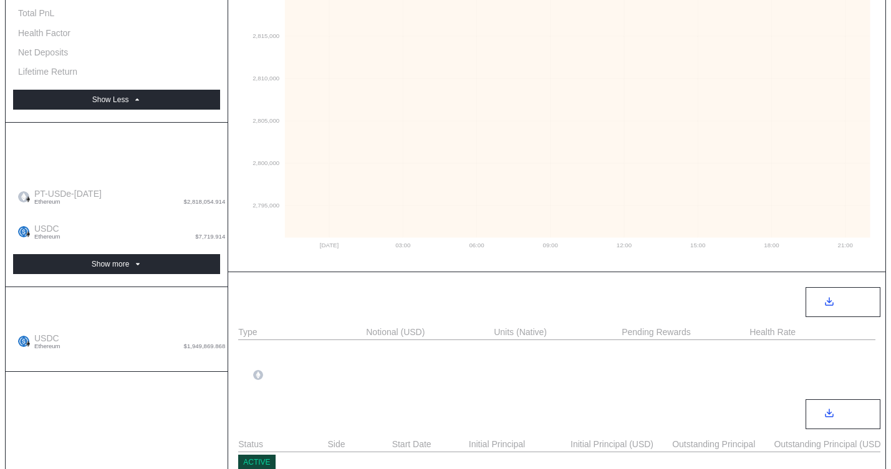
scroll to position [189, 0]
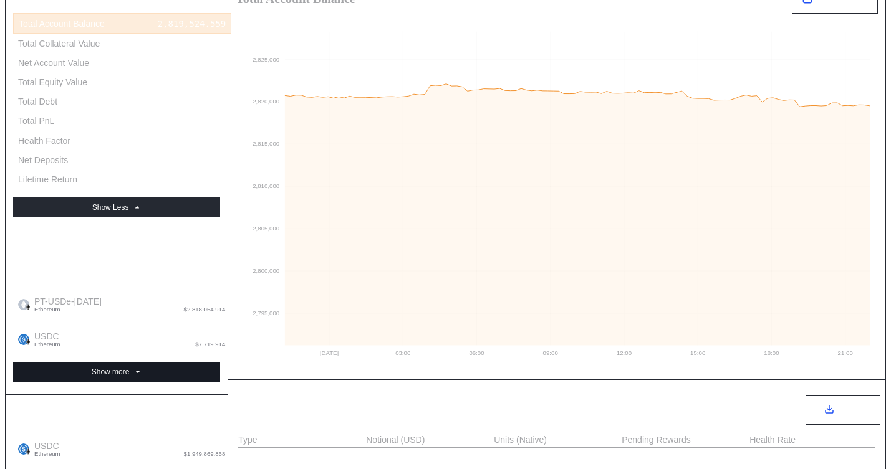
click at [147, 362] on button "Show more" at bounding box center [116, 372] width 207 height 20
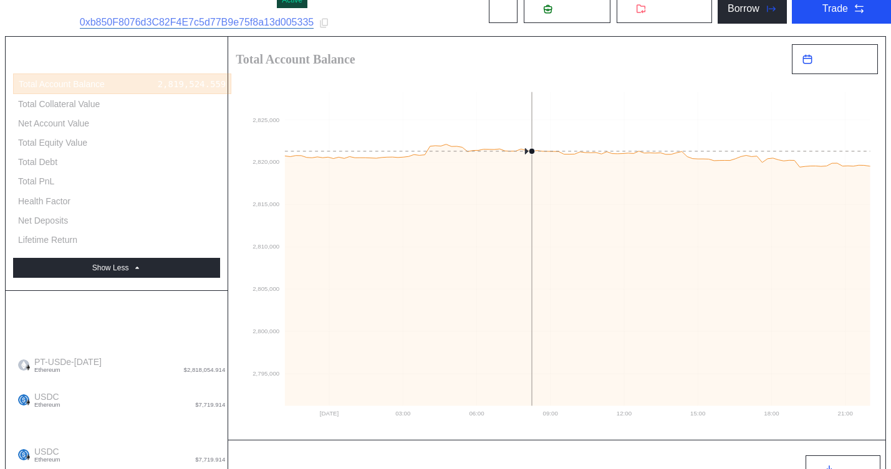
scroll to position [85, 0]
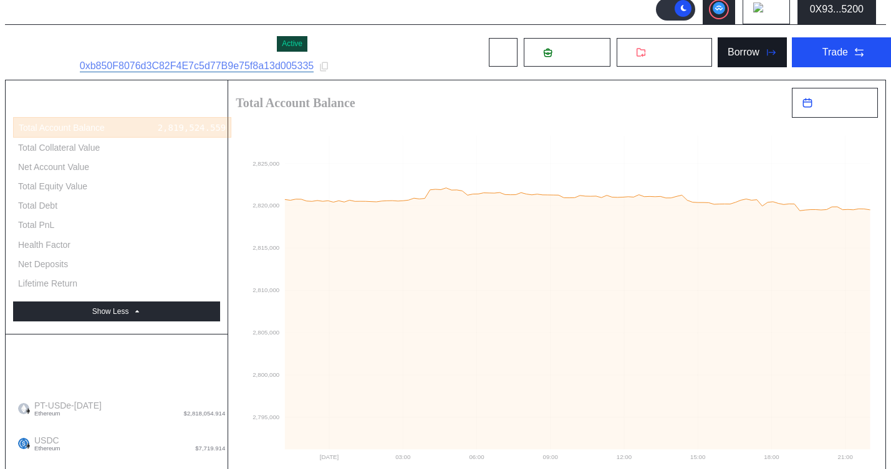
click at [732, 52] on div "Borrow" at bounding box center [743, 52] width 32 height 11
type input "**********"
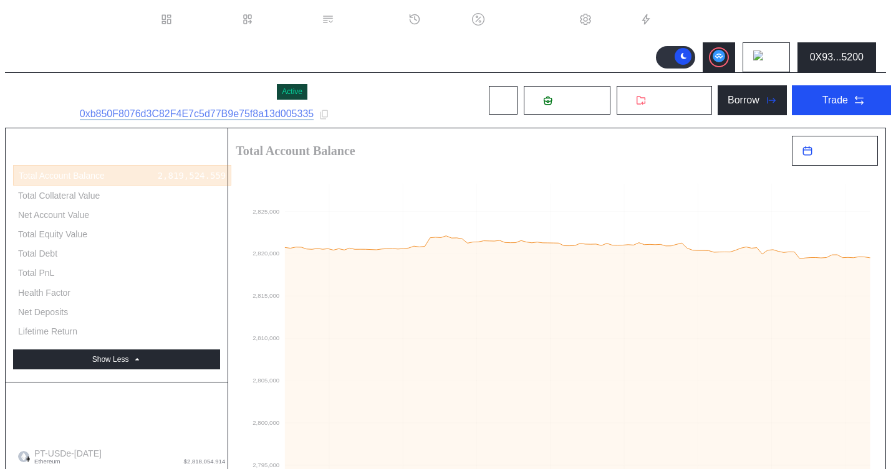
scroll to position [0, 0]
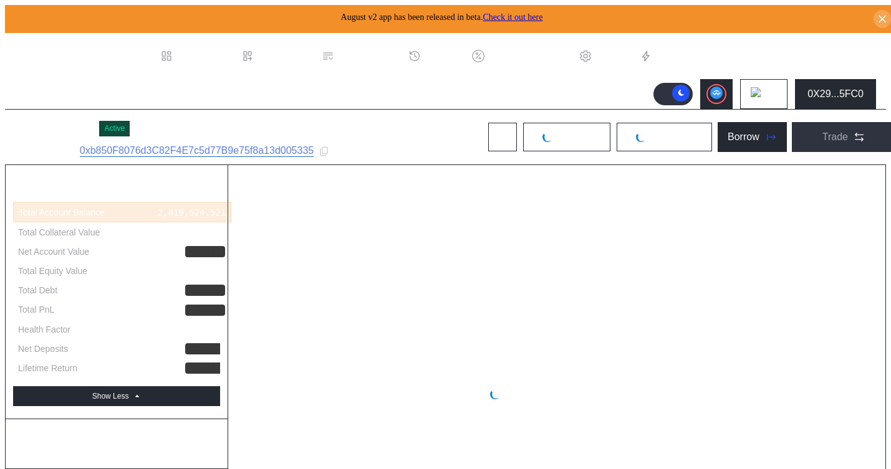
select select "*"
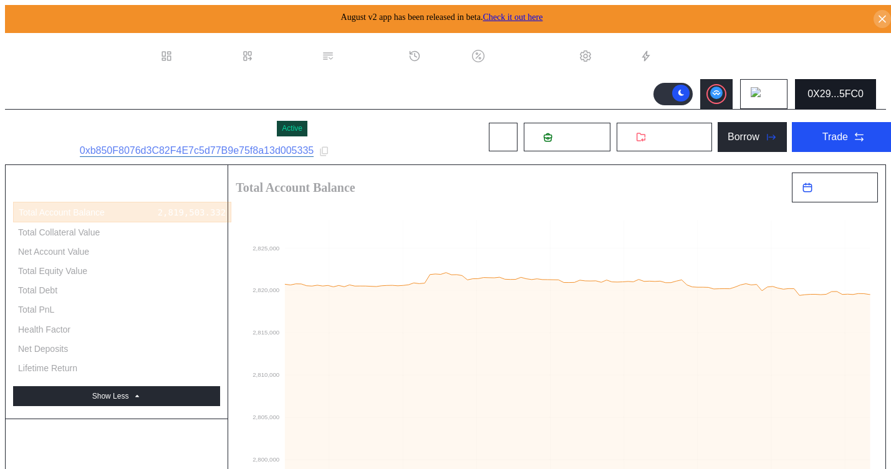
click at [829, 95] on div "0X29...5FC0" at bounding box center [835, 94] width 56 height 11
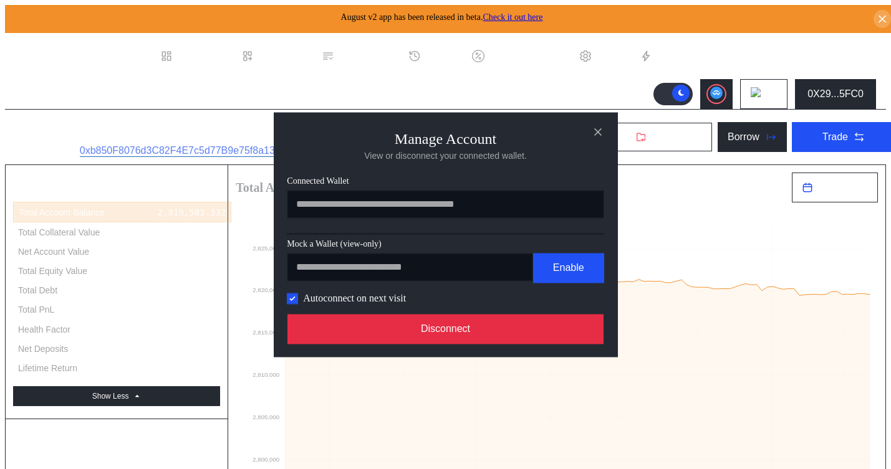
click at [472, 342] on button "Disconnect" at bounding box center [445, 329] width 317 height 30
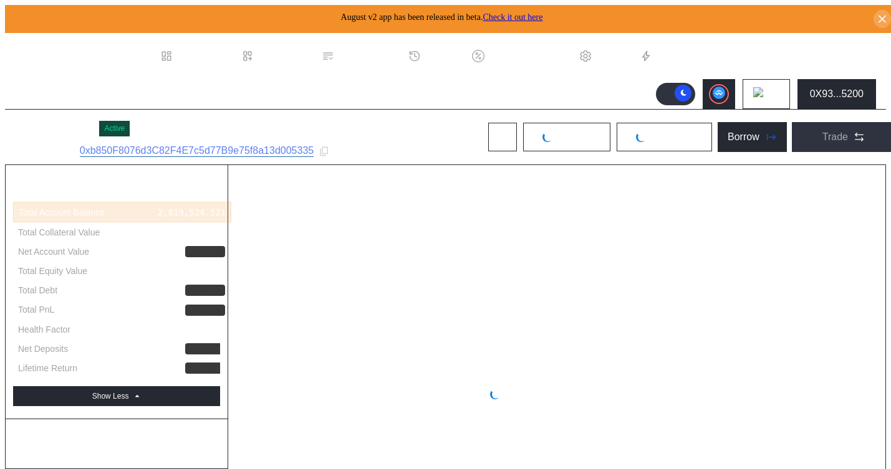
select select "*"
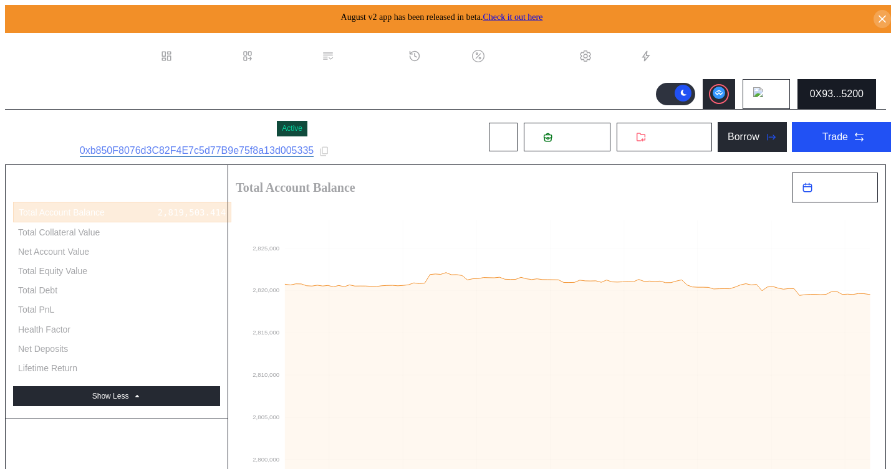
click at [868, 95] on button "0X93...5200" at bounding box center [836, 94] width 79 height 30
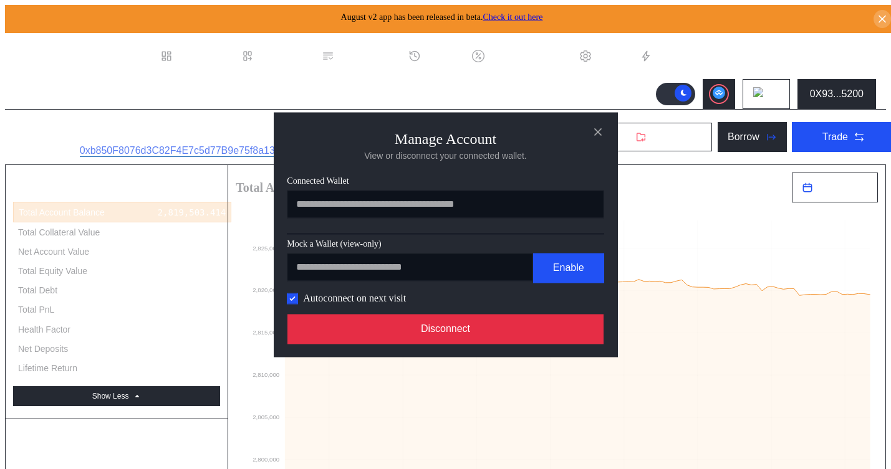
click at [443, 338] on button "Disconnect" at bounding box center [445, 329] width 317 height 30
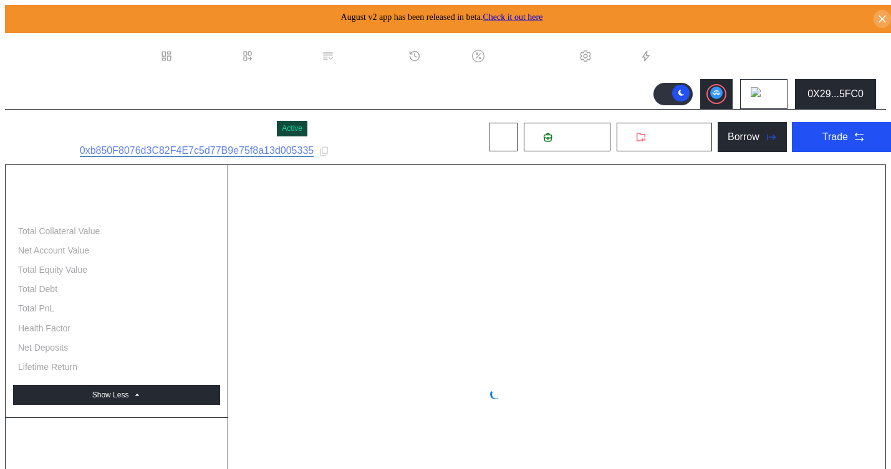
select select "*"
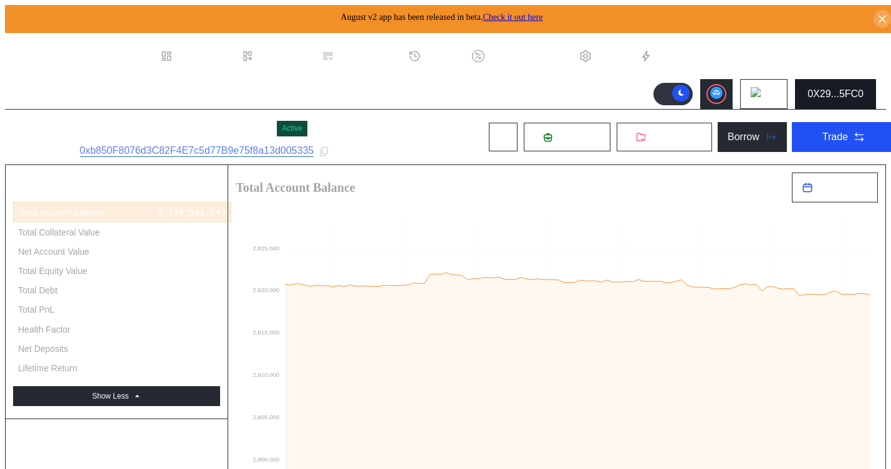
click at [847, 98] on button "0X29...5FC0" at bounding box center [835, 94] width 81 height 30
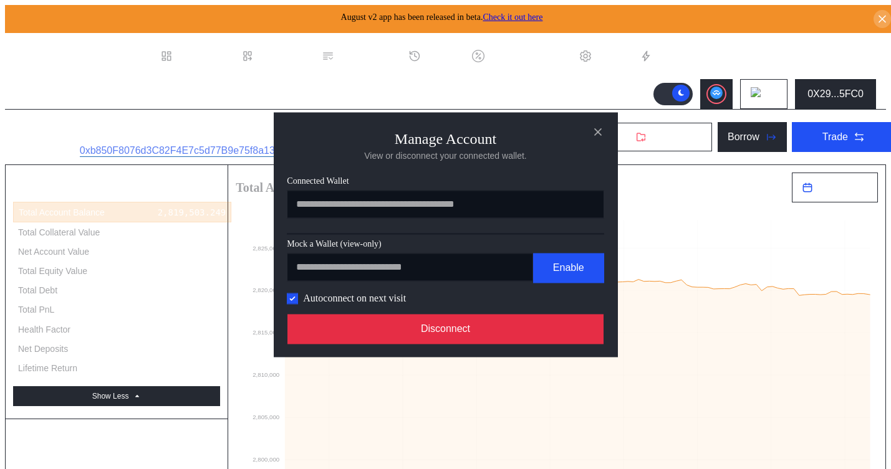
click at [519, 344] on button "Disconnect" at bounding box center [445, 329] width 317 height 30
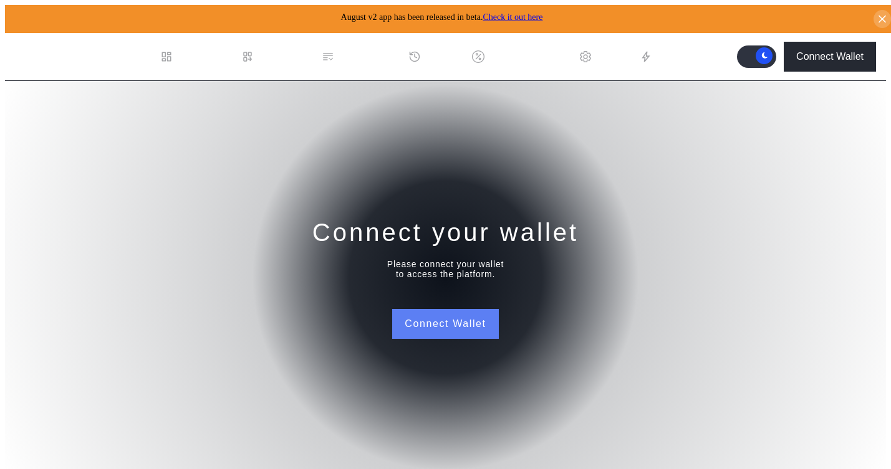
click at [443, 325] on button "Connect Wallet" at bounding box center [445, 324] width 106 height 30
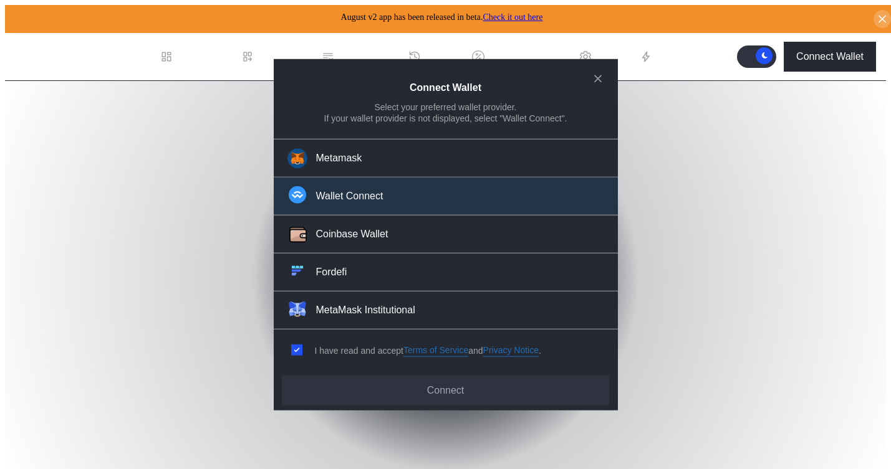
click at [368, 201] on div "Wallet Connect" at bounding box center [349, 196] width 67 height 13
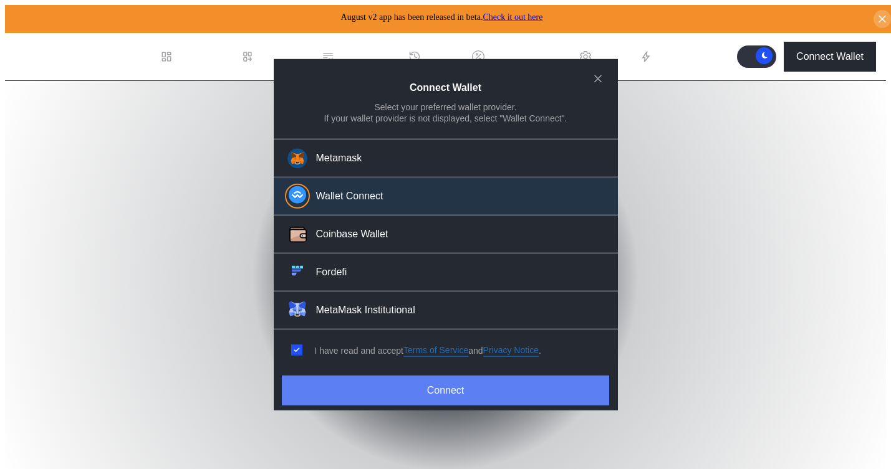
click at [423, 378] on button "Connect" at bounding box center [445, 391] width 327 height 30
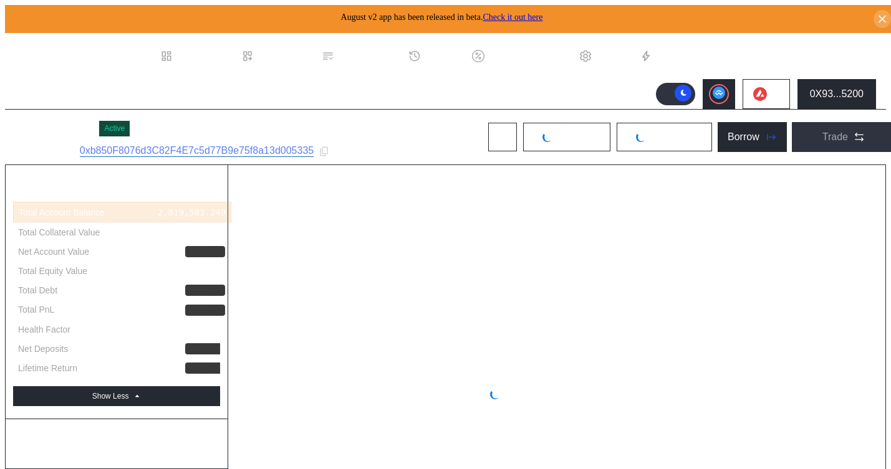
select select "*"
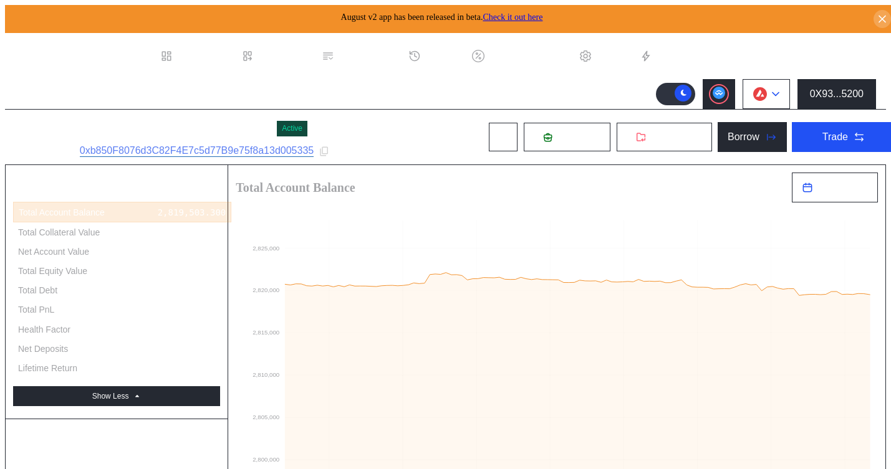
click at [777, 92] on icon at bounding box center [775, 94] width 7 height 5
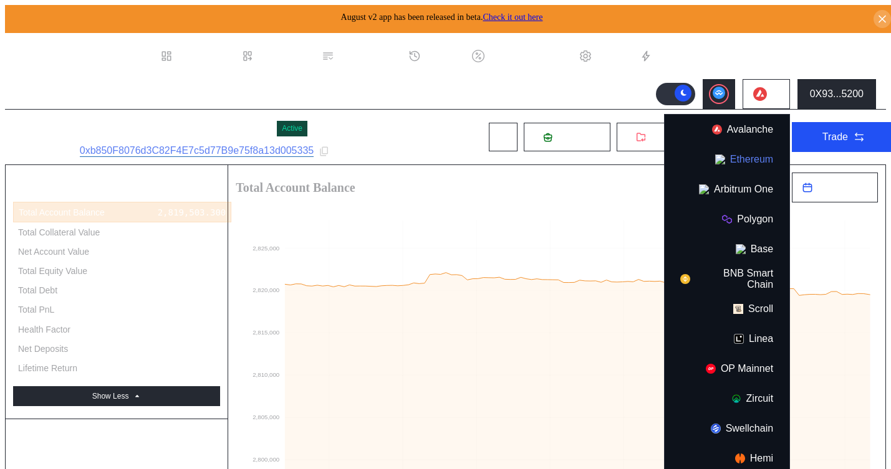
click at [741, 160] on button "Ethereum" at bounding box center [727, 160] width 125 height 30
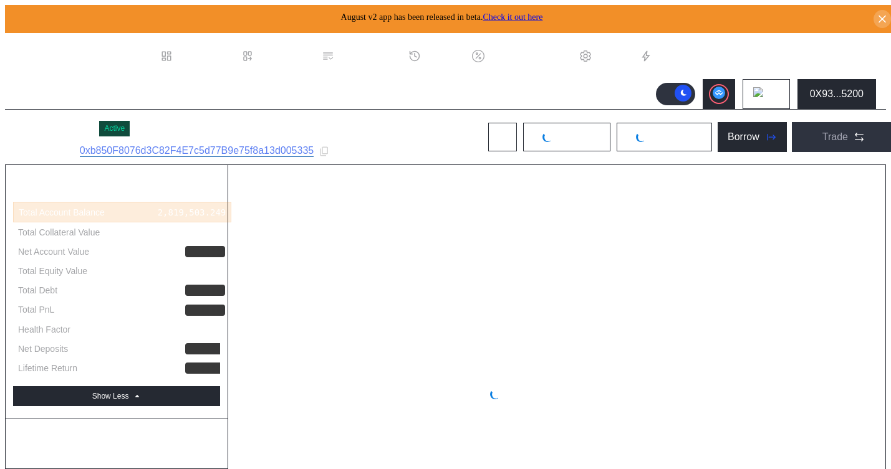
select select "*"
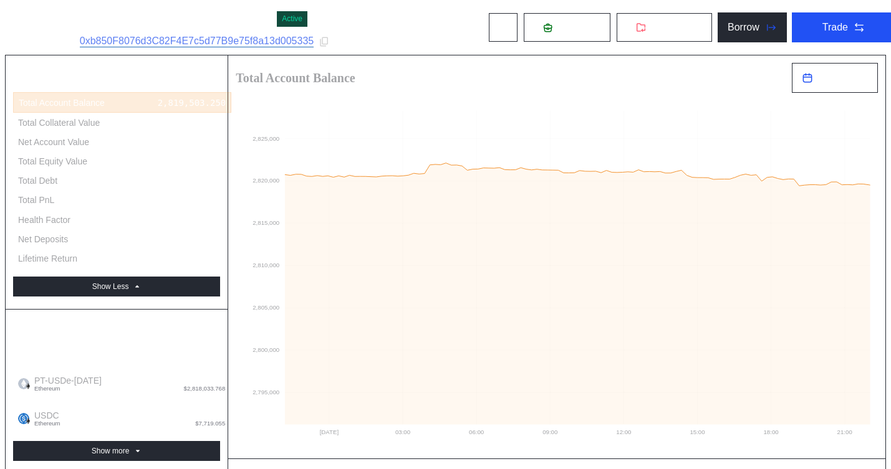
scroll to position [54, 0]
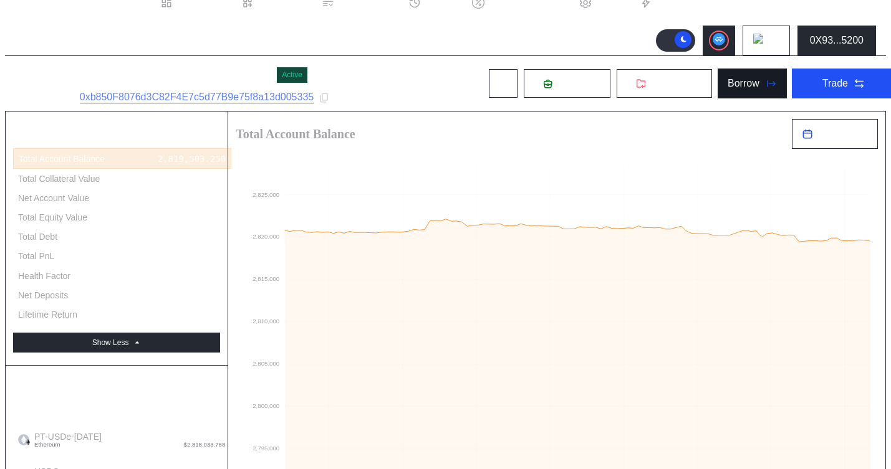
click at [764, 79] on icon at bounding box center [770, 83] width 12 height 12
type input "**********"
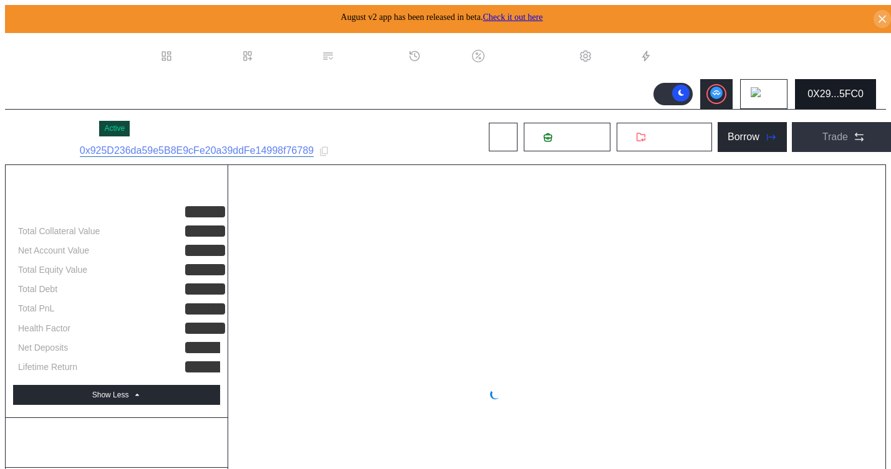
click at [842, 92] on div "0X29...5FC0" at bounding box center [835, 94] width 56 height 11
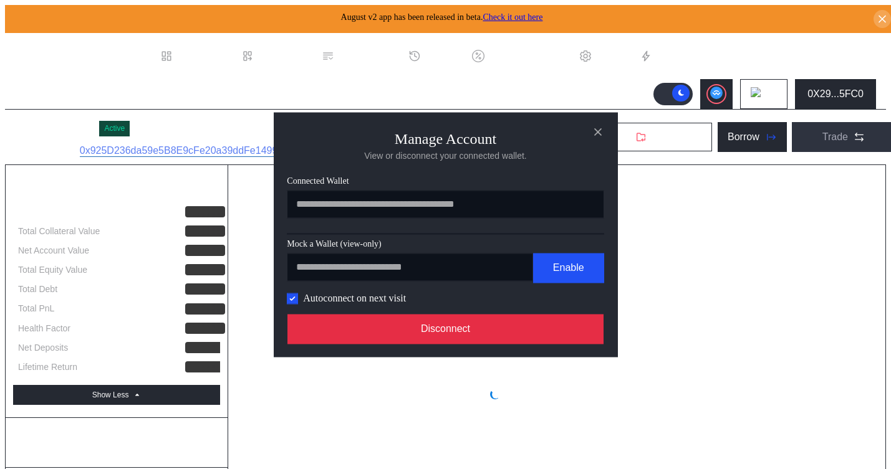
click at [524, 331] on button "Disconnect" at bounding box center [445, 329] width 317 height 30
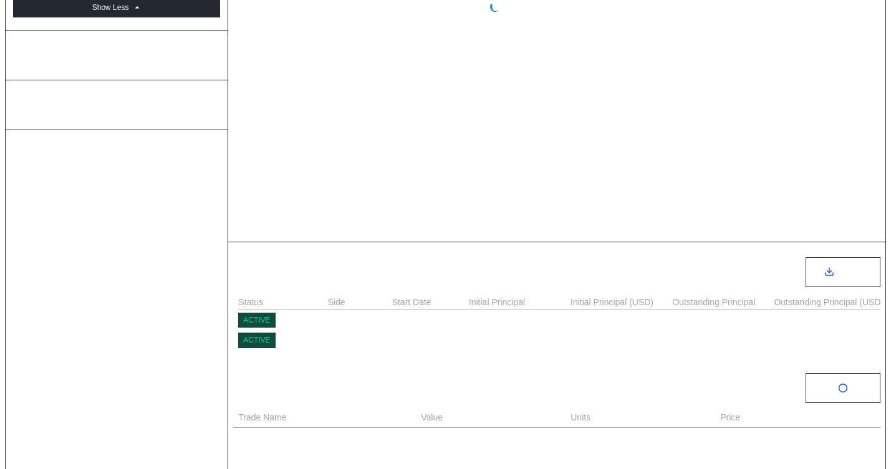
select select "*"
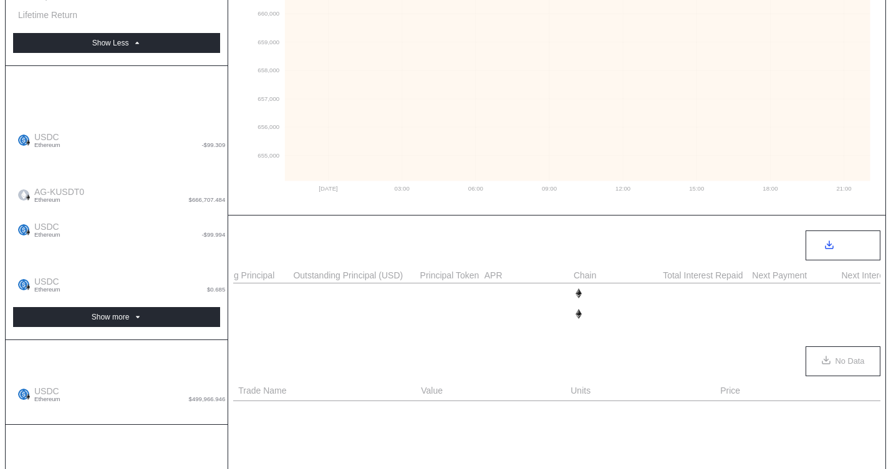
scroll to position [358, 0]
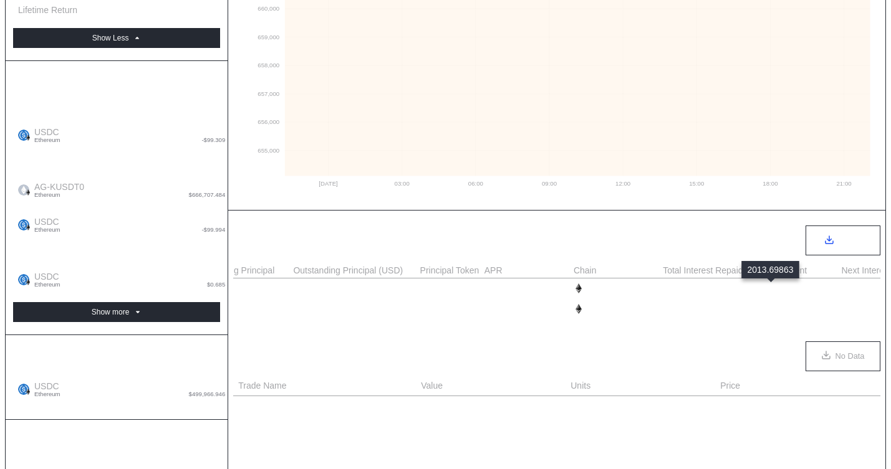
click at [773, 292] on div "2,013.699" at bounding box center [775, 289] width 47 height 10
click at [682, 310] on div "2,373.288" at bounding box center [686, 309] width 47 height 10
click at [775, 310] on div "2,085.617" at bounding box center [775, 309] width 47 height 10
click at [678, 289] on div "1,726.028" at bounding box center [686, 289] width 47 height 10
click at [762, 288] on div "2,013.699" at bounding box center [775, 289] width 47 height 10
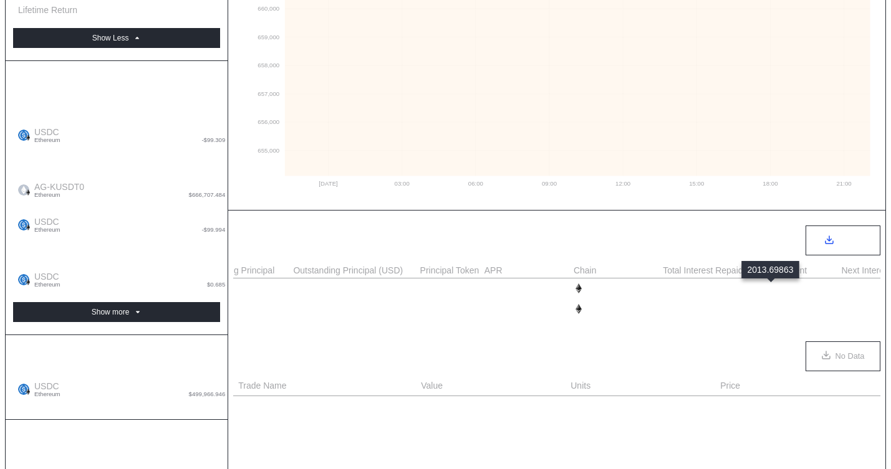
click at [781, 288] on div "2,013.699" at bounding box center [775, 289] width 47 height 10
click at [772, 310] on div "2,085.617" at bounding box center [775, 309] width 47 height 10
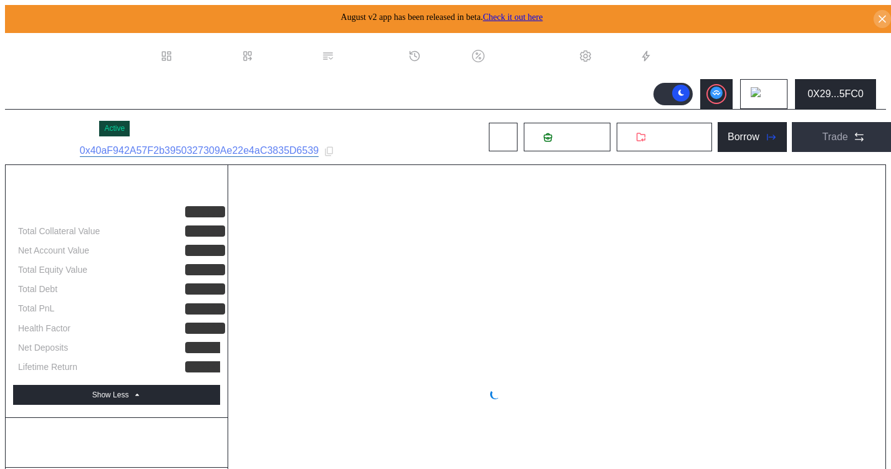
select select "*"
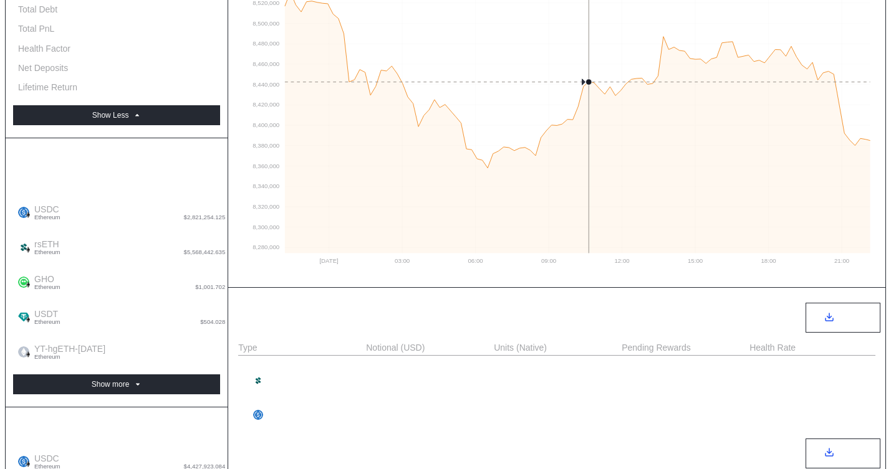
scroll to position [215, 0]
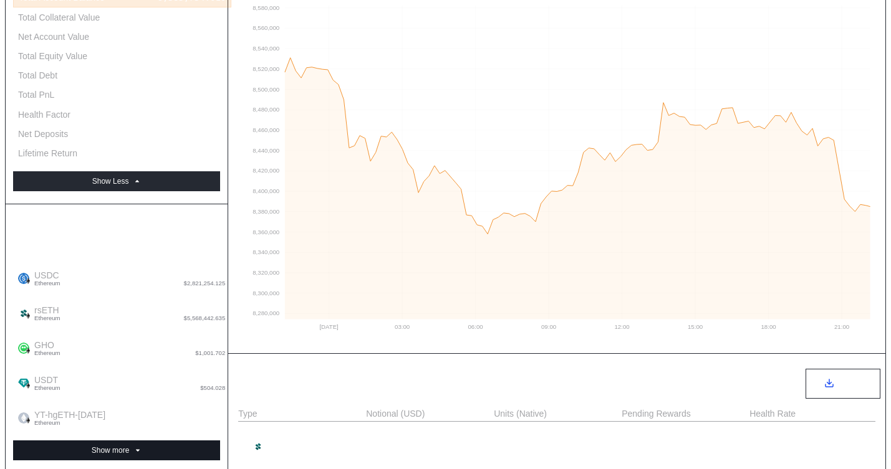
click at [182, 441] on button "Show more" at bounding box center [116, 451] width 207 height 20
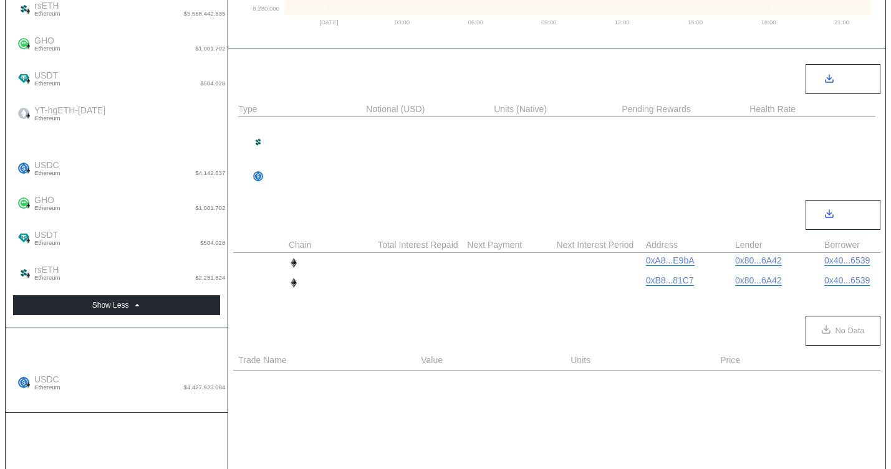
scroll to position [0, 813]
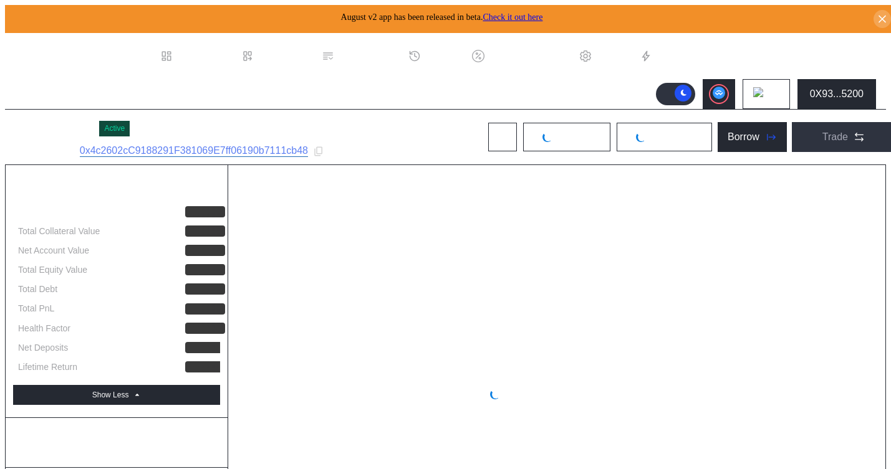
select select "*"
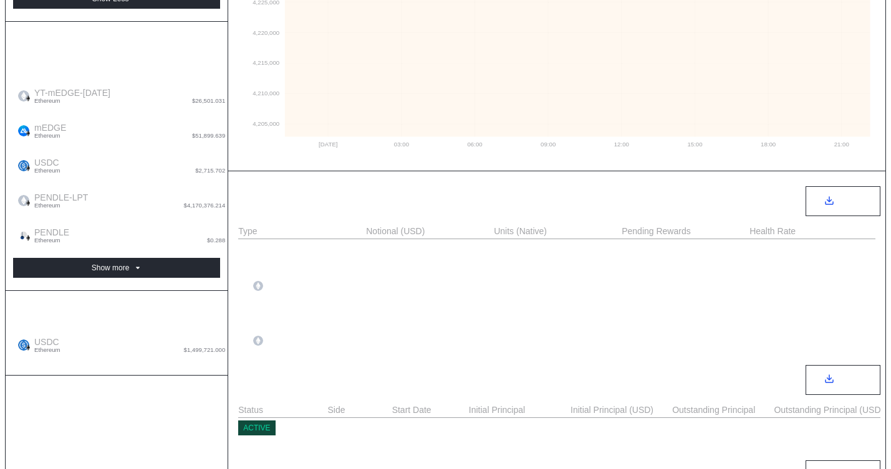
scroll to position [329, 0]
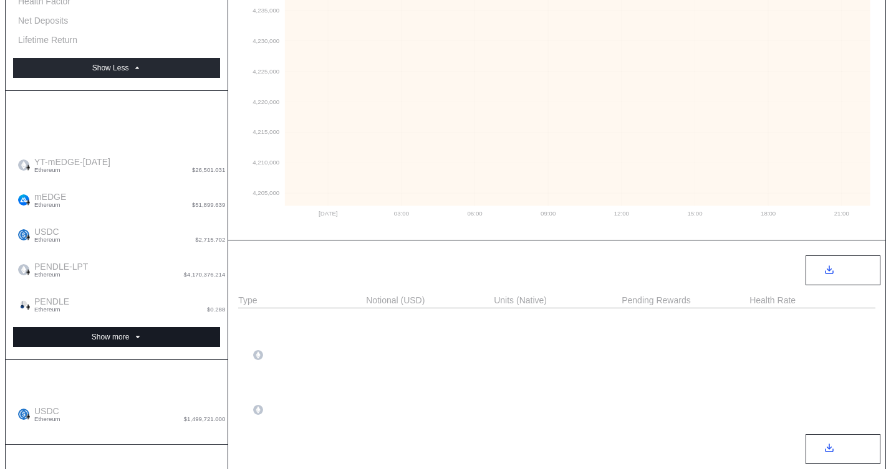
click at [154, 327] on button "Show more" at bounding box center [116, 337] width 207 height 20
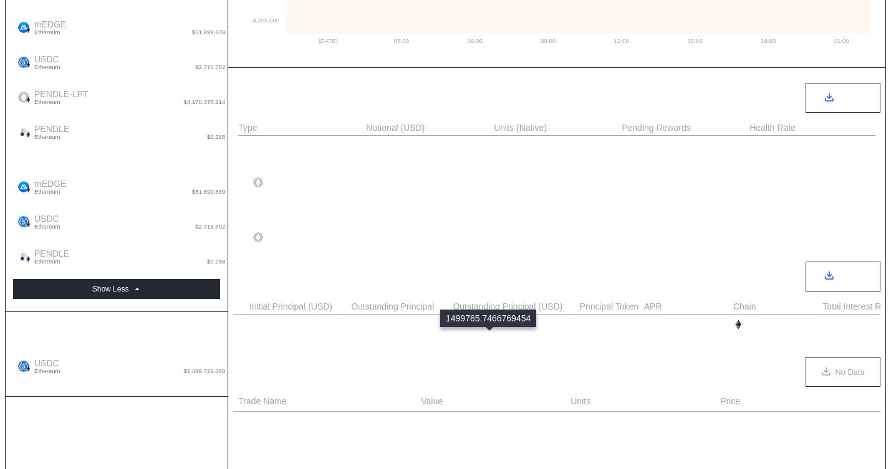
scroll to position [0, 545]
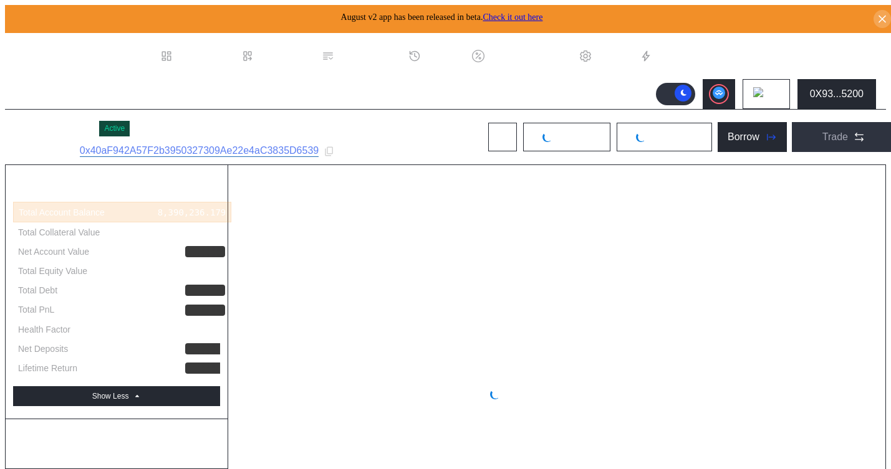
select select "*"
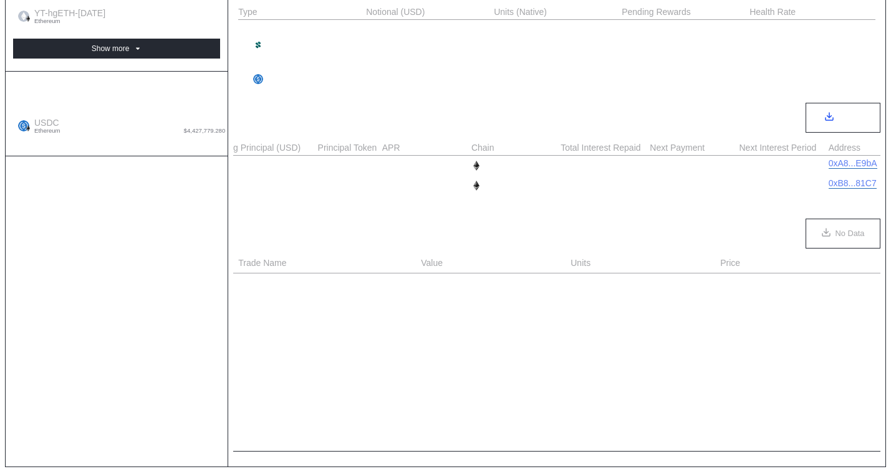
scroll to position [0, 602]
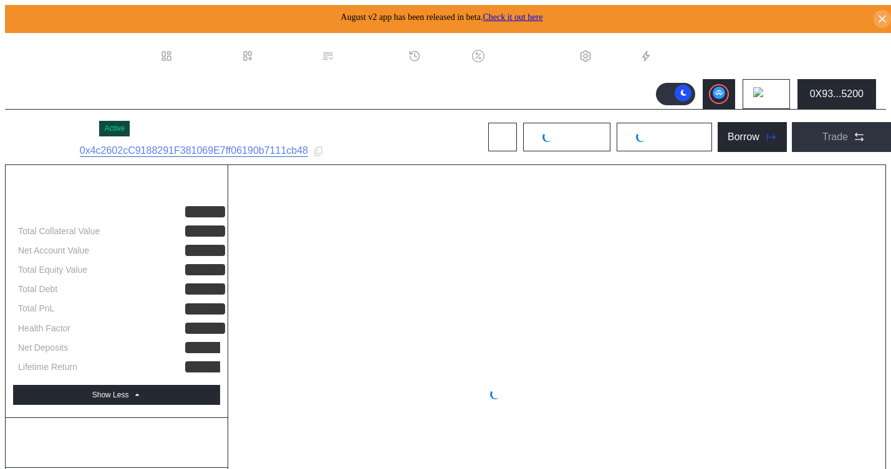
select select "*"
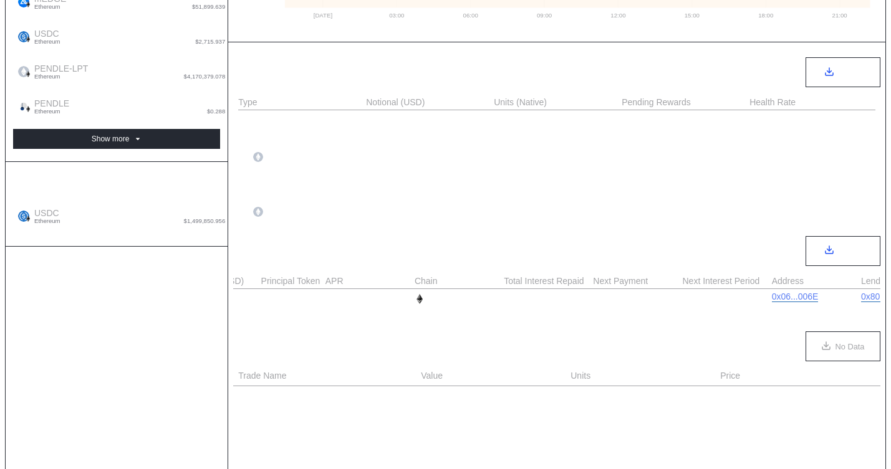
scroll to position [0, 714]
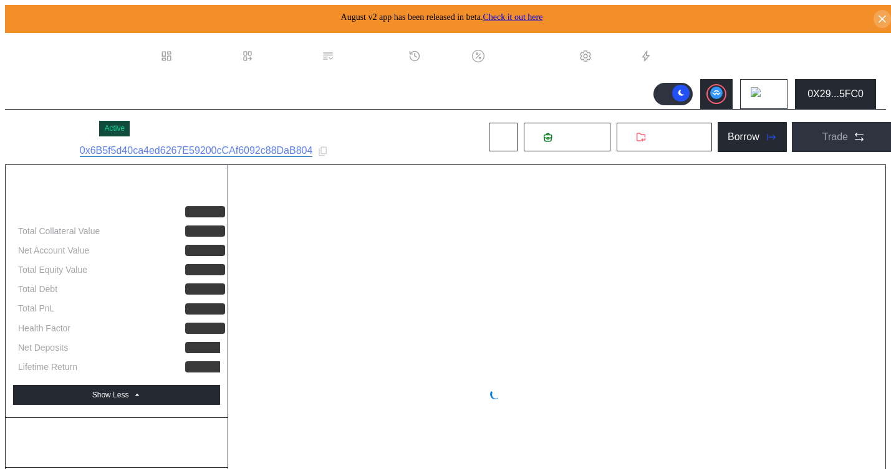
select select "*"
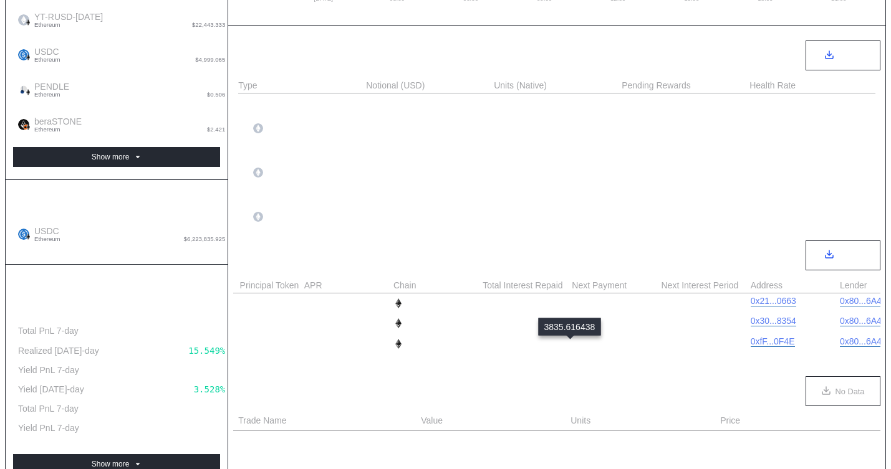
scroll to position [0, 695]
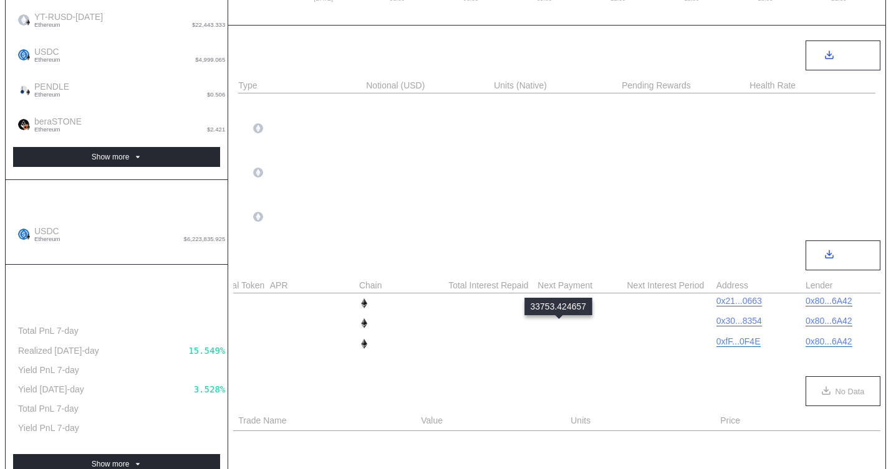
click at [567, 329] on div "33,753.425" at bounding box center [563, 324] width 52 height 10
click at [554, 305] on div "7,315.069" at bounding box center [560, 304] width 47 height 10
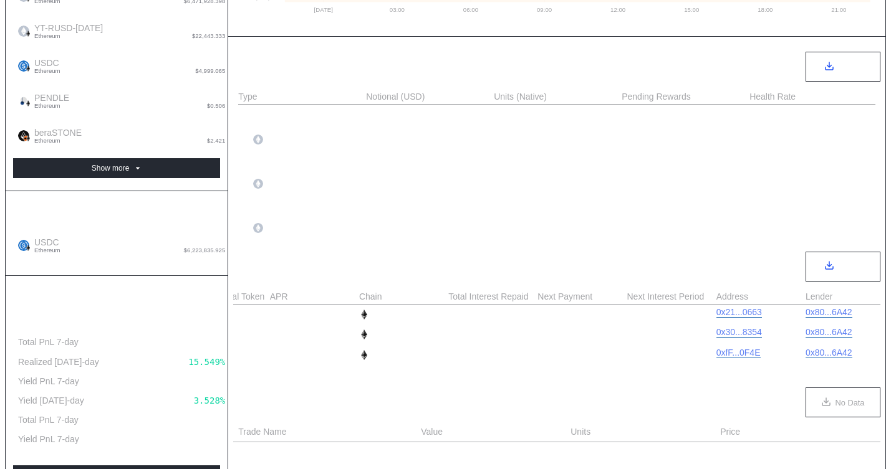
scroll to position [542, 0]
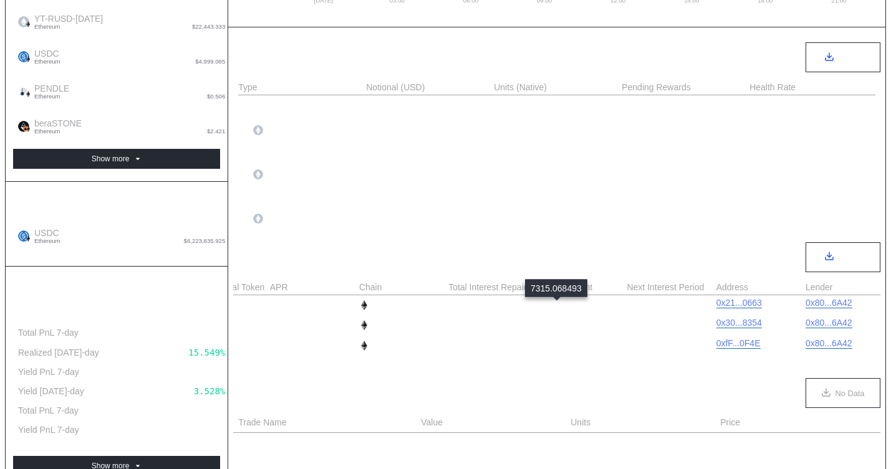
click at [559, 308] on div "7,315.069" at bounding box center [560, 305] width 47 height 10
click at [556, 330] on div "33,753.425" at bounding box center [563, 325] width 52 height 10
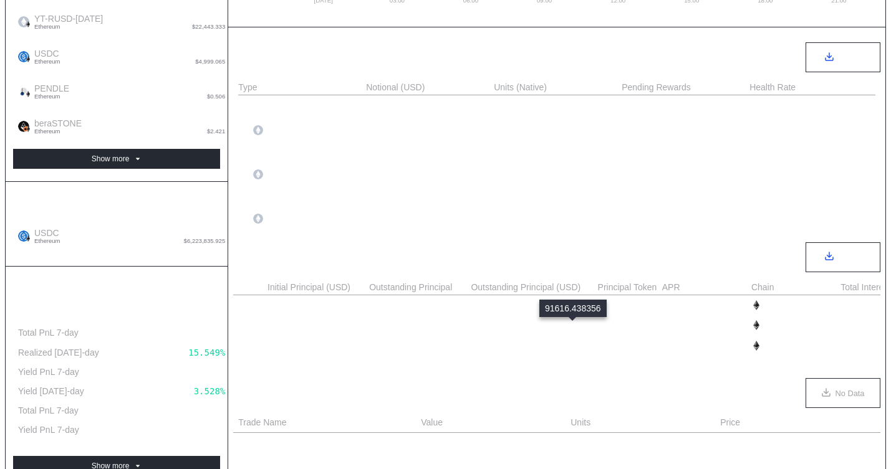
scroll to position [0, 67]
click at [656, 304] on div "2,225,000.000" at bounding box center [639, 305] width 69 height 10
click at [643, 329] on div "4,000,000.000" at bounding box center [639, 325] width 69 height 10
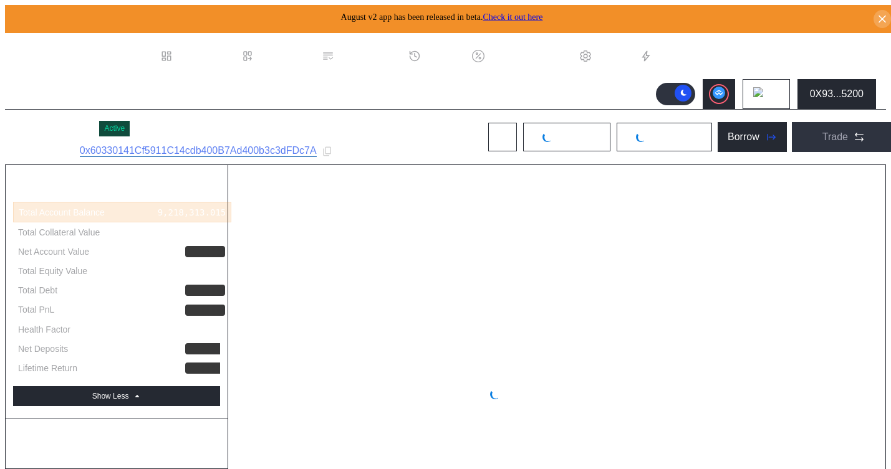
select select "*"
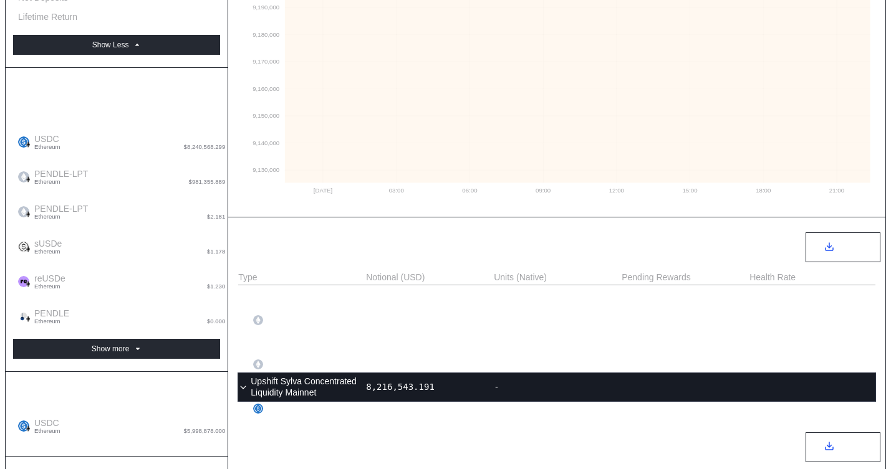
scroll to position [329, 0]
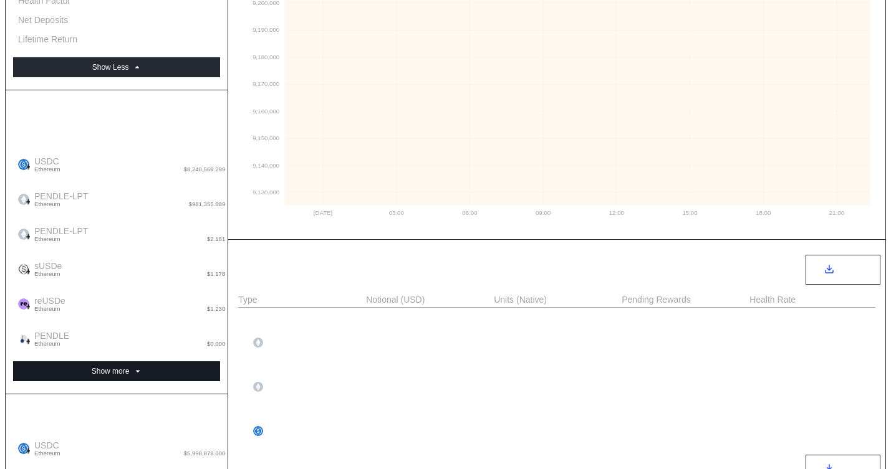
click at [128, 362] on button "Show more" at bounding box center [116, 372] width 207 height 20
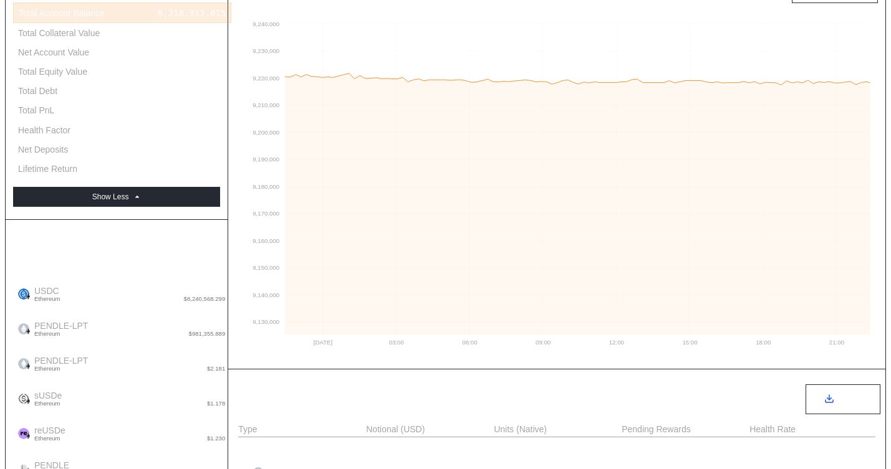
scroll to position [32, 0]
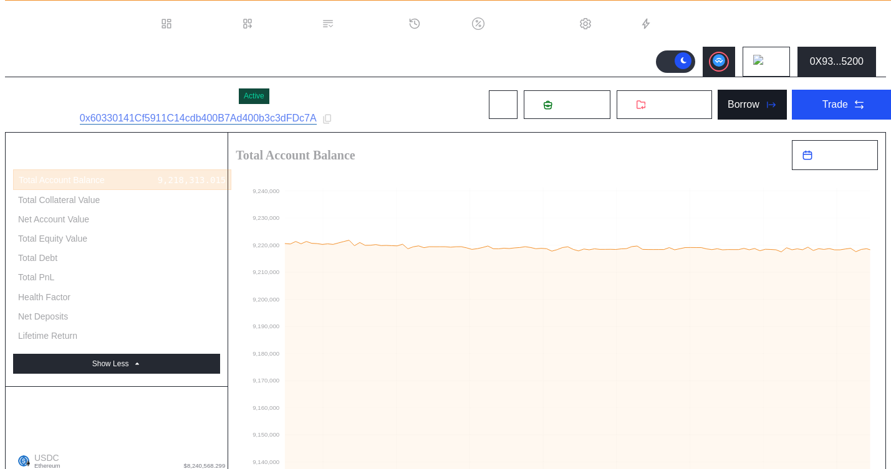
click at [729, 107] on div "Borrow" at bounding box center [743, 104] width 32 height 11
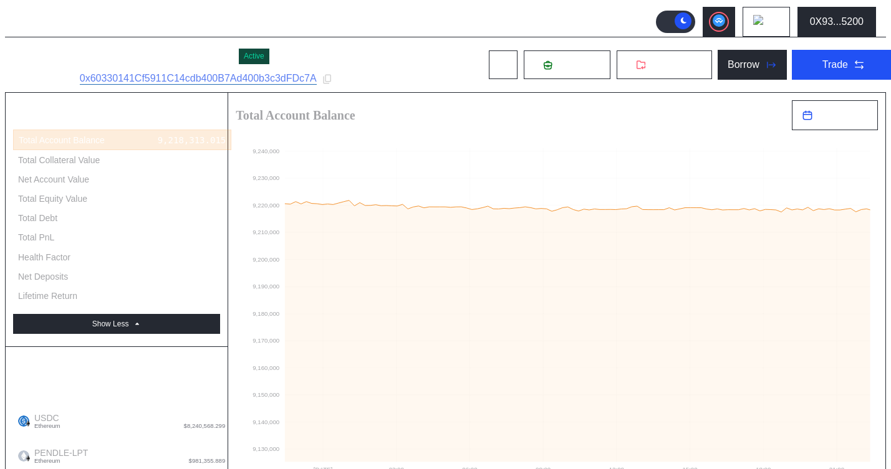
scroll to position [34, 0]
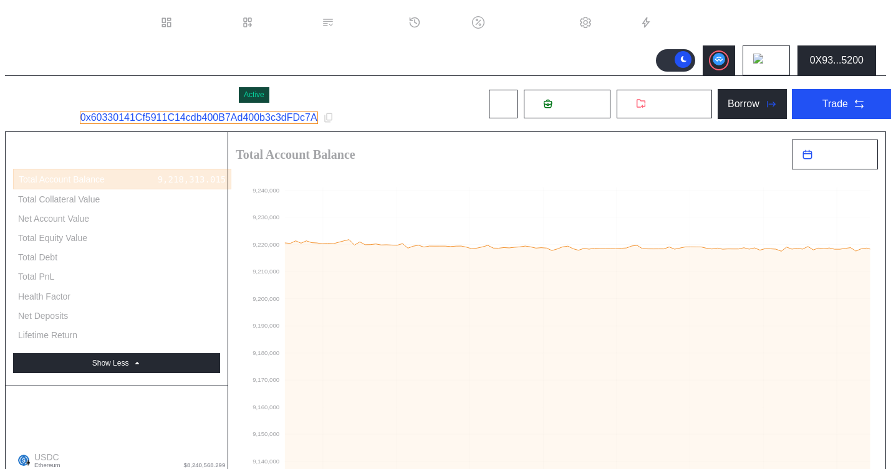
click at [286, 117] on link "0x60330141Cf5911C14cdb400B7Ad400b3c3dFDc7A" at bounding box center [199, 118] width 238 height 12
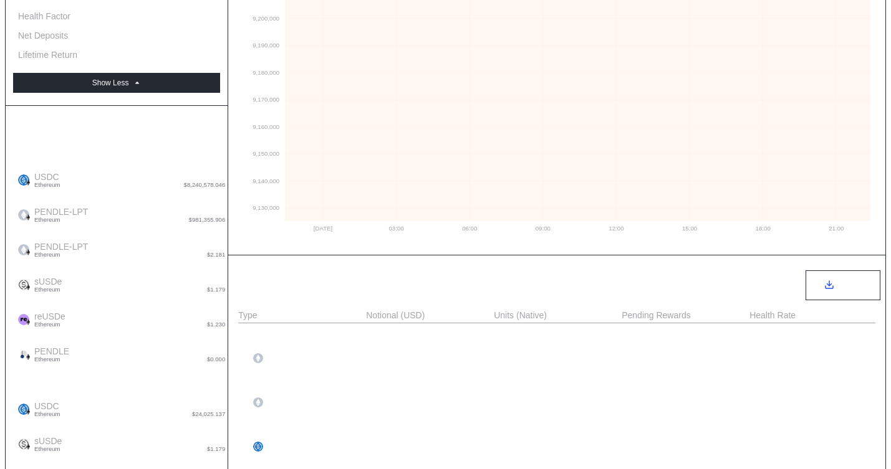
scroll to position [0, 0]
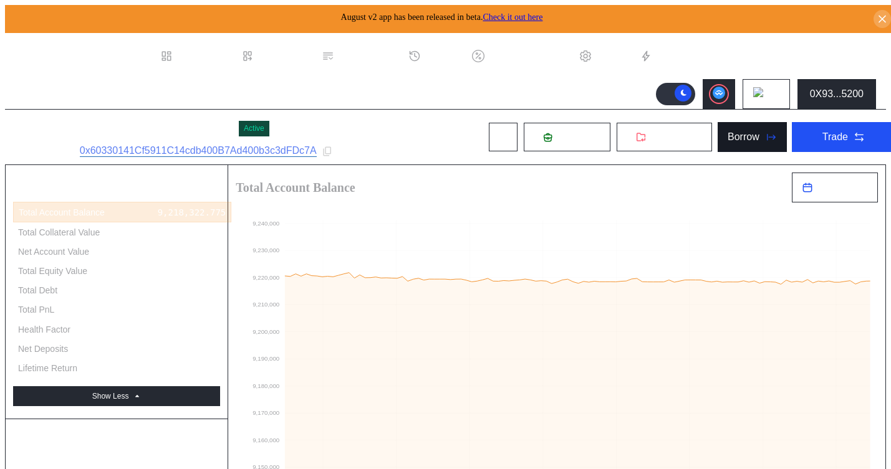
click at [746, 144] on button "Borrow" at bounding box center [752, 137] width 69 height 30
type input "**********"
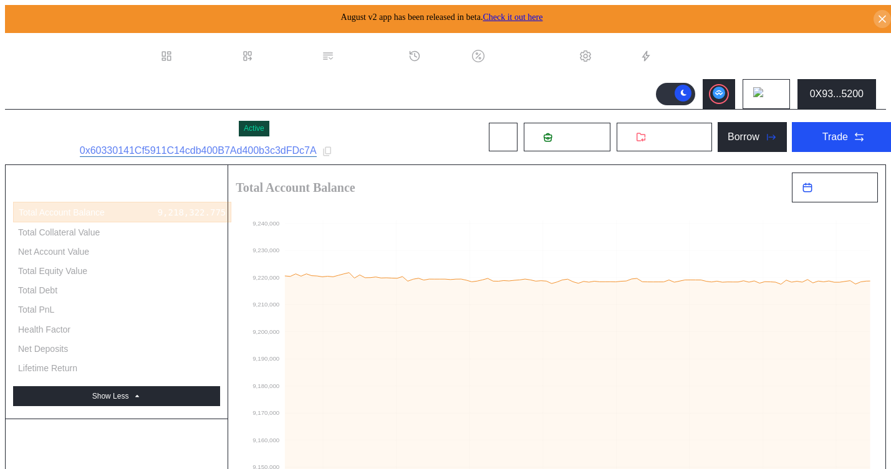
type input "**********"
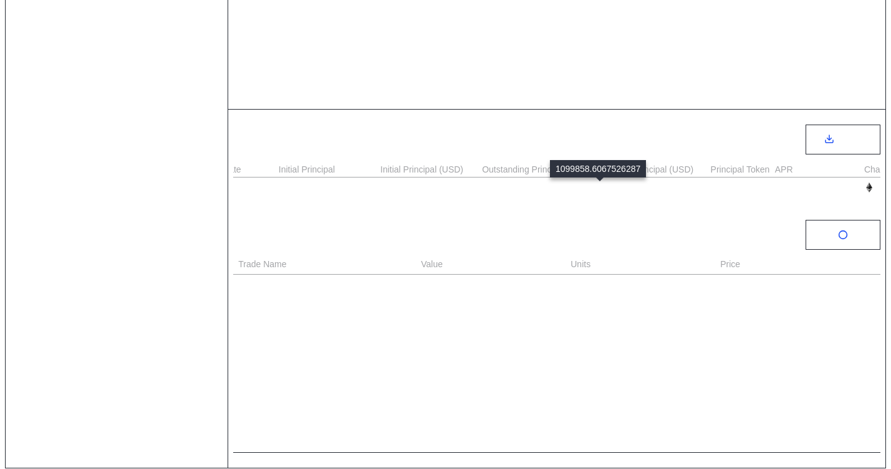
scroll to position [459, 0]
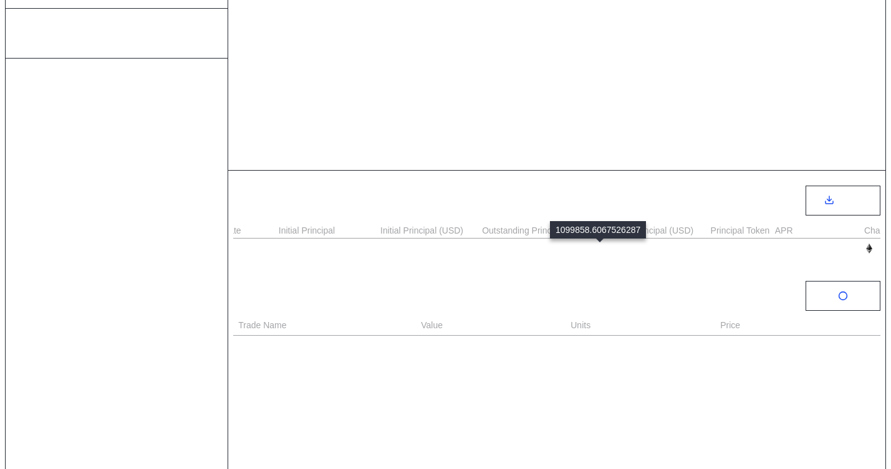
select select "*"
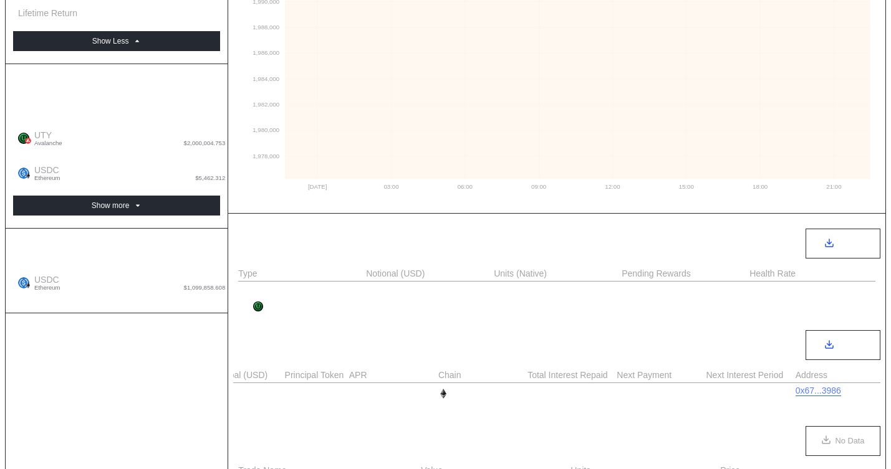
scroll to position [290, 0]
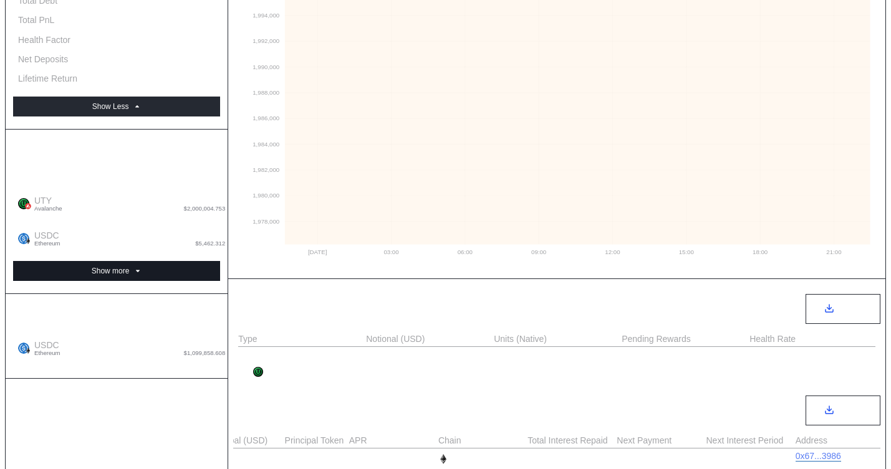
click at [141, 261] on button "Show more" at bounding box center [116, 271] width 207 height 20
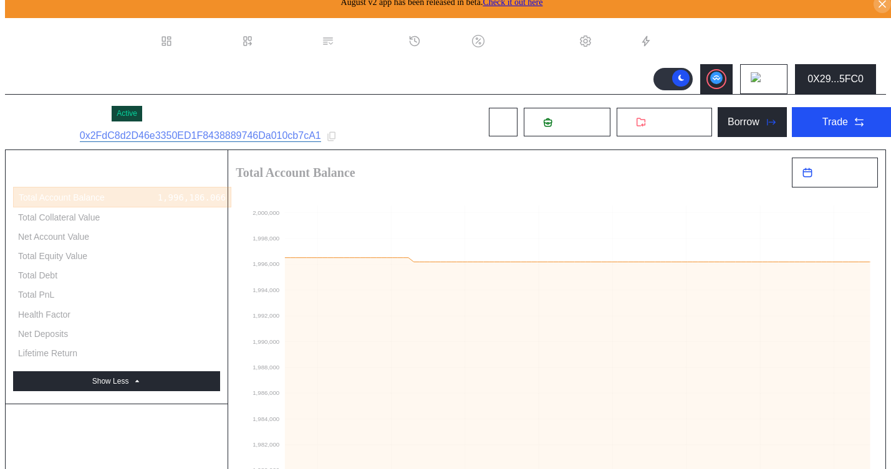
scroll to position [0, 0]
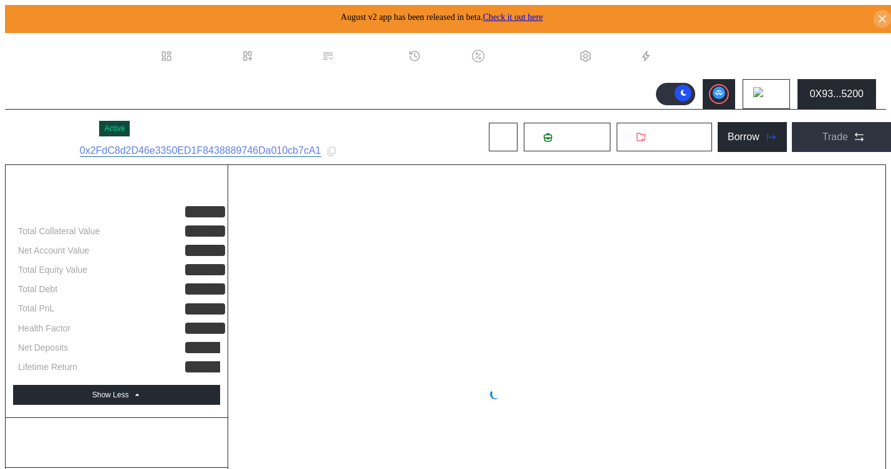
select select "*"
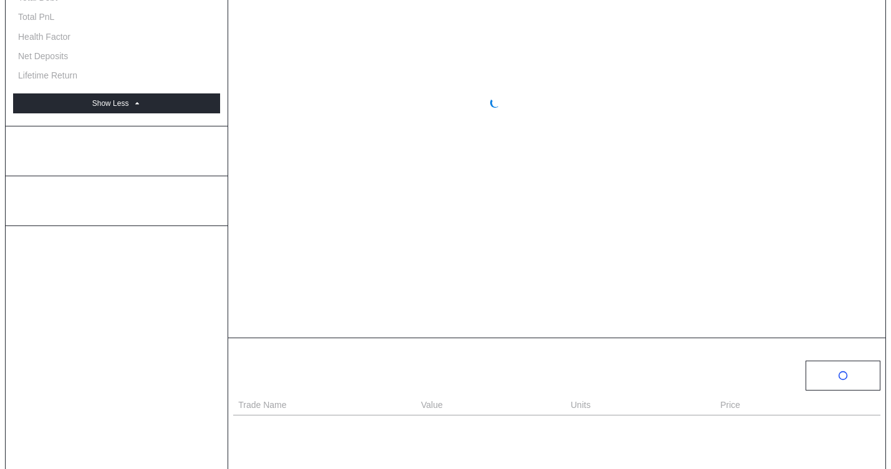
scroll to position [350, 0]
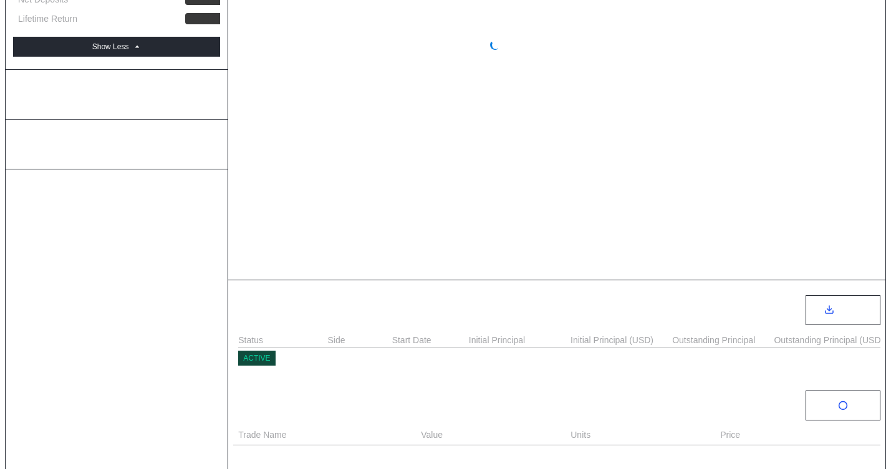
select select "*"
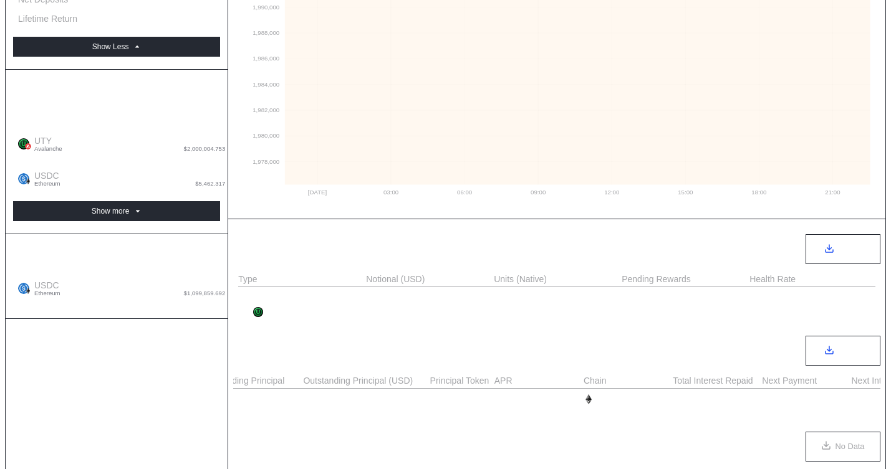
scroll to position [0, 521]
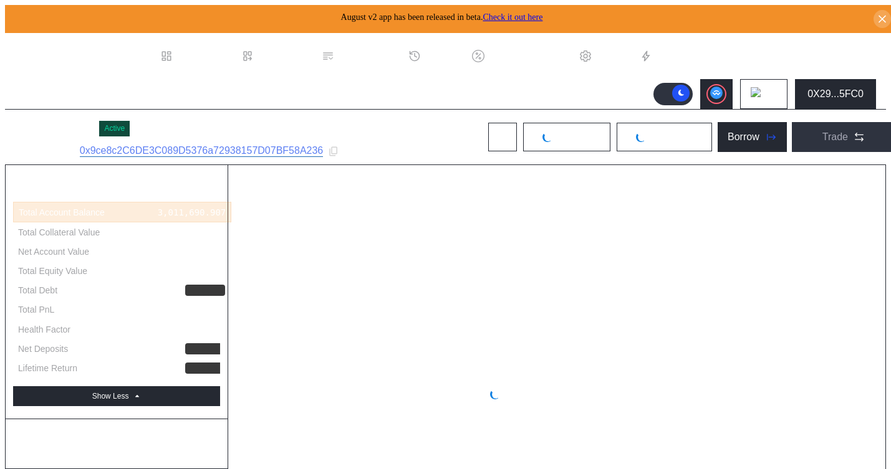
select select "*"
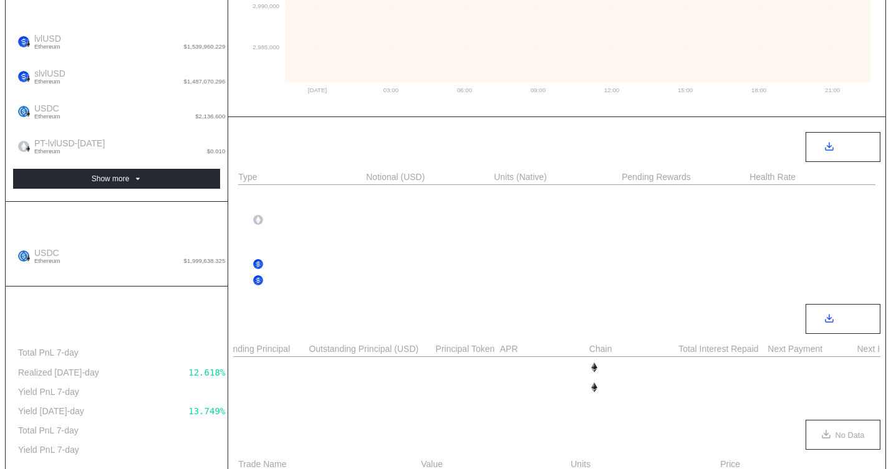
scroll to position [0, 527]
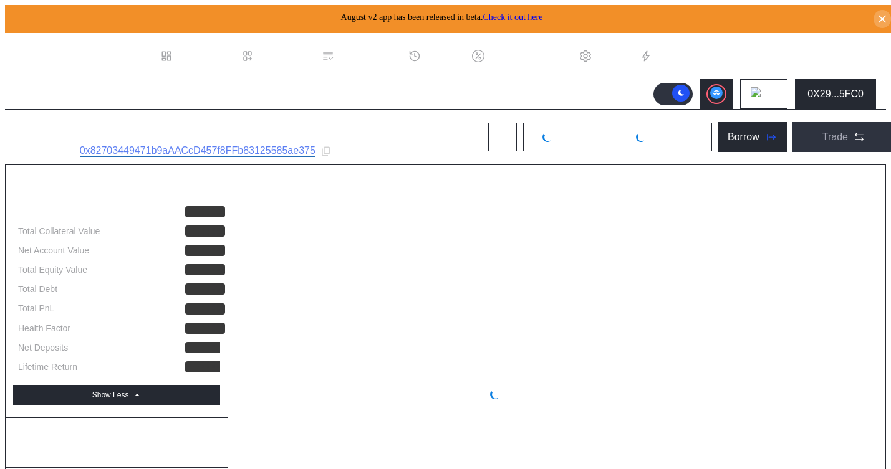
select select "*"
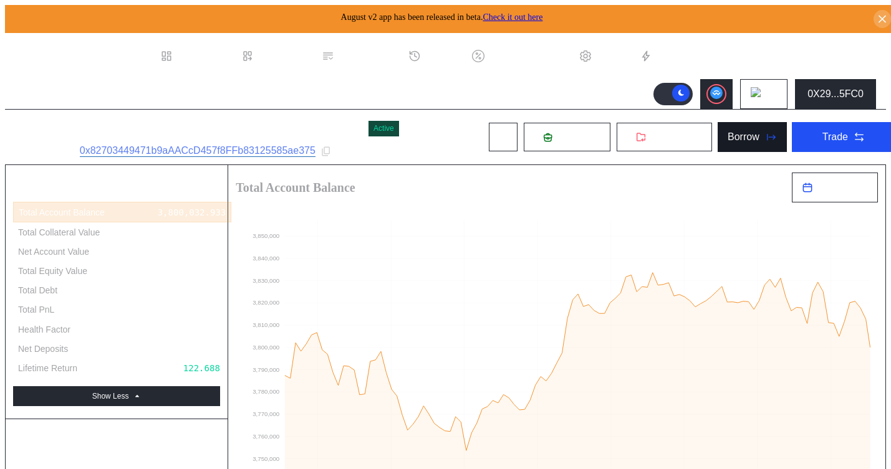
click at [718, 145] on button "Borrow" at bounding box center [752, 137] width 69 height 30
click at [822, 92] on div "0X29...5FC0" at bounding box center [835, 94] width 56 height 11
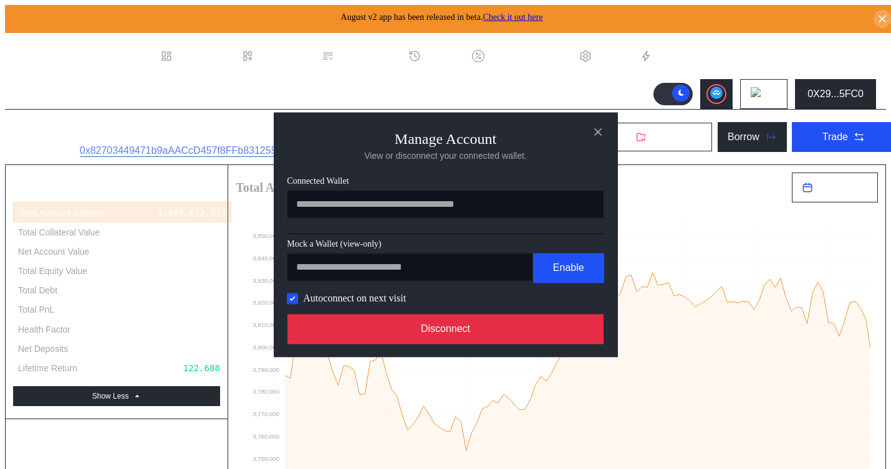
click at [565, 332] on button "Disconnect" at bounding box center [445, 329] width 317 height 30
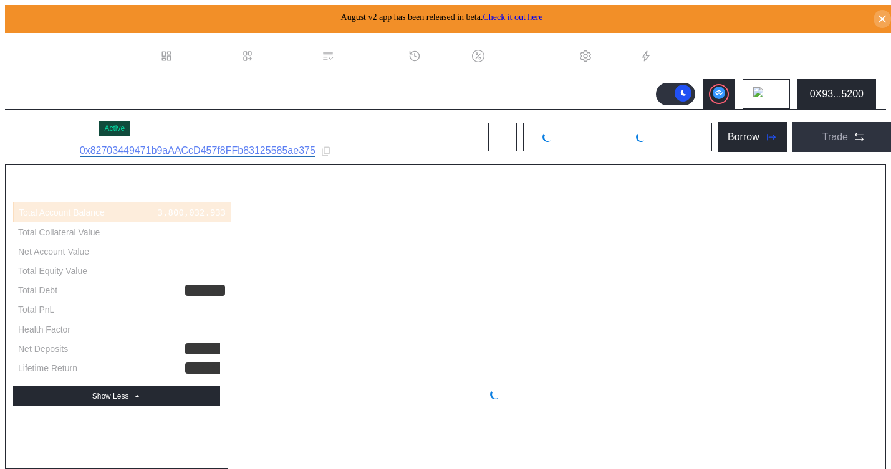
select select "*"
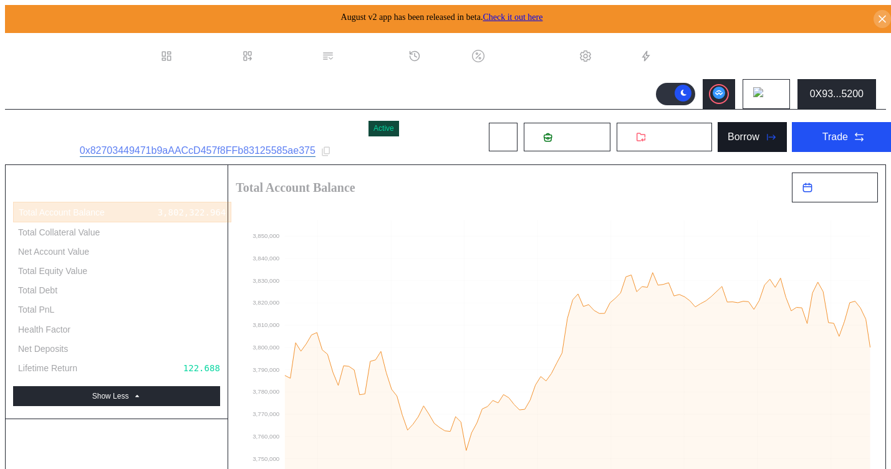
click at [734, 135] on div "Borrow" at bounding box center [743, 137] width 32 height 11
type input "**********"
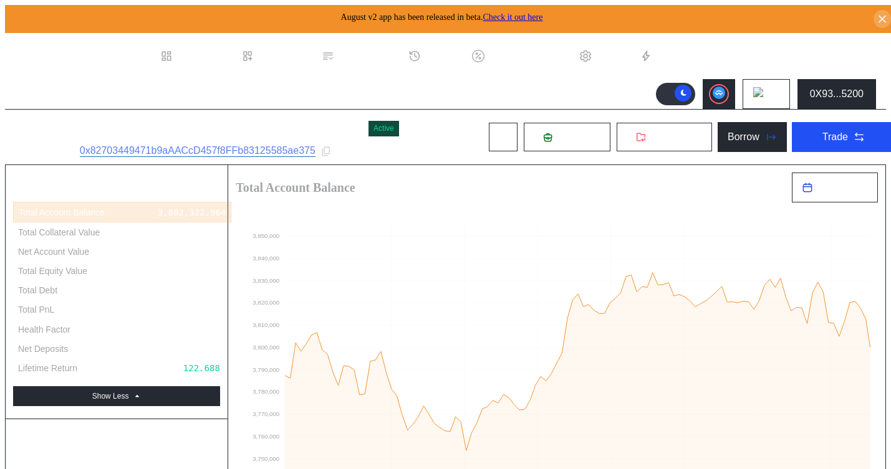
scroll to position [29, 0]
type input "**********"
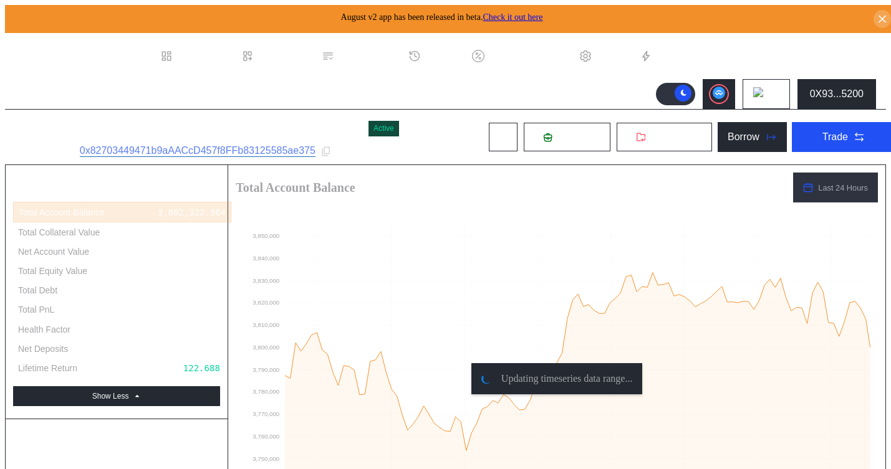
type input "**********"
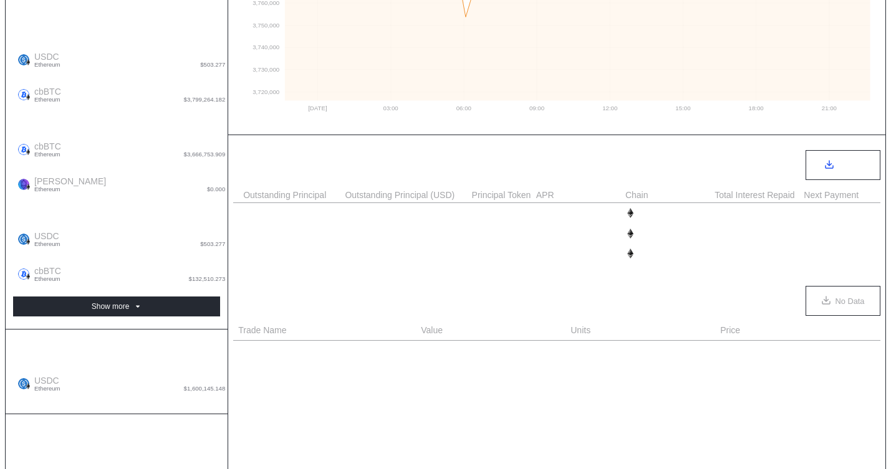
scroll to position [0, 447]
click at [802, 214] on div "986.518" at bounding box center [803, 213] width 37 height 10
click at [257, 214] on div "500,109.589" at bounding box center [254, 213] width 58 height 10
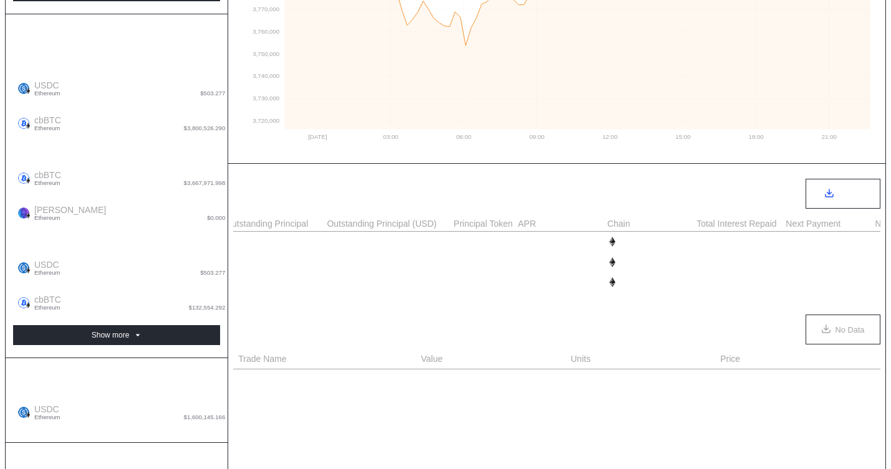
scroll to position [338, 0]
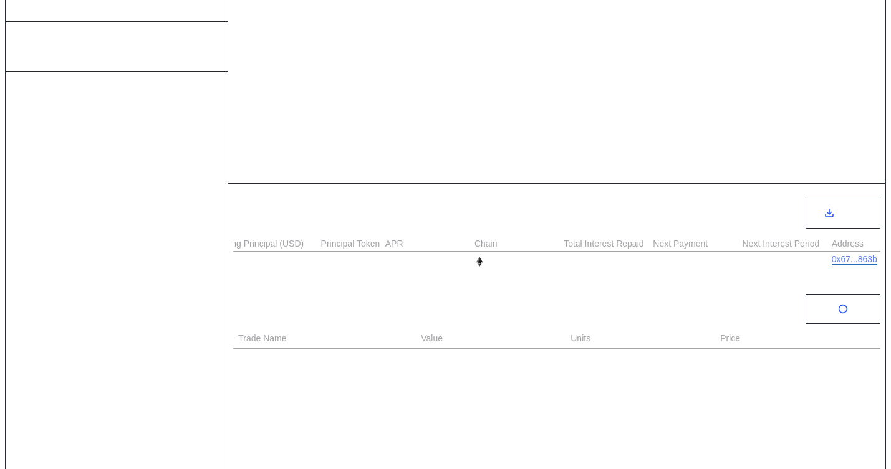
scroll to position [0, 604]
select select "*"
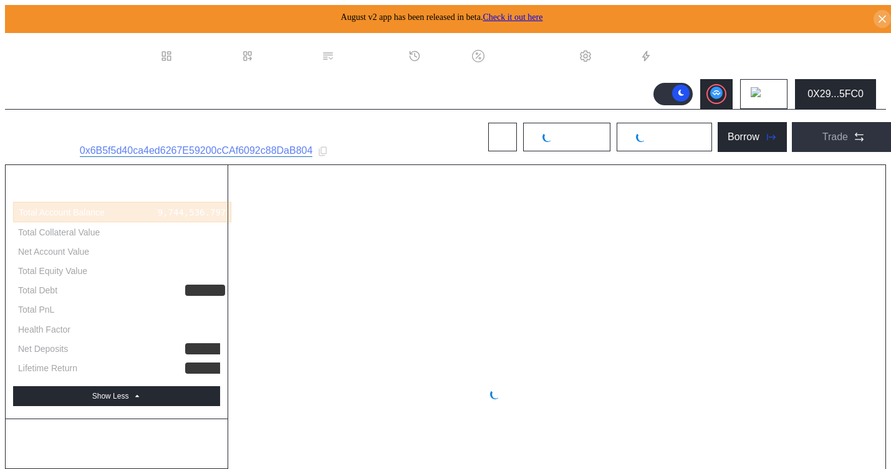
select select "*"
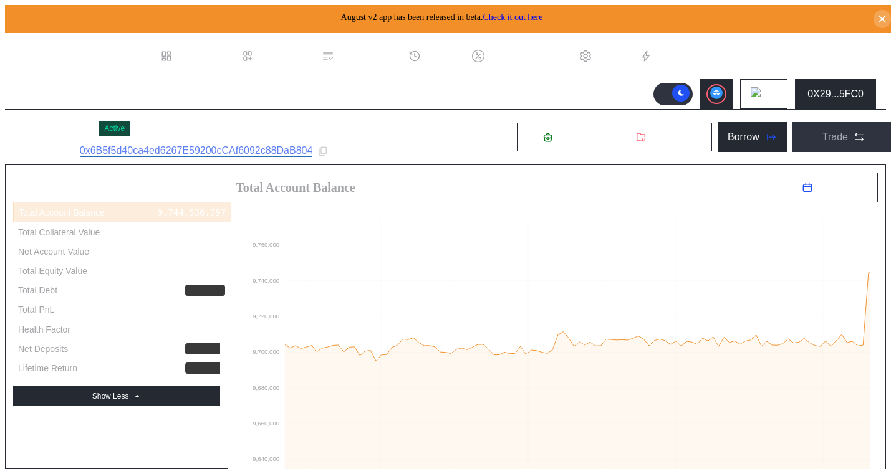
scroll to position [12, 0]
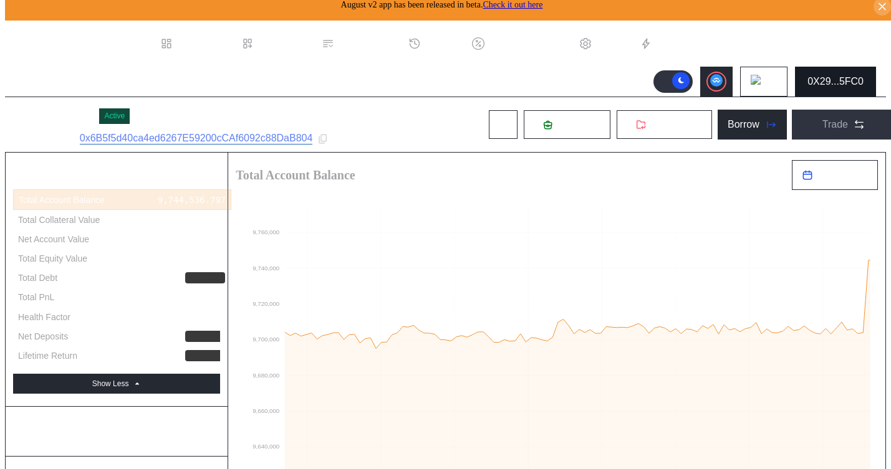
click at [834, 78] on div "0X29...5FC0" at bounding box center [835, 81] width 56 height 11
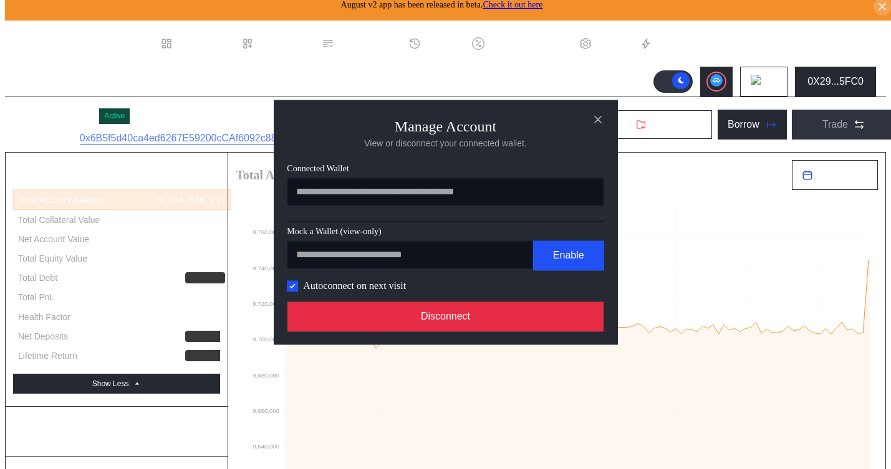
click at [551, 332] on button "Disconnect" at bounding box center [445, 317] width 317 height 30
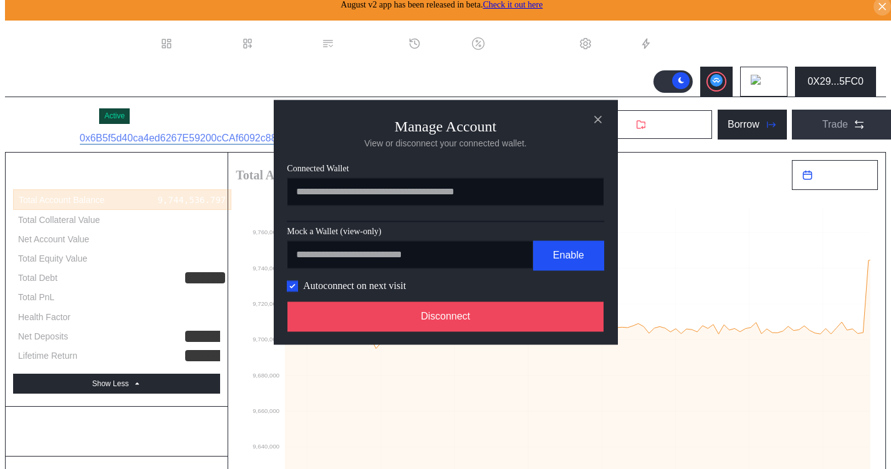
scroll to position [0, 0]
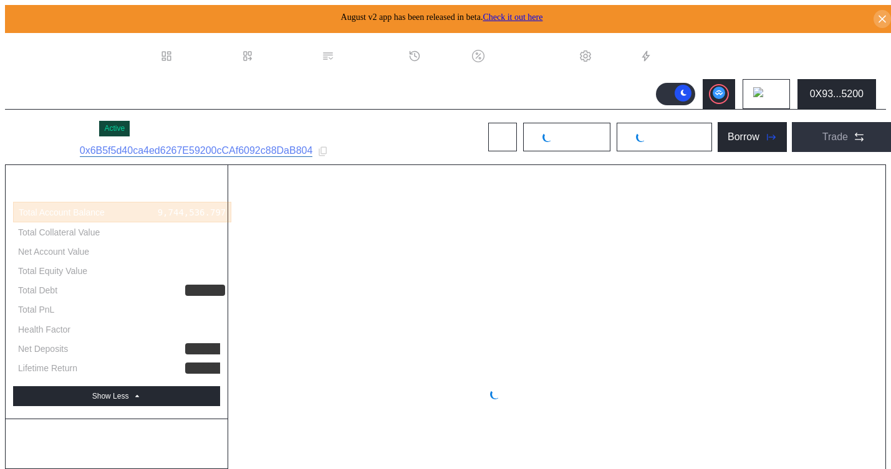
select select "*"
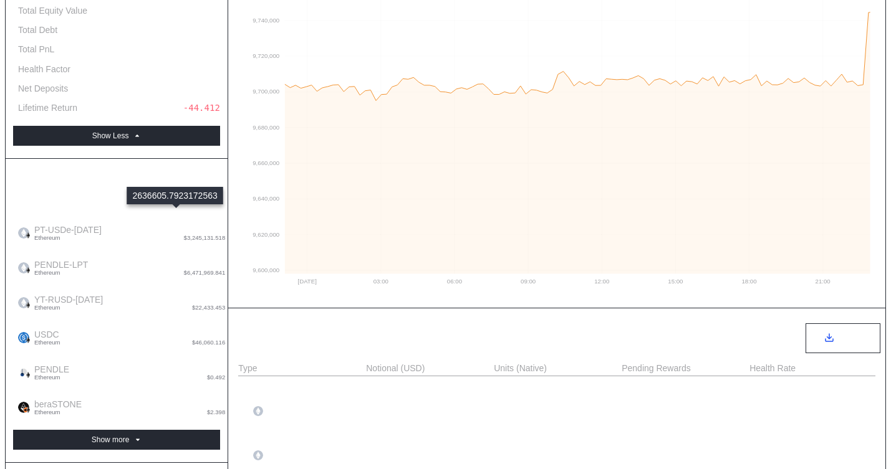
scroll to position [276, 0]
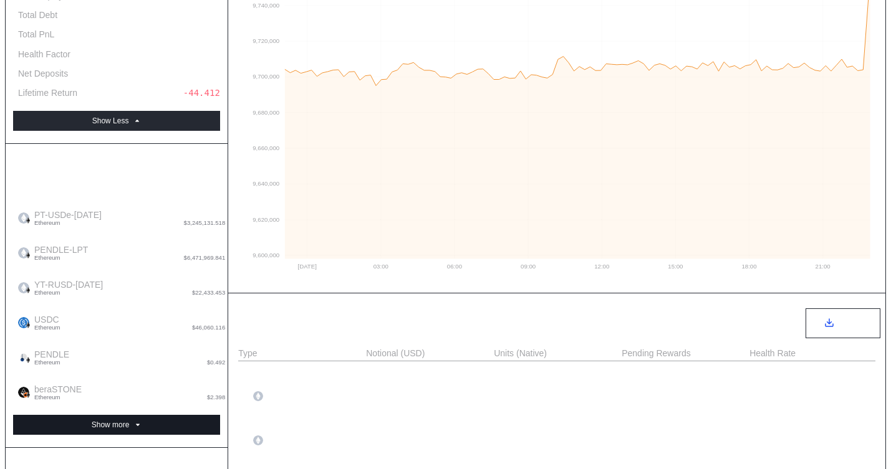
click at [154, 415] on button "Show more" at bounding box center [116, 425] width 207 height 20
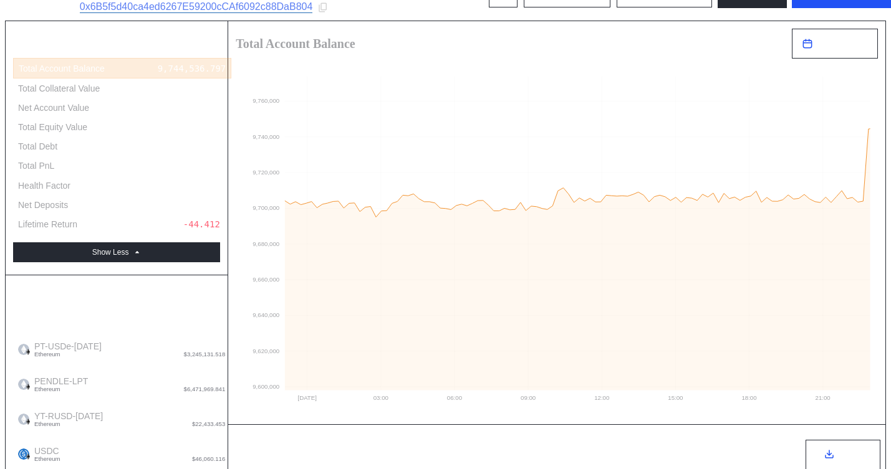
scroll to position [87, 0]
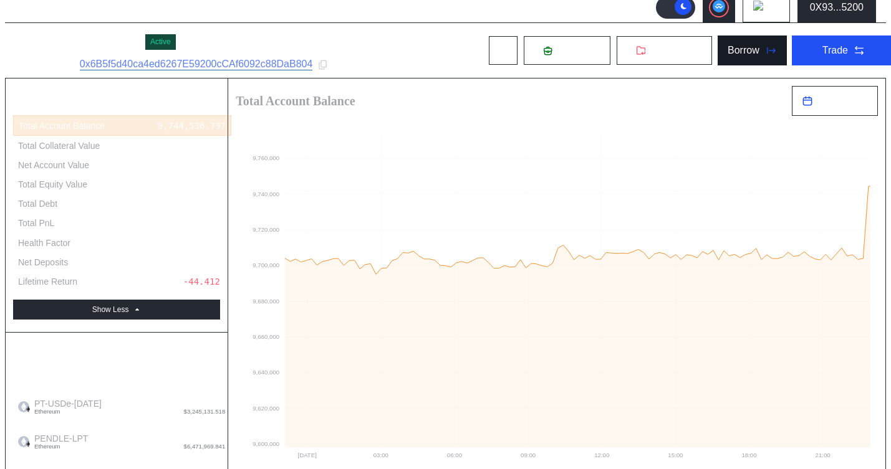
click at [727, 51] on div "Borrow" at bounding box center [743, 50] width 32 height 11
type input "**********"
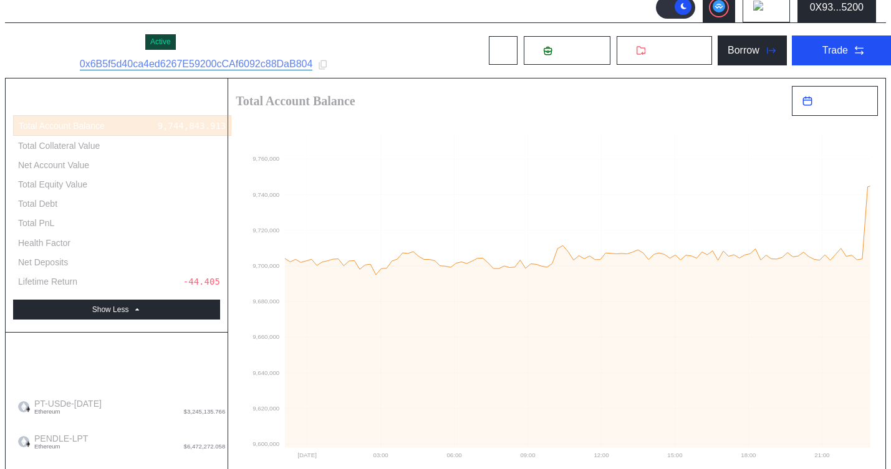
type input "**********"
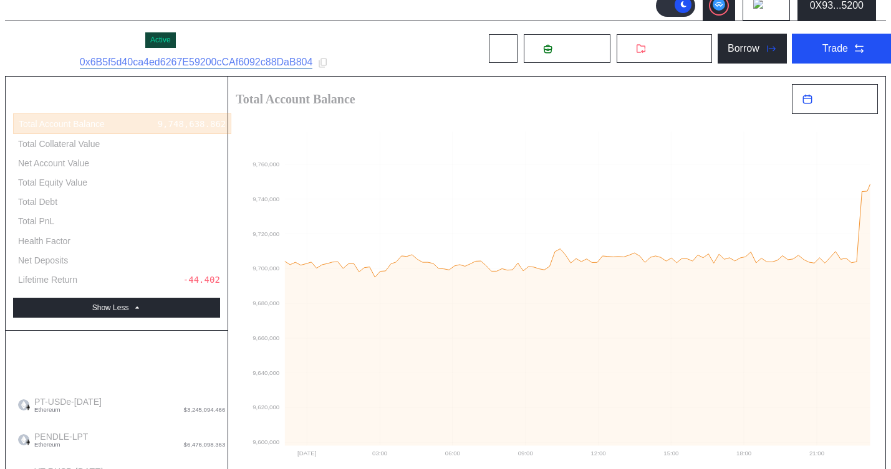
scroll to position [0, 0]
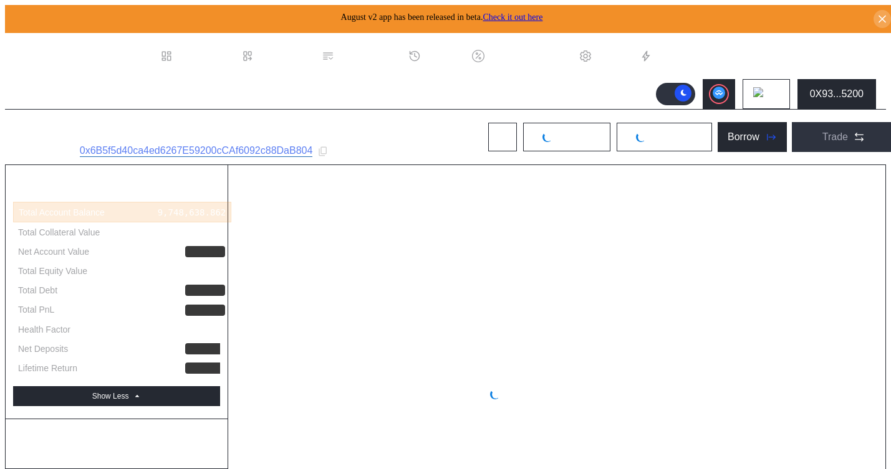
select select "*"
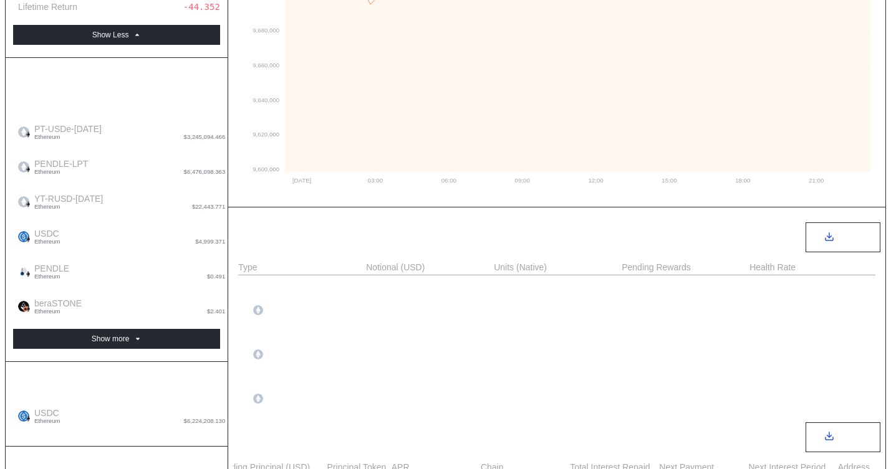
scroll to position [371, 0]
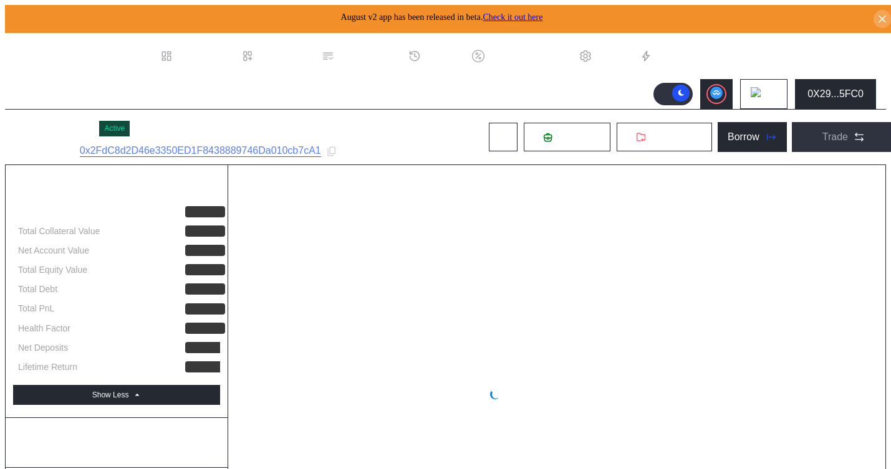
select select "*"
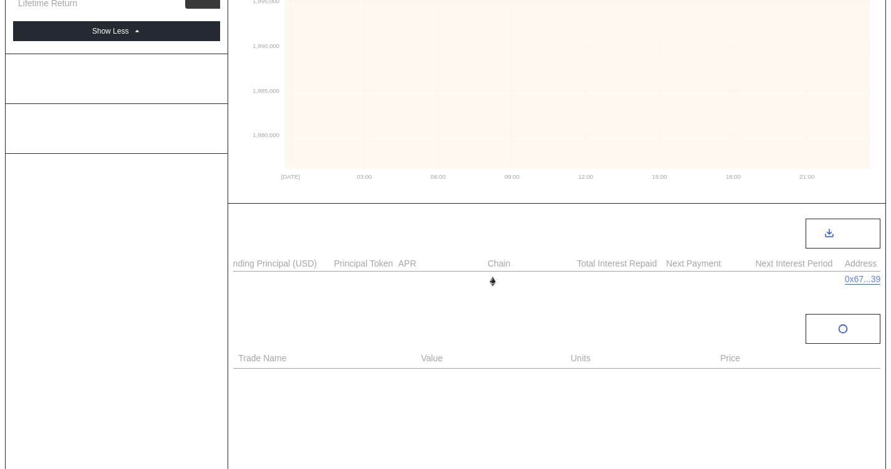
scroll to position [0, 670]
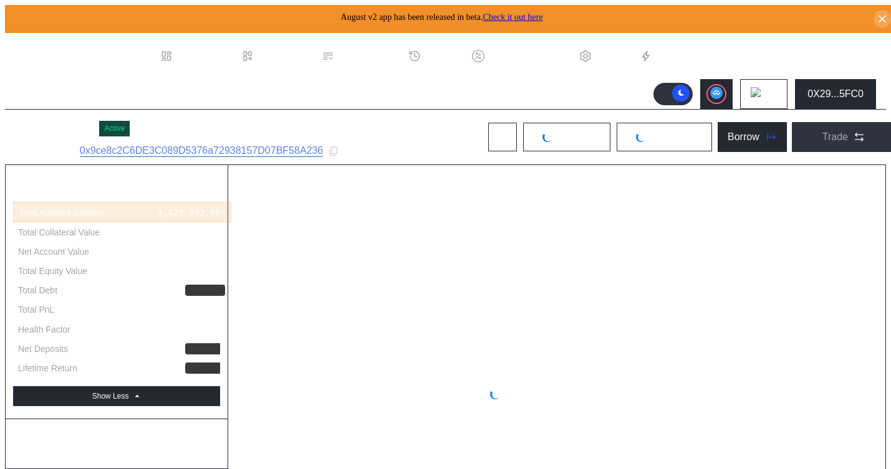
select select "*"
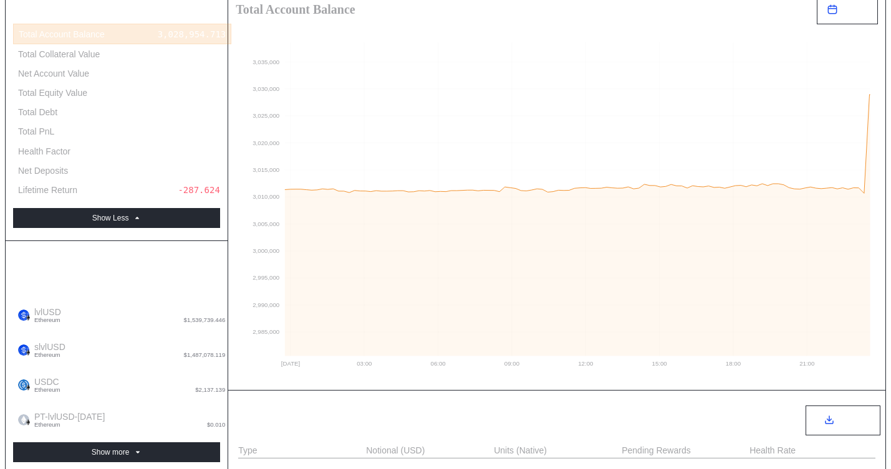
scroll to position [42, 0]
